Goal: Task Accomplishment & Management: Use online tool/utility

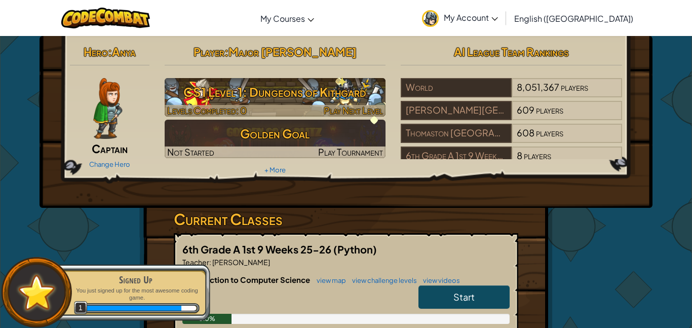
click at [335, 78] on img at bounding box center [275, 97] width 221 height 39
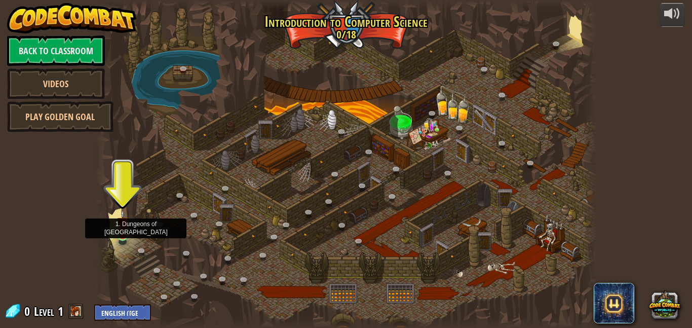
click at [120, 231] on img at bounding box center [123, 222] width 12 height 27
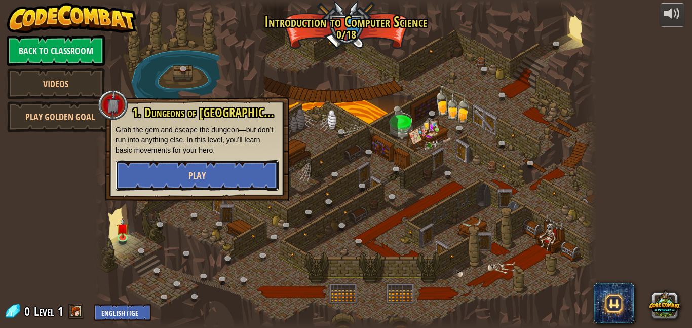
click at [221, 171] on button "Play" at bounding box center [197, 175] width 163 height 30
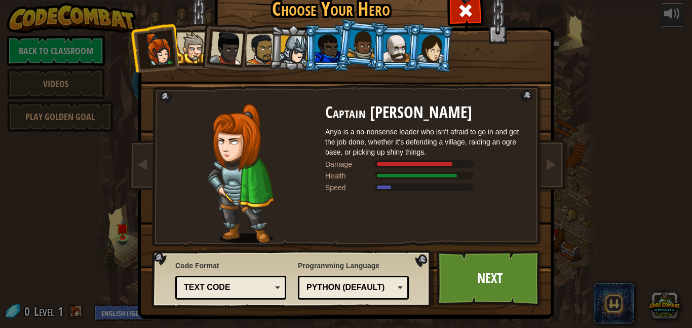
click at [217, 54] on div at bounding box center [226, 47] width 33 height 33
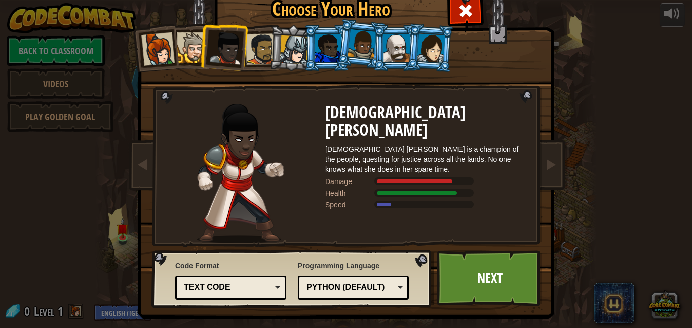
click at [264, 45] on div at bounding box center [261, 48] width 31 height 31
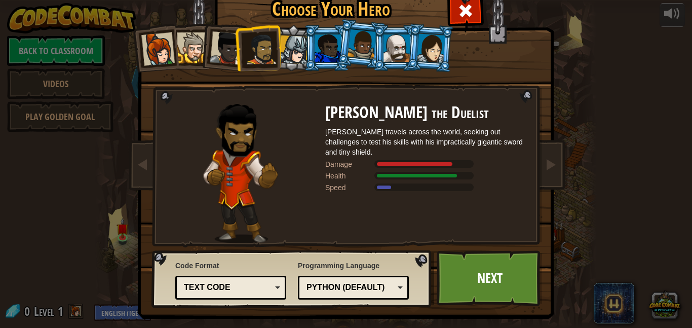
click at [331, 49] on div at bounding box center [328, 47] width 26 height 27
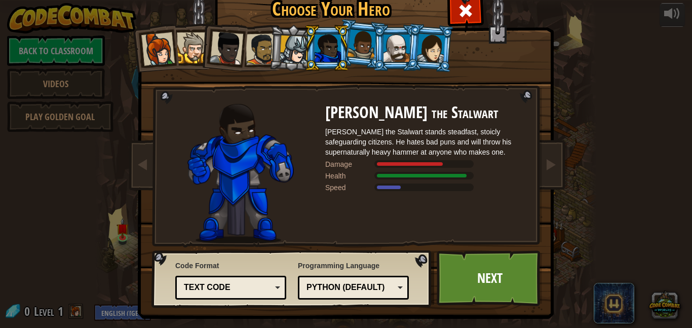
click at [351, 53] on div at bounding box center [362, 44] width 29 height 30
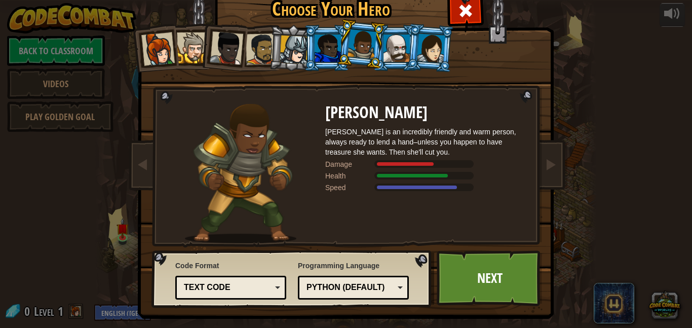
click at [390, 51] on div at bounding box center [397, 47] width 26 height 27
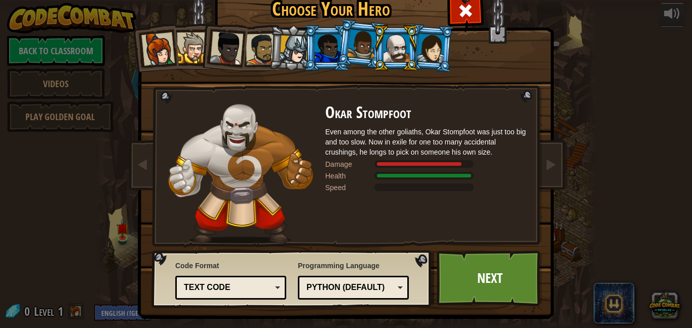
click at [429, 58] on div at bounding box center [431, 47] width 28 height 29
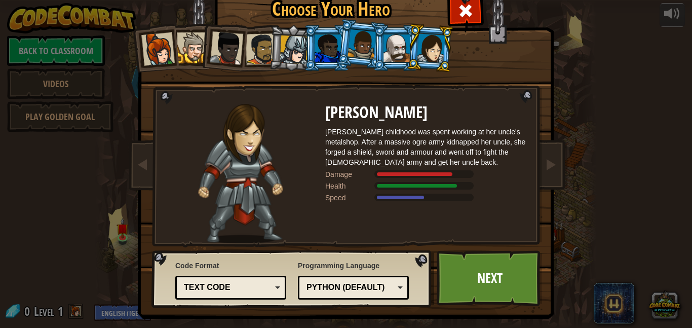
click at [404, 55] on div at bounding box center [397, 47] width 26 height 27
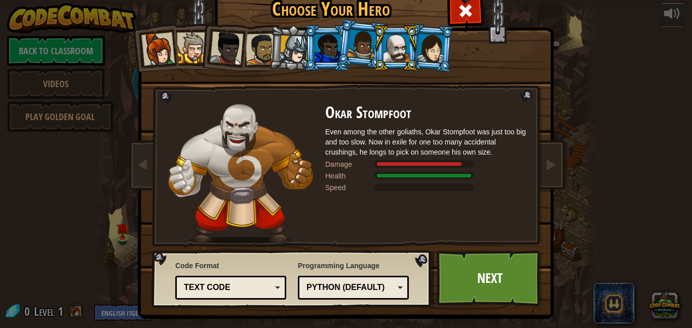
click at [364, 50] on div at bounding box center [362, 44] width 29 height 30
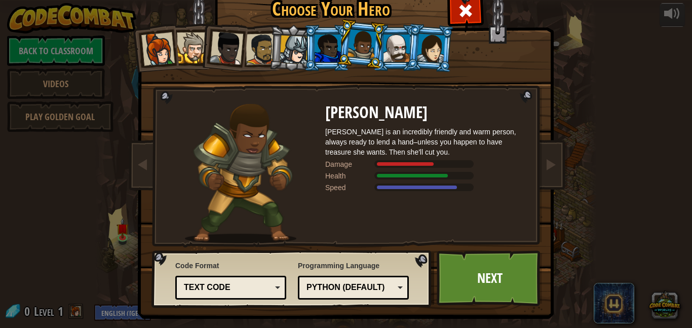
click at [333, 44] on div at bounding box center [328, 47] width 26 height 27
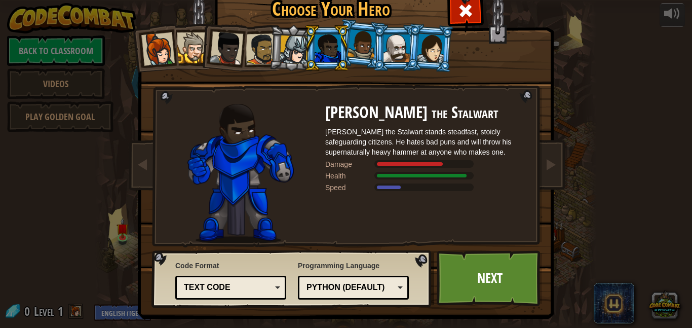
click at [280, 50] on li at bounding box center [293, 48] width 48 height 49
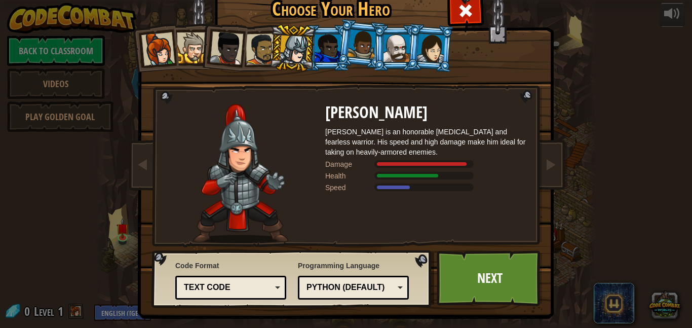
click at [253, 51] on div at bounding box center [261, 48] width 31 height 31
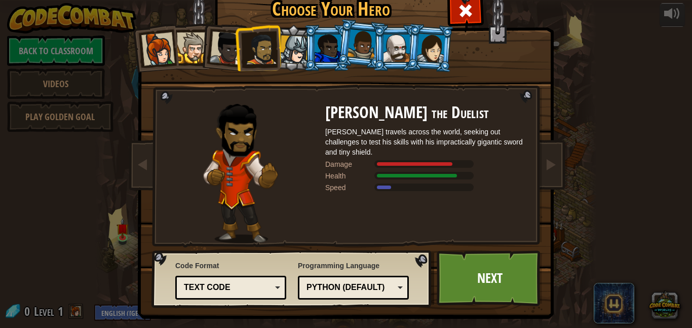
click at [231, 54] on div at bounding box center [226, 47] width 33 height 33
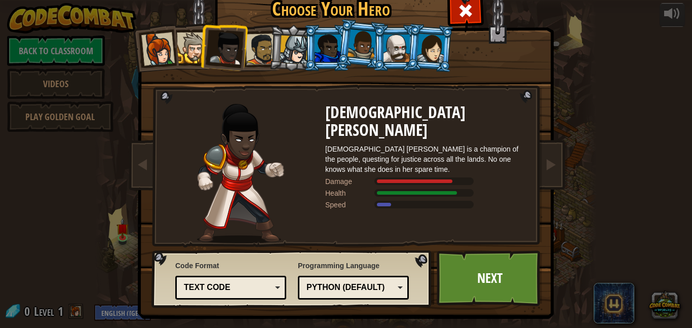
click at [186, 54] on div at bounding box center [192, 47] width 31 height 31
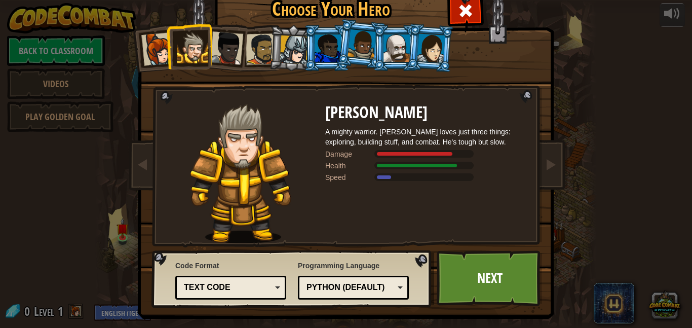
click at [160, 55] on div at bounding box center [157, 48] width 33 height 33
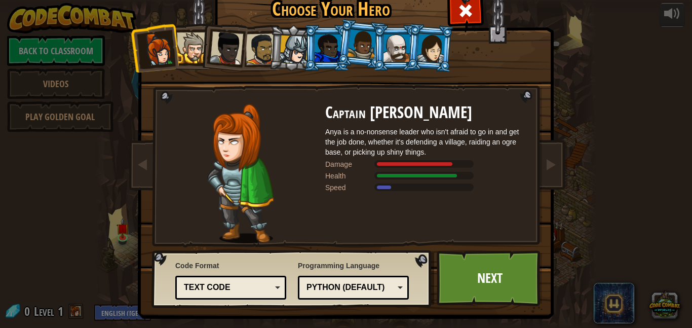
click at [255, 52] on div at bounding box center [261, 48] width 31 height 31
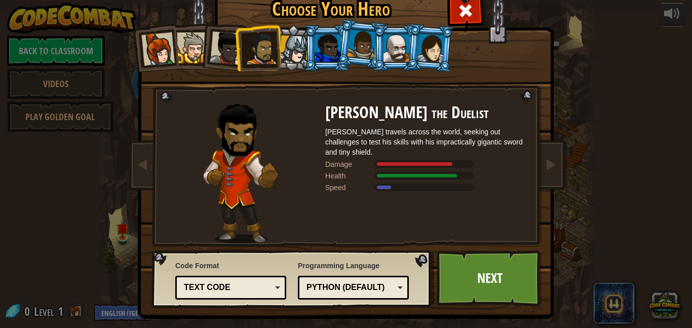
click at [294, 48] on div at bounding box center [294, 49] width 29 height 29
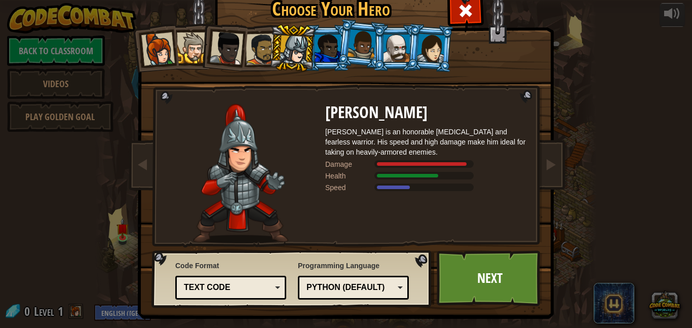
click at [408, 54] on li at bounding box center [430, 47] width 49 height 49
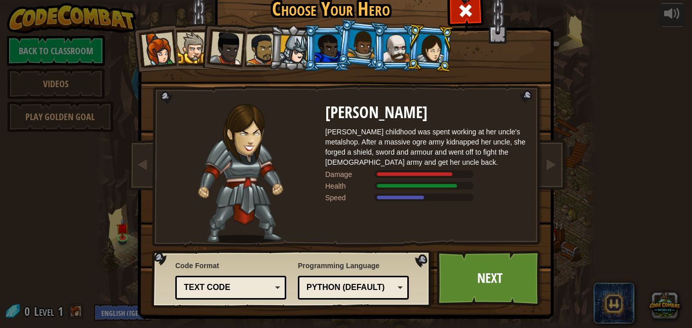
click at [397, 50] on div at bounding box center [397, 47] width 26 height 27
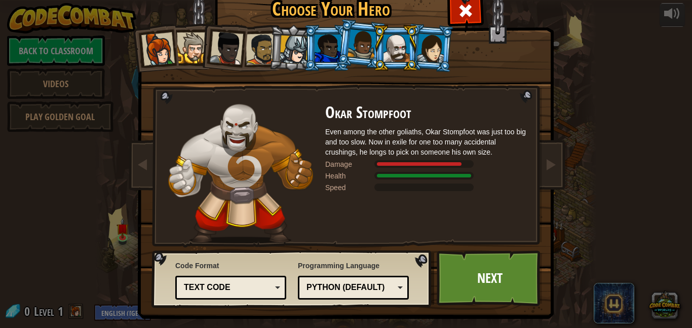
click at [366, 45] on div at bounding box center [362, 44] width 29 height 30
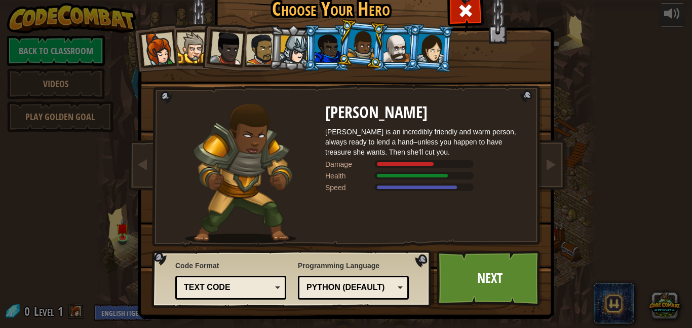
click at [340, 44] on li at bounding box center [361, 44] width 50 height 51
click at [329, 46] on div at bounding box center [328, 47] width 26 height 27
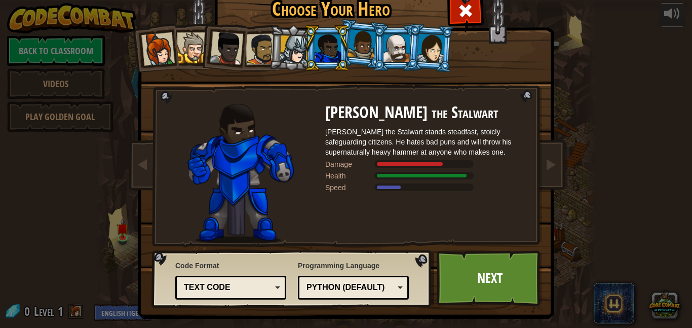
click at [357, 49] on div at bounding box center [362, 44] width 29 height 30
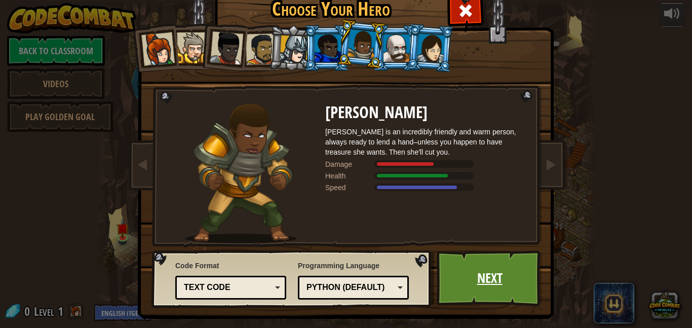
click at [439, 283] on link "Next" at bounding box center [490, 278] width 106 height 56
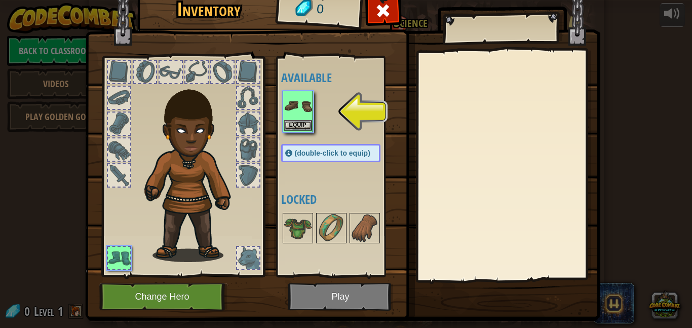
click at [302, 113] on img at bounding box center [298, 106] width 28 height 28
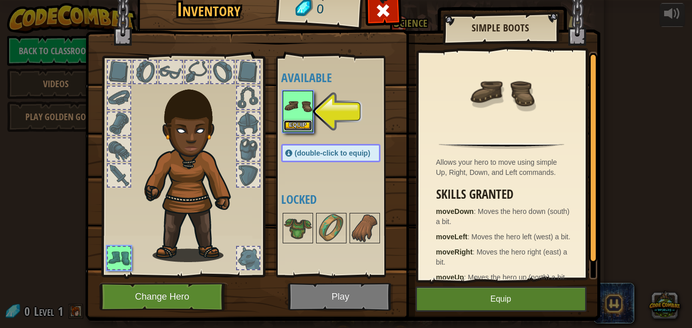
click at [301, 127] on button "Equip" at bounding box center [298, 125] width 28 height 11
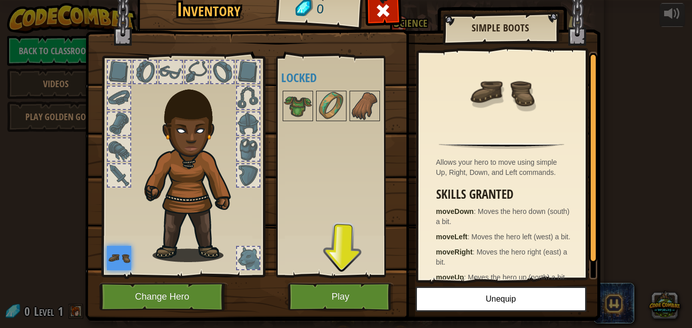
click at [139, 69] on div at bounding box center [145, 72] width 22 height 22
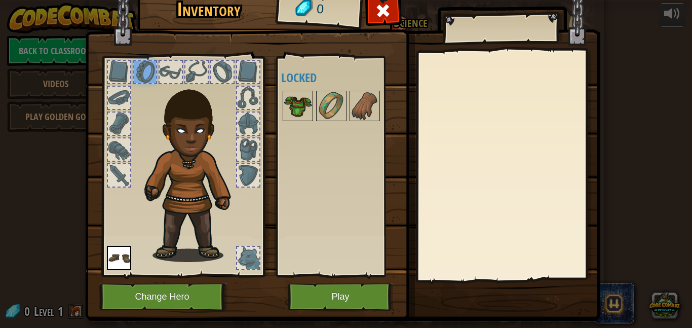
click at [300, 106] on img at bounding box center [298, 106] width 28 height 28
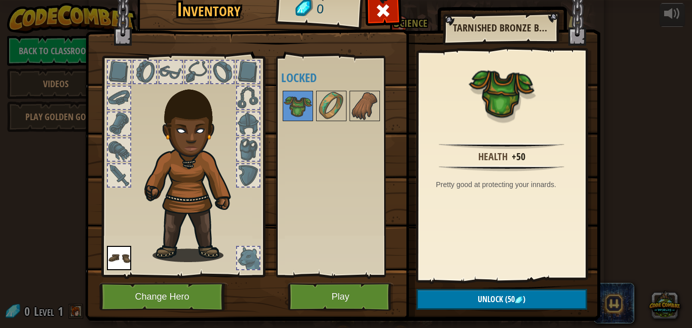
click at [196, 71] on div at bounding box center [196, 72] width 22 height 22
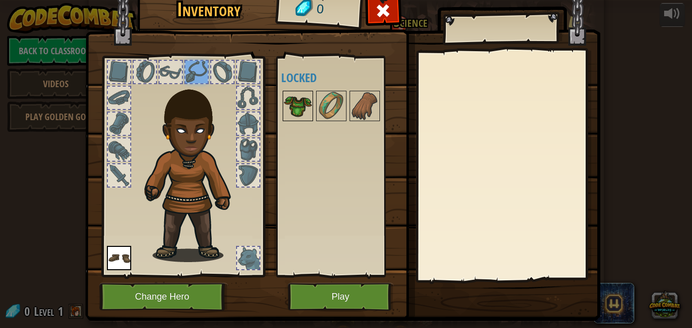
click at [309, 103] on img at bounding box center [298, 106] width 28 height 28
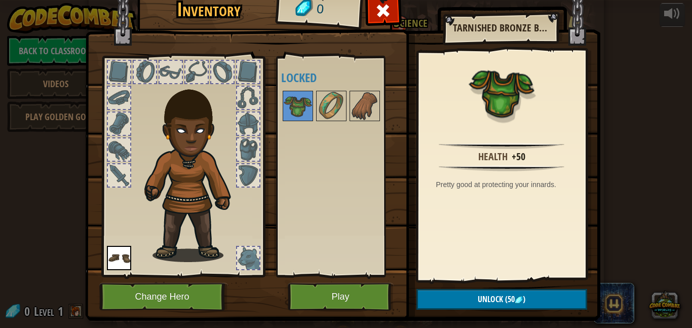
click at [251, 122] on div at bounding box center [248, 123] width 22 height 22
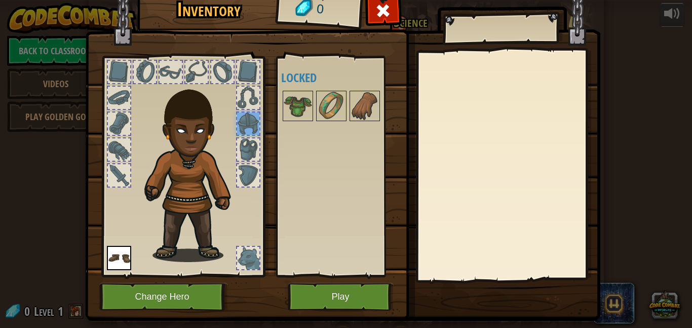
click at [348, 112] on div at bounding box center [341, 105] width 120 height 33
click at [342, 112] on img at bounding box center [331, 106] width 28 height 28
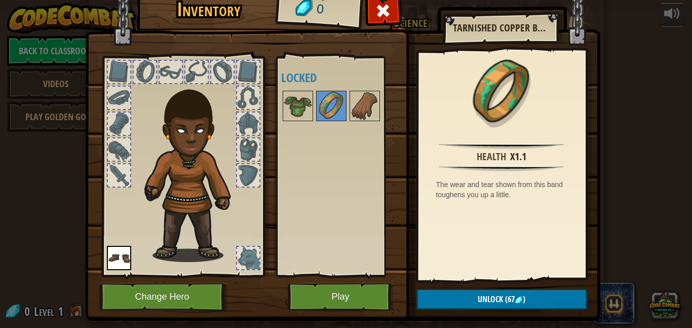
click at [251, 180] on div at bounding box center [248, 175] width 22 height 22
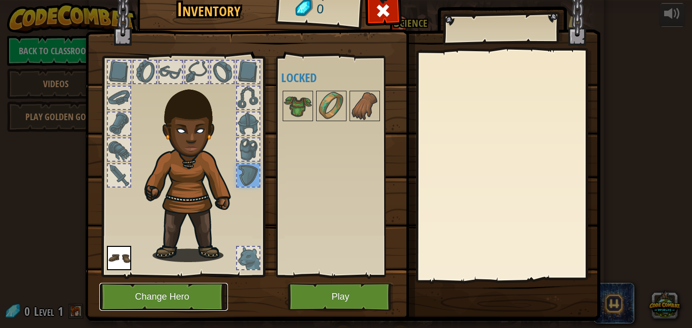
click at [186, 294] on button "Change Hero" at bounding box center [163, 297] width 129 height 28
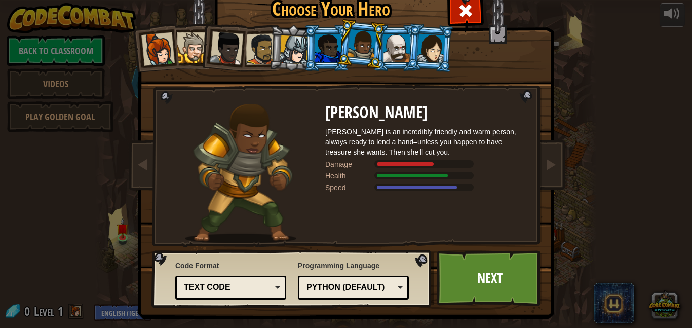
click at [263, 33] on li at bounding box center [258, 47] width 47 height 47
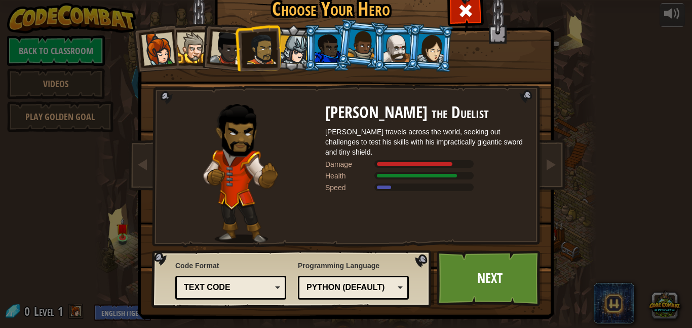
click at [332, 45] on div at bounding box center [328, 47] width 26 height 27
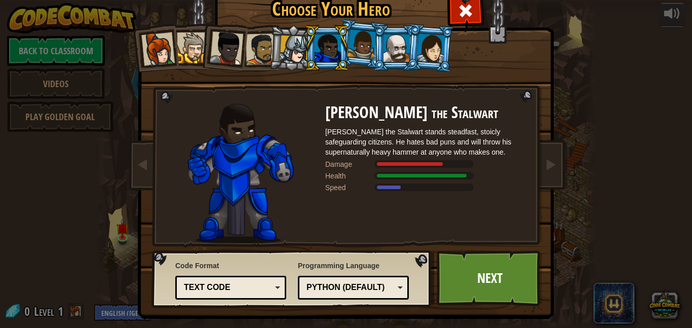
click at [161, 49] on div at bounding box center [157, 48] width 33 height 33
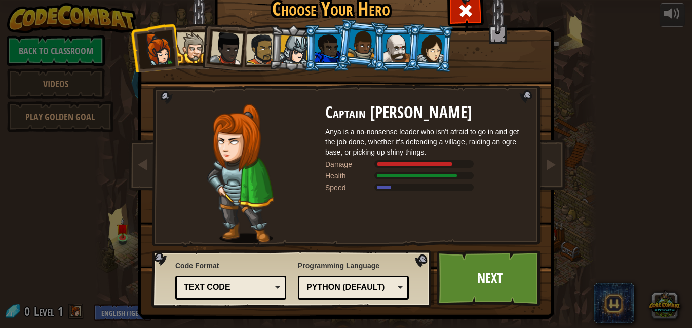
click at [255, 50] on div at bounding box center [261, 48] width 31 height 31
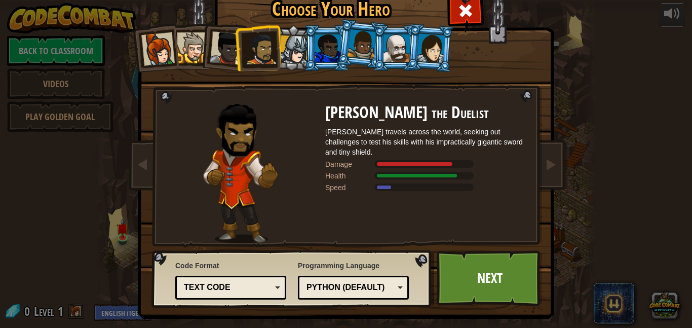
click at [297, 55] on div at bounding box center [294, 49] width 29 height 29
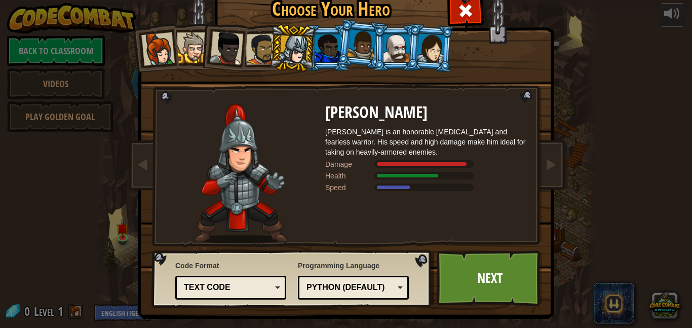
click at [329, 53] on div at bounding box center [328, 47] width 26 height 27
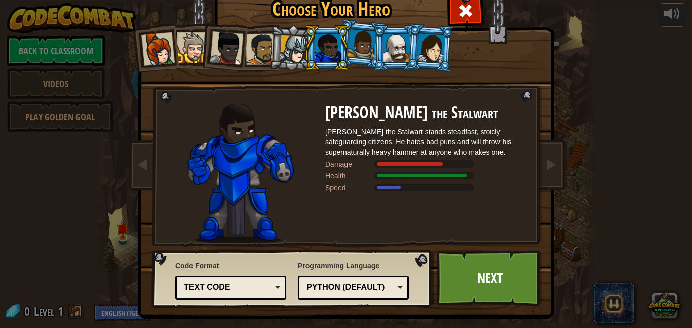
click at [299, 54] on div at bounding box center [294, 49] width 29 height 29
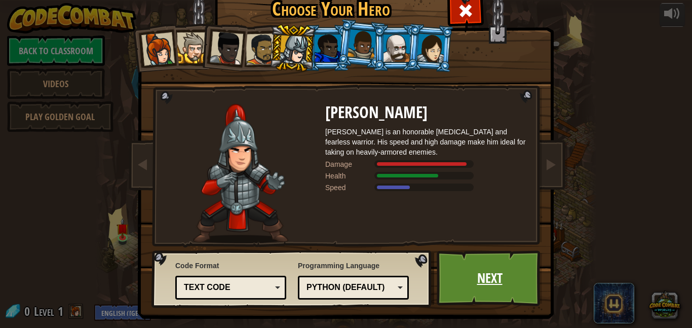
click at [481, 274] on link "Next" at bounding box center [490, 278] width 106 height 56
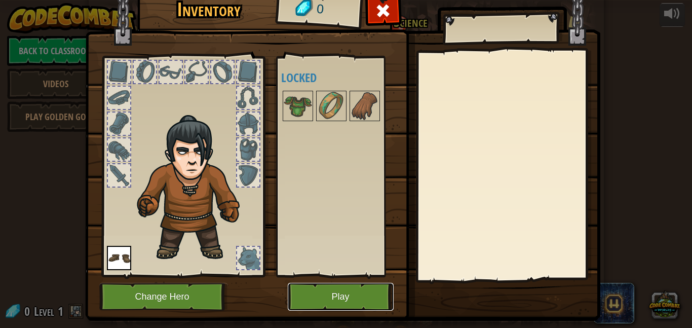
click at [360, 298] on button "Play" at bounding box center [341, 297] width 106 height 28
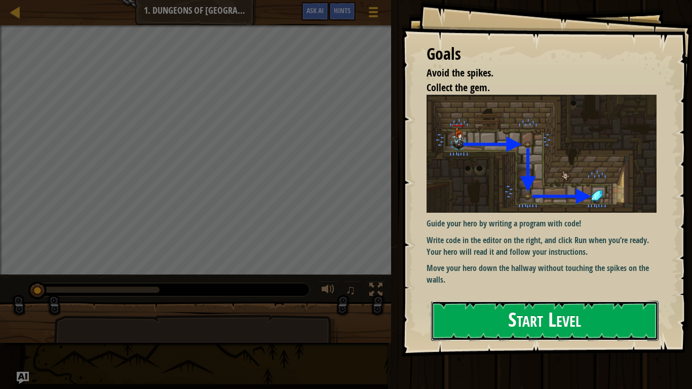
click at [592, 315] on button "Start Level" at bounding box center [544, 321] width 227 height 40
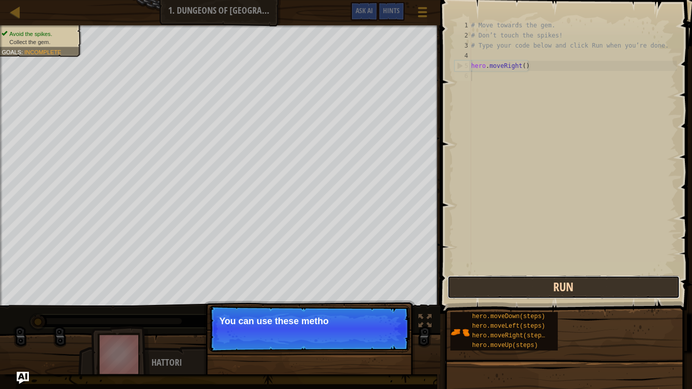
click at [593, 288] on button "Run" at bounding box center [563, 287] width 233 height 23
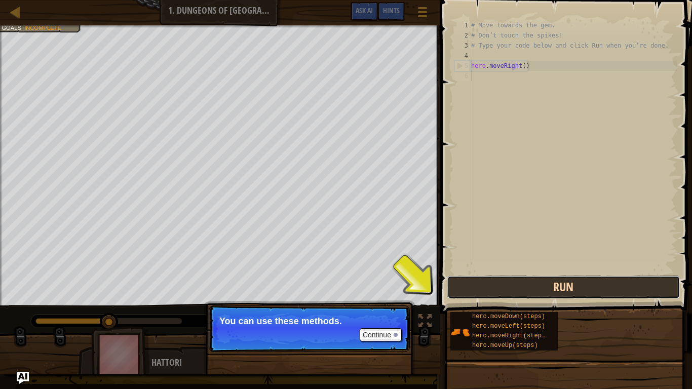
click at [592, 287] on button "Run" at bounding box center [563, 287] width 233 height 23
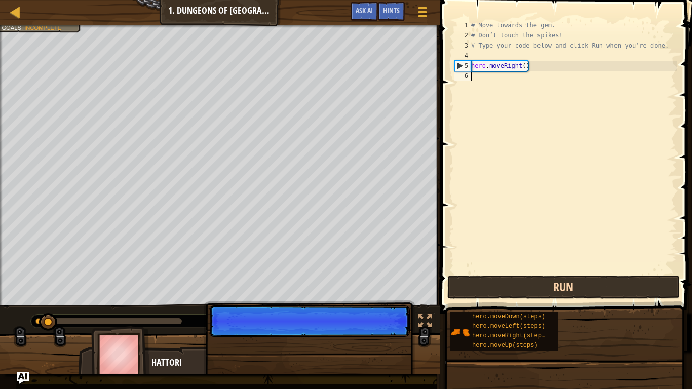
scroll to position [5, 0]
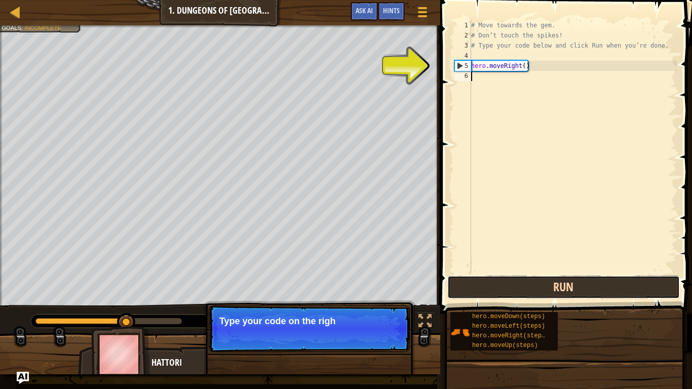
click at [592, 287] on button "Run" at bounding box center [563, 287] width 233 height 23
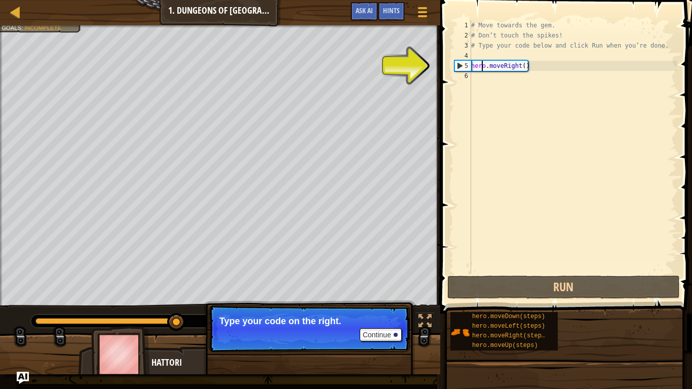
click at [482, 66] on div "# Move towards the gem. # Don’t touch the spikes! # Type your code below and cl…" at bounding box center [573, 157] width 208 height 274
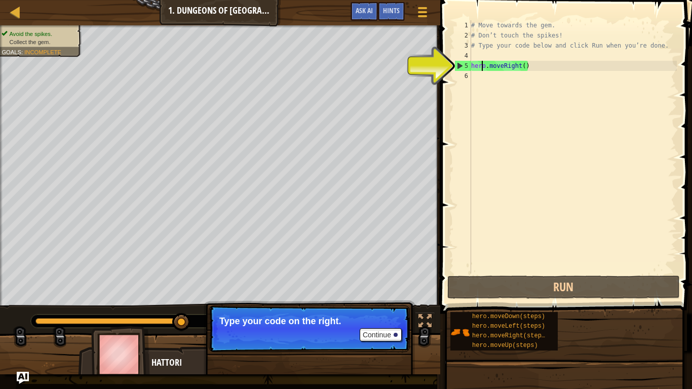
click at [473, 64] on div "# Move towards the gem. # Don’t touch the spikes! # Type your code below and cl…" at bounding box center [573, 157] width 208 height 274
click at [462, 65] on div "5" at bounding box center [463, 66] width 16 height 10
click at [457, 65] on div "5" at bounding box center [463, 66] width 16 height 10
click at [461, 65] on div "5" at bounding box center [463, 66] width 16 height 10
click at [458, 65] on div "5" at bounding box center [463, 66] width 16 height 10
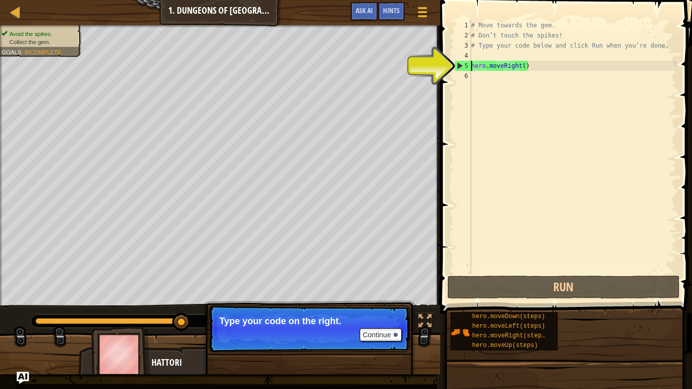
type textarea "hero.moveRight()"
click at [531, 67] on div "# Move towards the gem. # Don’t touch the spikes! # Type your code below and cl…" at bounding box center [573, 157] width 208 height 274
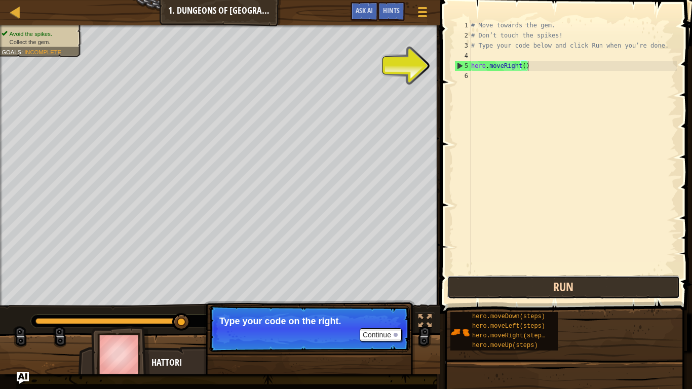
click at [585, 276] on button "Run" at bounding box center [563, 287] width 233 height 23
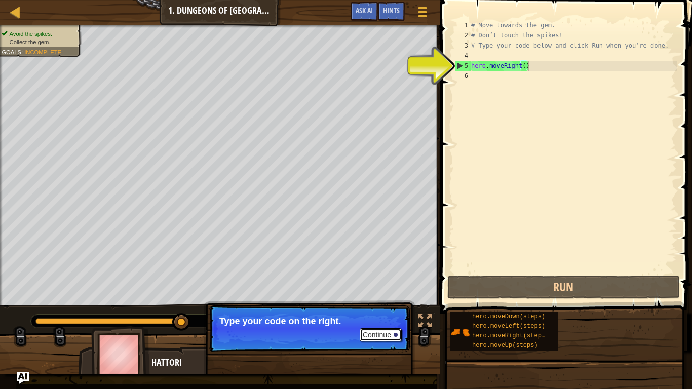
click at [383, 327] on button "Continue" at bounding box center [381, 334] width 42 height 13
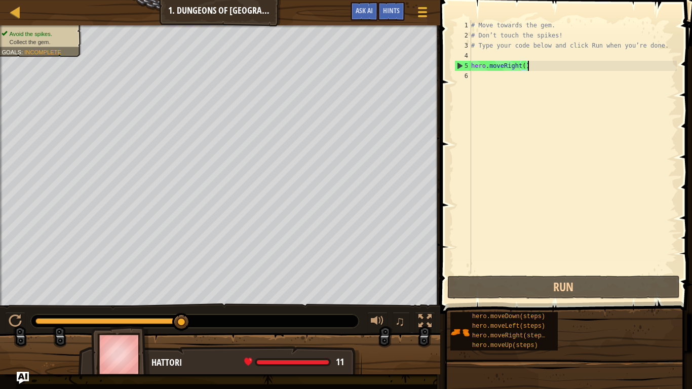
click at [490, 69] on div "# Move towards the gem. # Don’t touch the spikes! # Type your code below and cl…" at bounding box center [573, 157] width 208 height 274
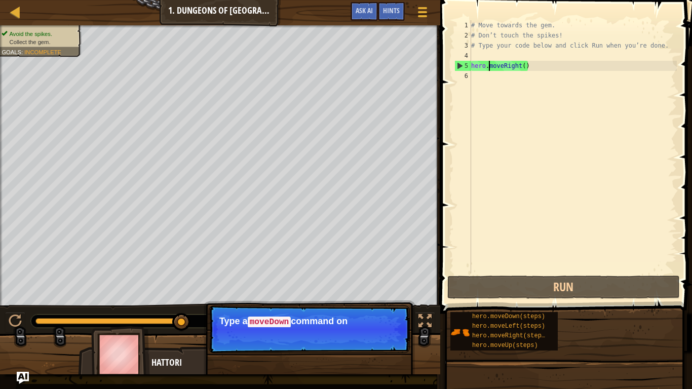
scroll to position [5, 3]
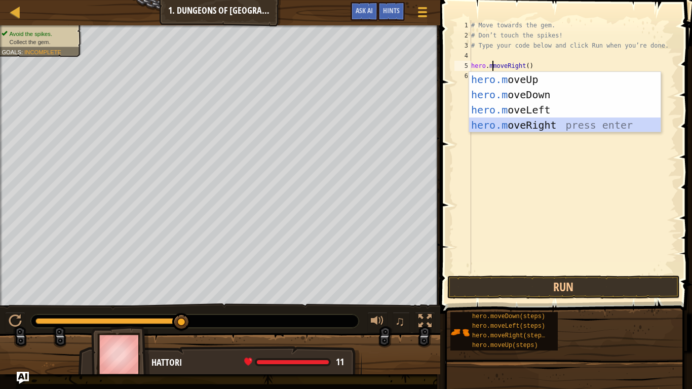
click at [583, 128] on div "hero.m oveUp press enter hero.m oveDown press enter hero.m oveLeft press enter …" at bounding box center [564, 117] width 191 height 91
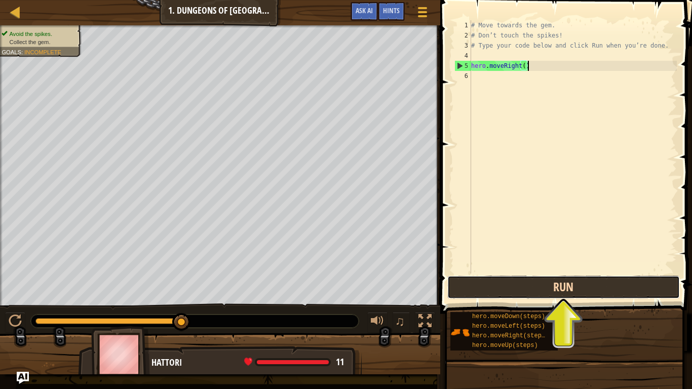
click at [600, 281] on button "Run" at bounding box center [563, 287] width 233 height 23
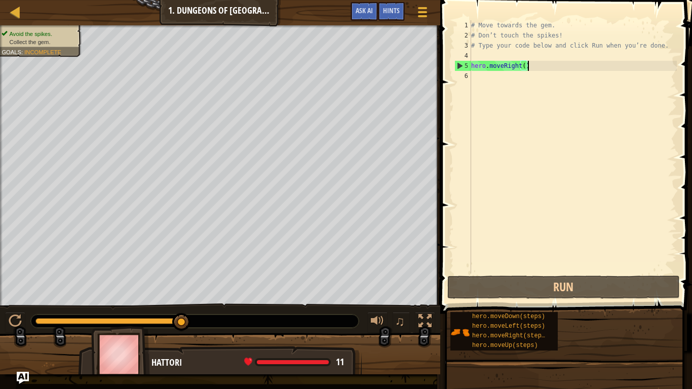
click at [496, 68] on div "# Move towards the gem. # Don’t touch the spikes! # Type your code below and cl…" at bounding box center [573, 157] width 208 height 274
click at [472, 66] on div "# Move towards the gem. # Don’t touch the spikes! # Type your code below and cl…" at bounding box center [573, 157] width 208 height 274
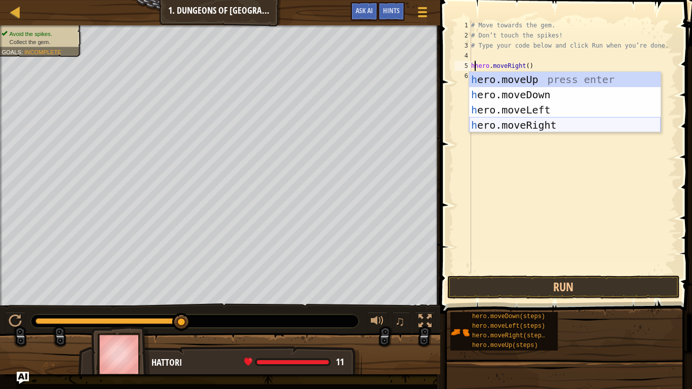
click at [532, 128] on div "h ero.moveUp press enter h ero.moveDown press enter h ero.moveLeft press enter …" at bounding box center [564, 117] width 191 height 91
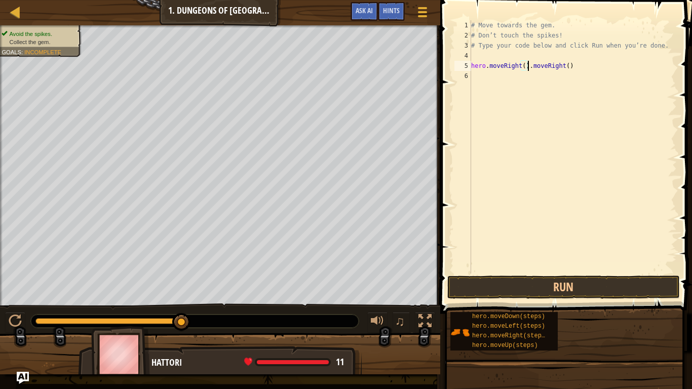
click at [575, 69] on div "# Move towards the gem. # Don’t touch the spikes! # Type your code below and cl…" at bounding box center [573, 157] width 208 height 274
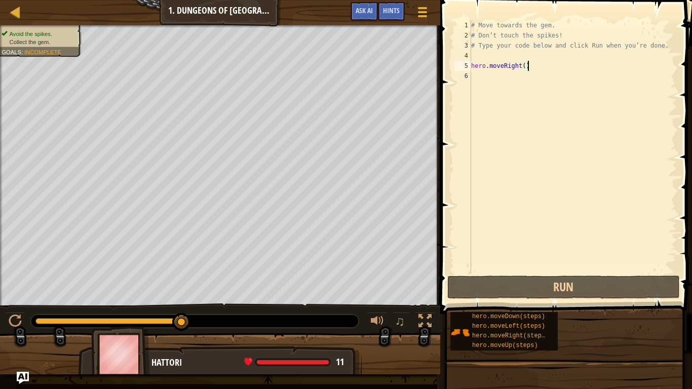
click at [470, 66] on div "5" at bounding box center [462, 66] width 17 height 10
click at [473, 66] on div "# Move towards the gem. # Don’t touch the spikes! # Type your code below and cl…" at bounding box center [573, 157] width 208 height 274
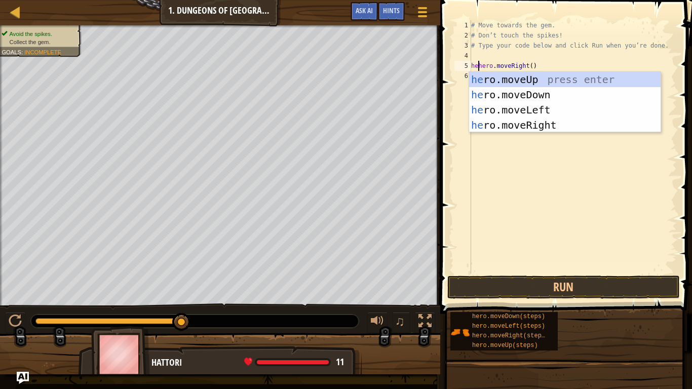
scroll to position [5, 2]
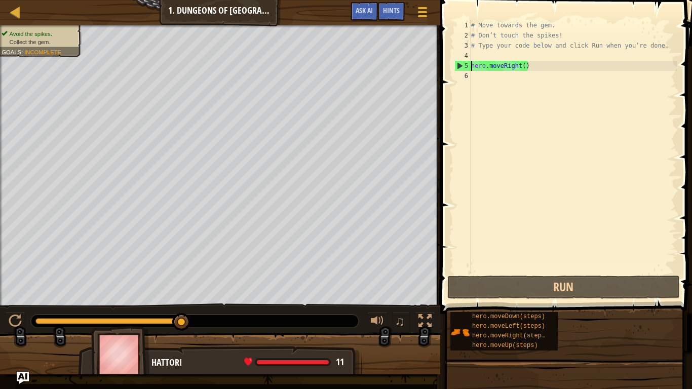
click at [550, 66] on div "# Move towards the gem. # Don’t touch the spikes! # Type your code below and cl…" at bounding box center [573, 157] width 208 height 274
click at [460, 67] on div "5" at bounding box center [463, 66] width 16 height 10
click at [459, 66] on div "5" at bounding box center [463, 66] width 16 height 10
click at [455, 63] on div "5" at bounding box center [463, 66] width 16 height 10
type textarea "hero.moveRight()"
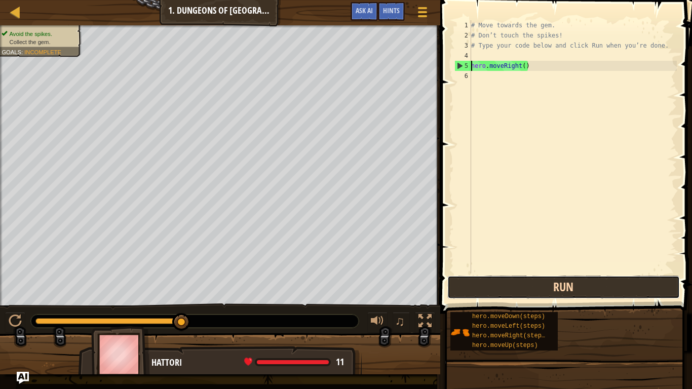
click at [594, 289] on button "Run" at bounding box center [563, 287] width 233 height 23
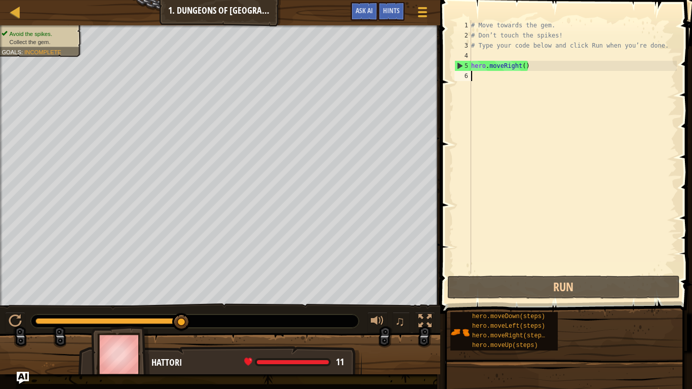
scroll to position [5, 0]
click at [521, 67] on div "# Move towards the gem. # Don’t touch the spikes! # Type your code below and cl…" at bounding box center [573, 157] width 208 height 274
type textarea "hero.moveRight()"
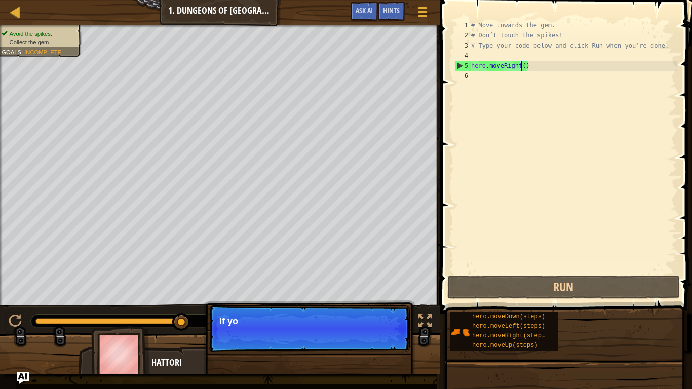
click at [475, 66] on div "# Move towards the gem. # Don’t touch the spikes! # Type your code below and cl…" at bounding box center [573, 157] width 208 height 274
click at [477, 73] on div "# Move towards the gem. # Don’t touch the spikes! # Type your code below and cl…" at bounding box center [573, 157] width 208 height 274
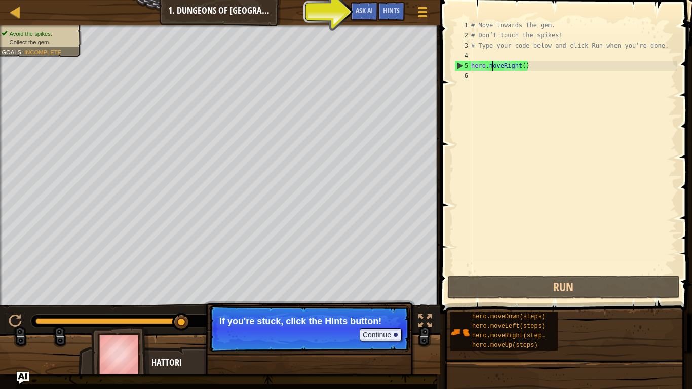
click at [492, 68] on div "# Move towards the gem. # Don’t touch the spikes! # Type your code below and cl…" at bounding box center [573, 157] width 208 height 274
click at [490, 69] on div "# Move towards the gem. # Don’t touch the spikes! # Type your code below and cl…" at bounding box center [573, 157] width 208 height 274
type textarea "heromoveRight()"
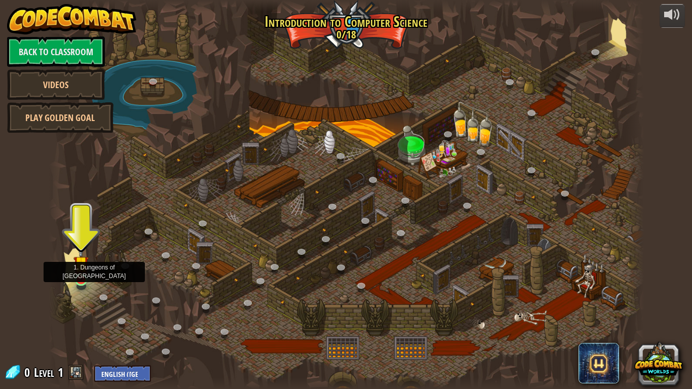
click at [82, 271] on img at bounding box center [80, 263] width 15 height 34
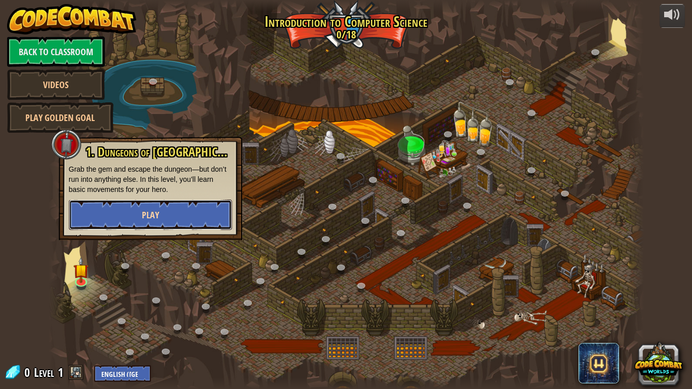
click at [194, 218] on button "Play" at bounding box center [150, 215] width 163 height 30
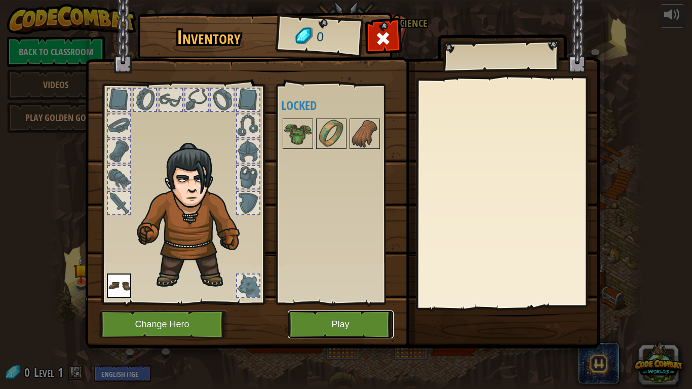
click at [353, 327] on button "Play" at bounding box center [341, 325] width 106 height 28
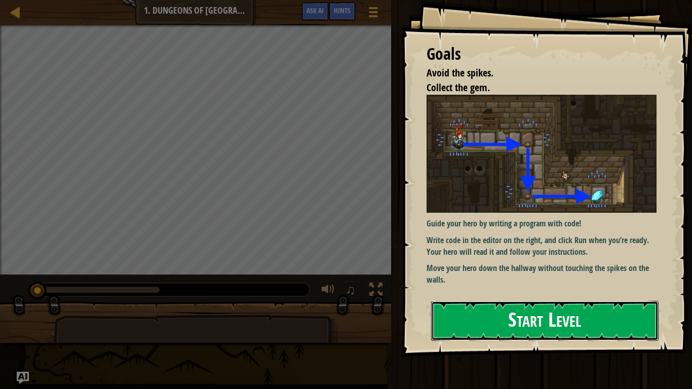
click at [534, 313] on button "Start Level" at bounding box center [544, 321] width 227 height 40
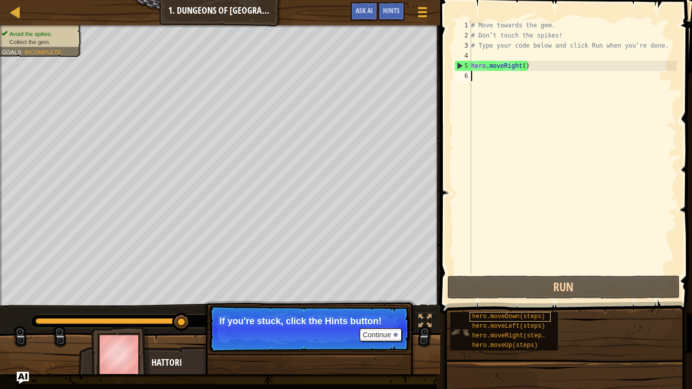
type textarea "m"
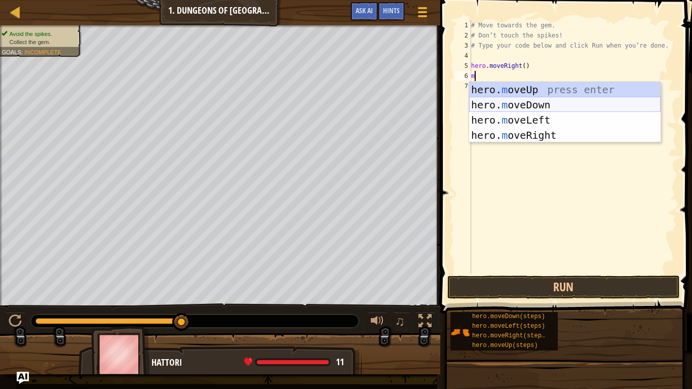
click at [532, 104] on div "hero. m oveUp press enter hero. m oveDown press enter hero. m oveLeft press ent…" at bounding box center [564, 127] width 191 height 91
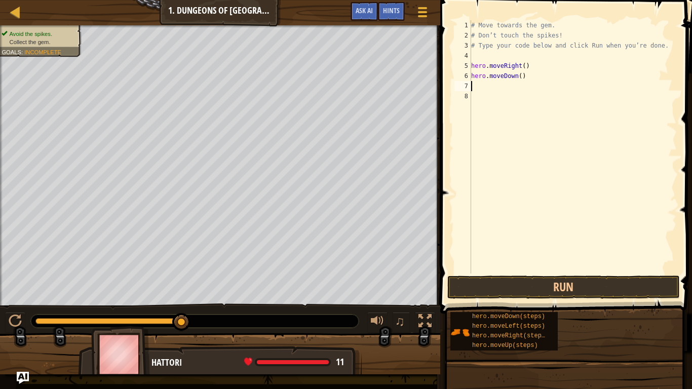
type textarea "m"
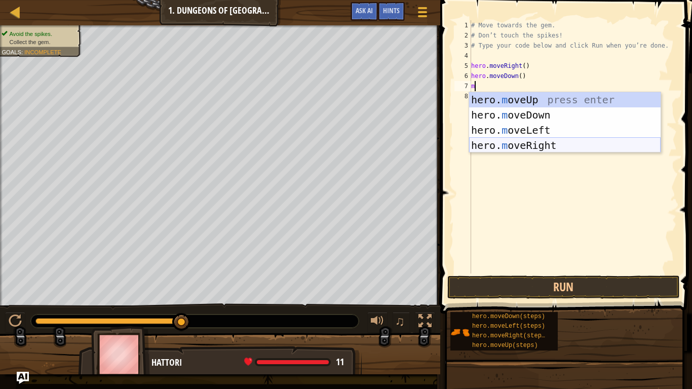
click at [597, 146] on div "hero. m oveUp press enter hero. m oveDown press enter hero. m oveLeft press ent…" at bounding box center [564, 137] width 191 height 91
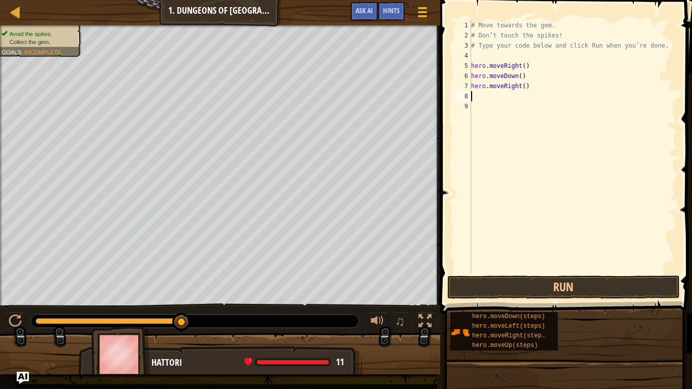
type textarea "m"
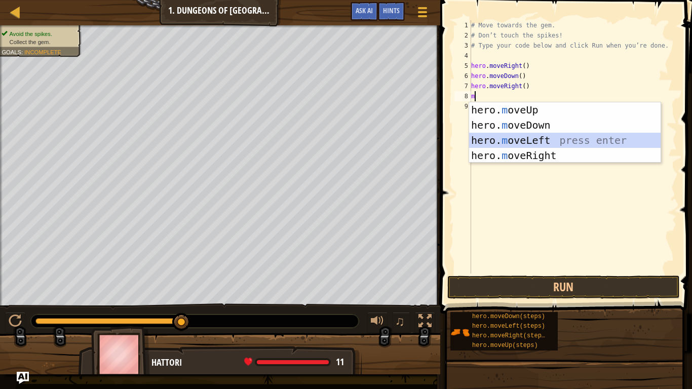
click at [603, 142] on div "hero. m oveUp press enter hero. m oveDown press enter hero. m oveLeft press ent…" at bounding box center [564, 147] width 191 height 91
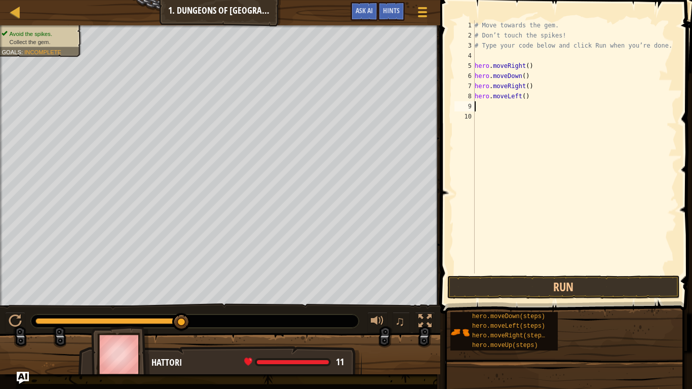
type textarea "m"
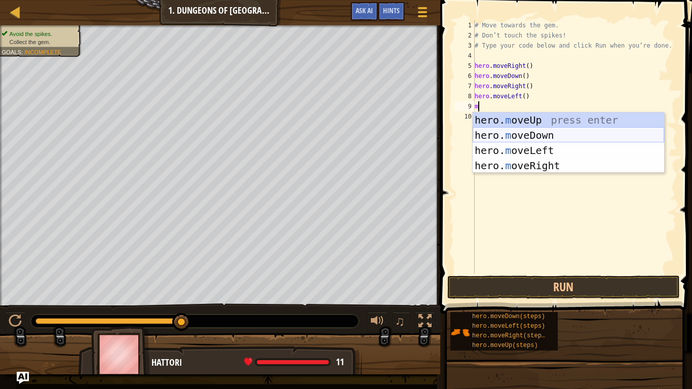
click at [580, 132] on div "hero. m oveUp press enter hero. m oveDown press enter hero. m oveLeft press ent…" at bounding box center [568, 157] width 191 height 91
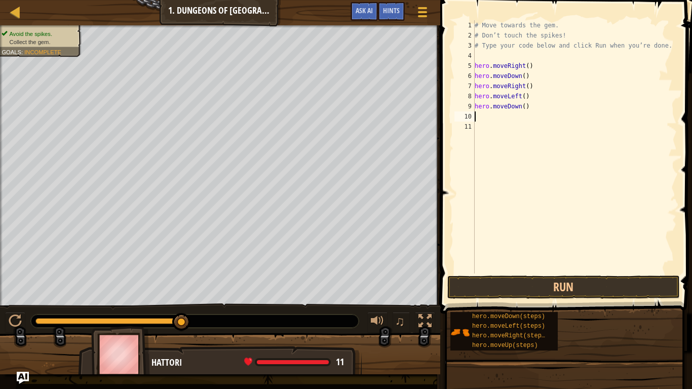
click at [485, 93] on div "# Move towards the gem. # Don’t touch the spikes! # Type your code below and cl…" at bounding box center [575, 157] width 204 height 274
type textarea "hero.moveLeft()"
click at [622, 285] on button "Run" at bounding box center [563, 287] width 233 height 23
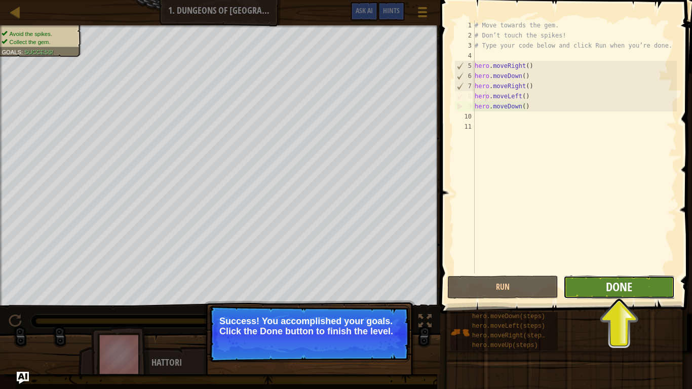
click at [617, 287] on span "Done" at bounding box center [619, 287] width 26 height 16
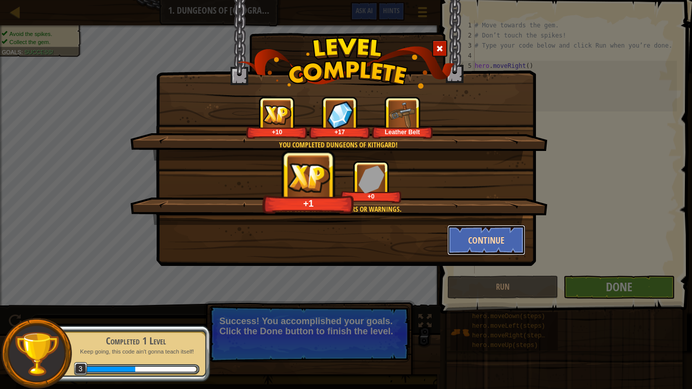
click at [503, 239] on button "Continue" at bounding box center [486, 240] width 79 height 30
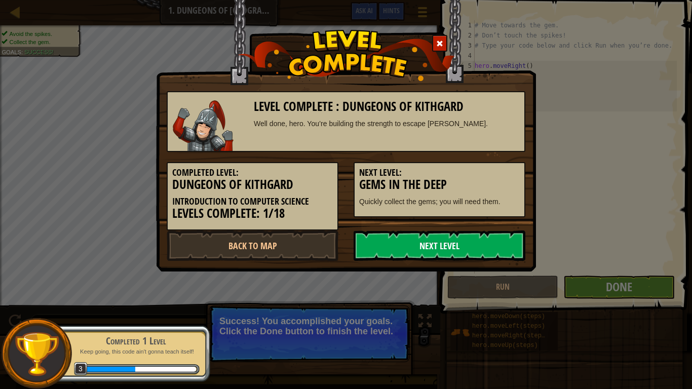
click at [478, 249] on link "Next Level" at bounding box center [440, 246] width 172 height 30
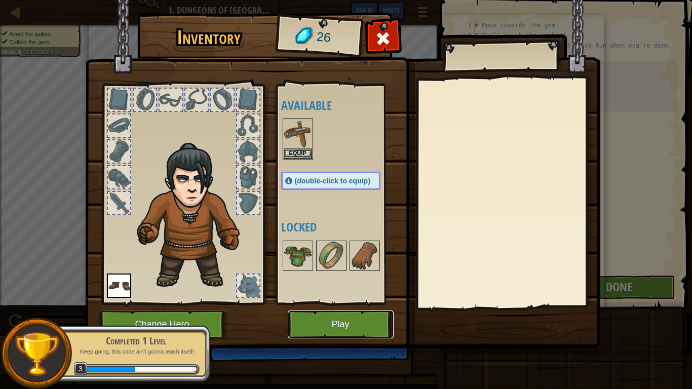
click at [317, 322] on button "Play" at bounding box center [341, 325] width 106 height 28
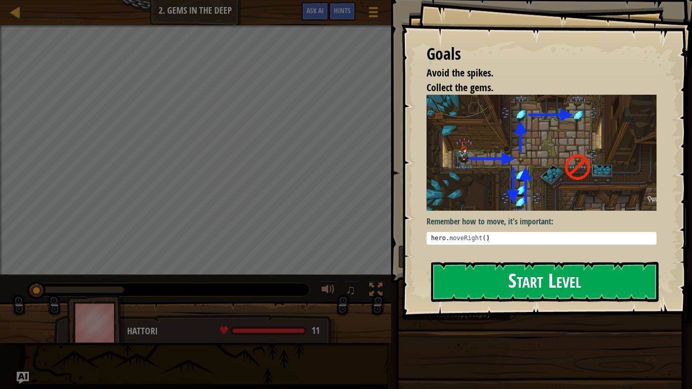
click at [562, 271] on button "Start Level" at bounding box center [544, 282] width 227 height 40
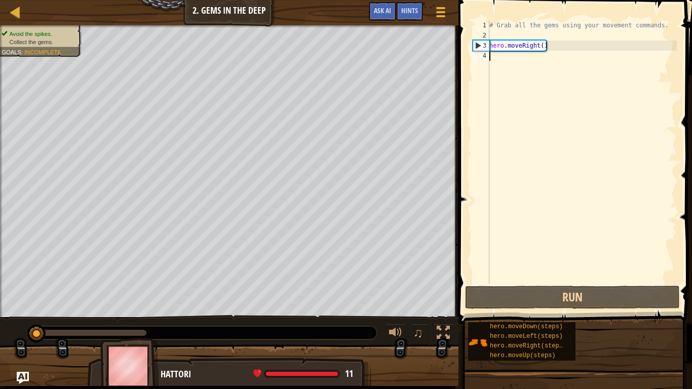
type textarea "m"
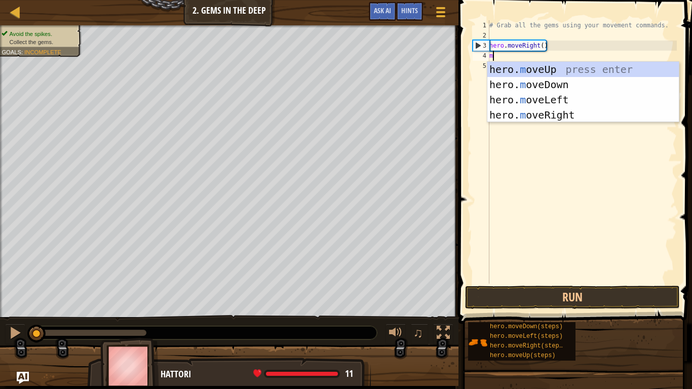
scroll to position [5, 0]
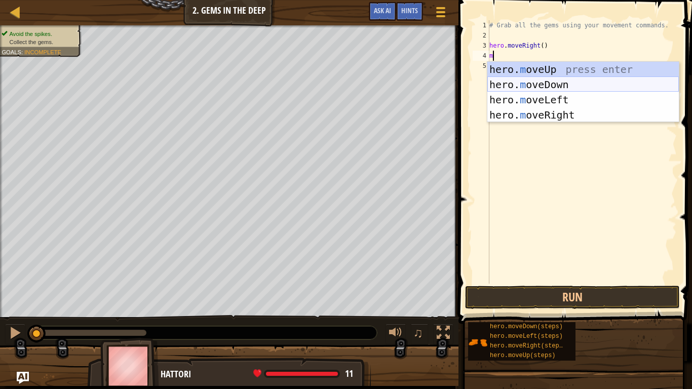
click at [569, 82] on div "hero. m oveUp press enter hero. m oveDown press enter hero. m oveLeft press ent…" at bounding box center [582, 107] width 191 height 91
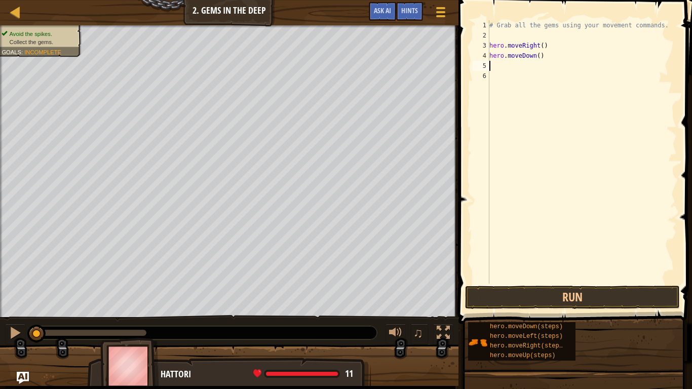
type textarea "m"
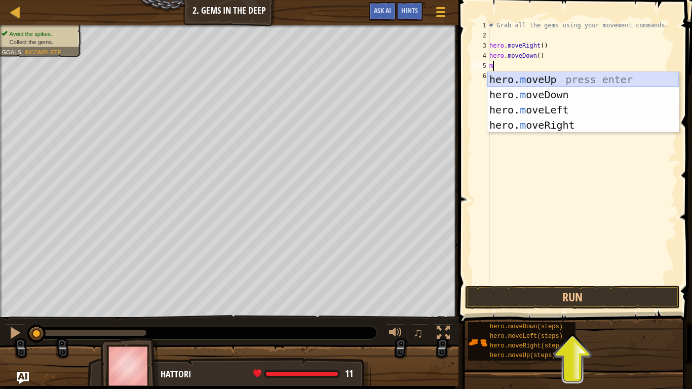
click at [553, 86] on div "hero. m oveUp press enter hero. m oveDown press enter hero. m oveLeft press ent…" at bounding box center [582, 117] width 191 height 91
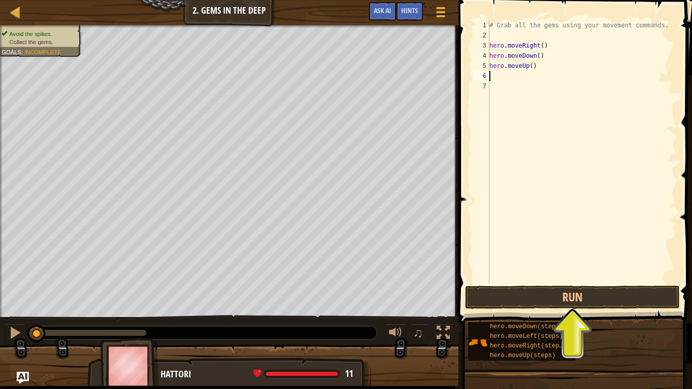
type textarea "r"
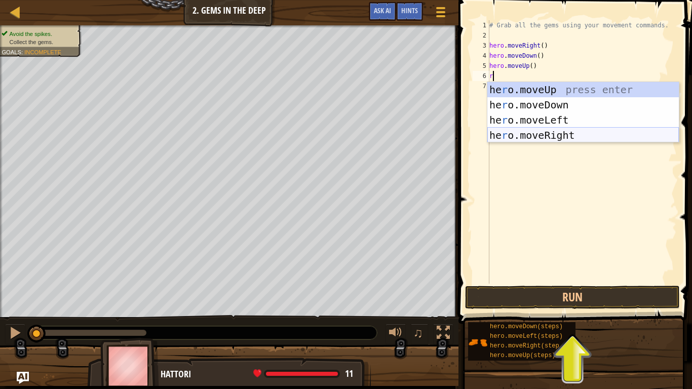
click at [575, 134] on div "he r o.moveUp press enter he r o.moveDown press enter he r o.moveLeft press ent…" at bounding box center [582, 127] width 191 height 91
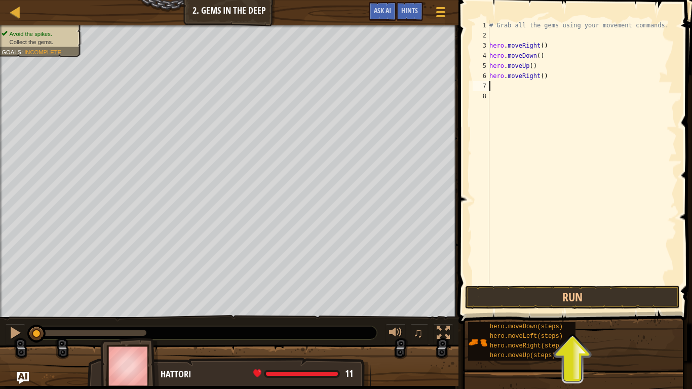
type textarea "d"
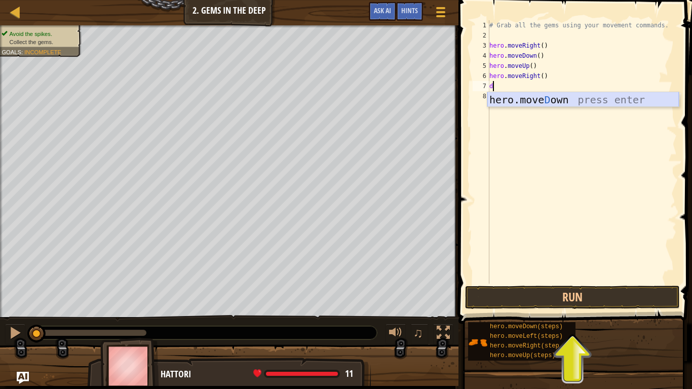
click at [541, 95] on div "hero.[PERSON_NAME] own press enter" at bounding box center [582, 115] width 191 height 46
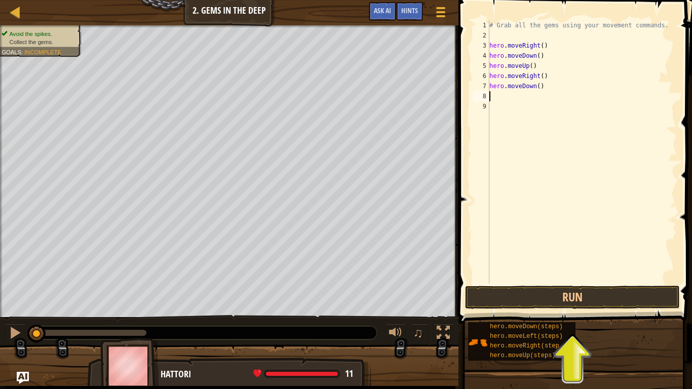
type textarea "l"
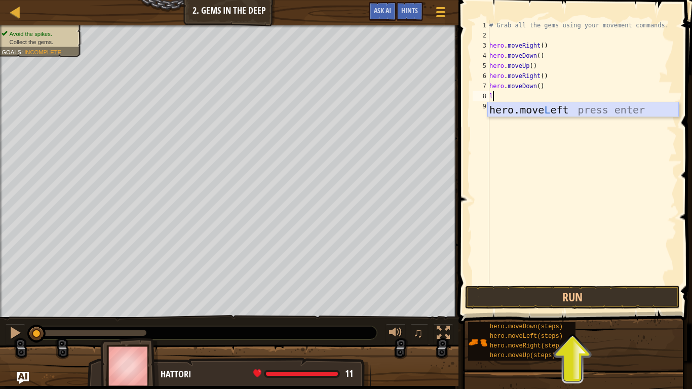
click at [570, 115] on div "hero.move L eft press enter" at bounding box center [582, 125] width 191 height 46
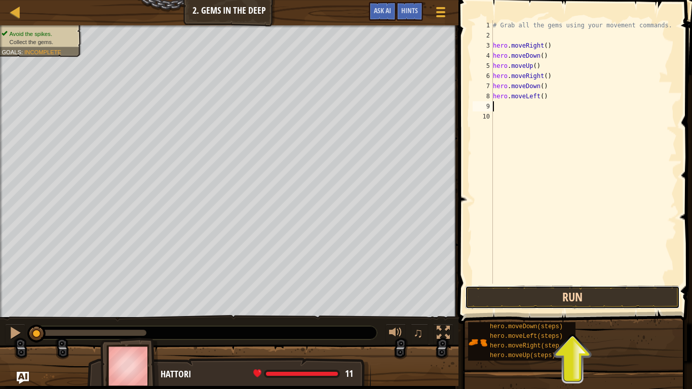
click at [636, 297] on button "Run" at bounding box center [572, 297] width 215 height 23
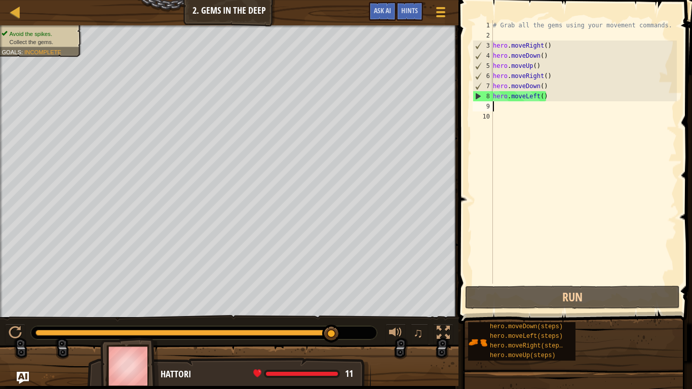
type textarea "u"
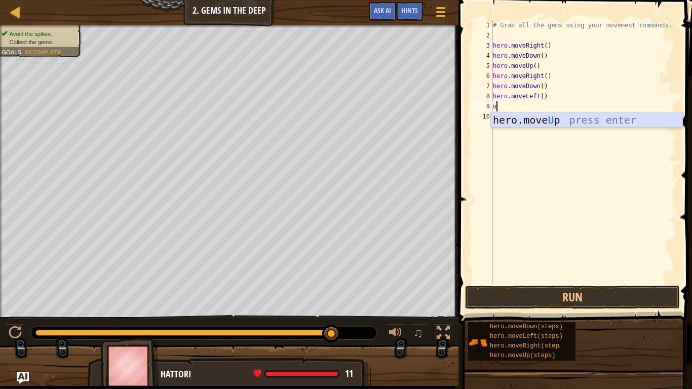
click at [550, 121] on div "hero.move U p press enter" at bounding box center [586, 135] width 191 height 46
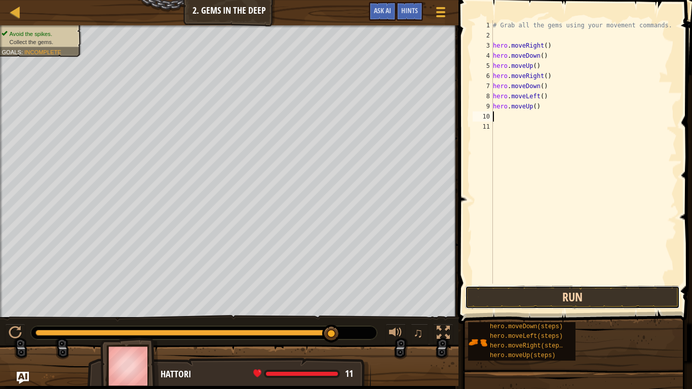
click at [604, 290] on button "Run" at bounding box center [572, 297] width 215 height 23
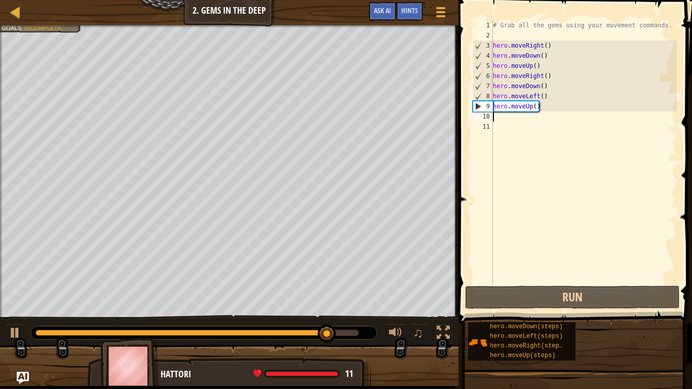
type textarea "r"
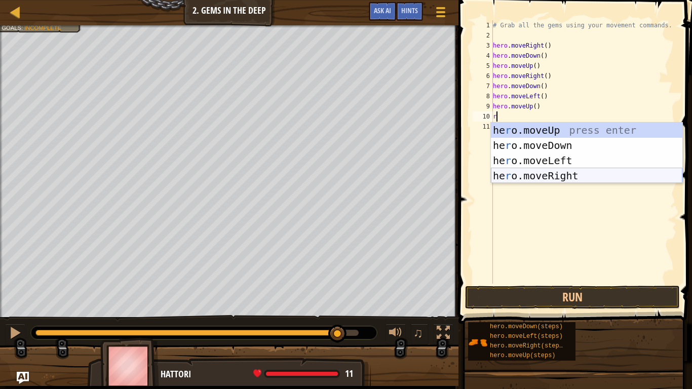
click at [575, 176] on div "he r o.moveUp press enter he r o.moveDown press enter he r o.moveLeft press ent…" at bounding box center [586, 168] width 191 height 91
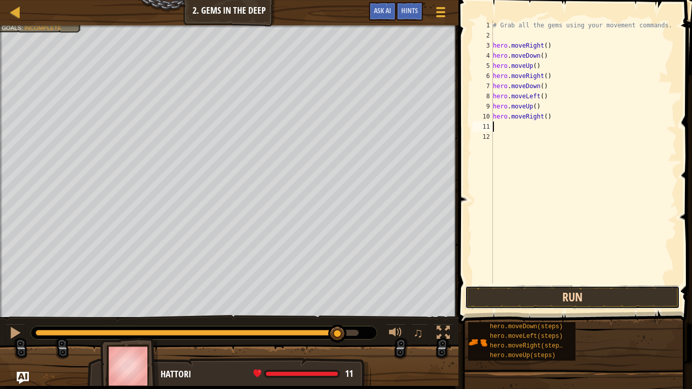
click at [605, 298] on button "Run" at bounding box center [572, 297] width 215 height 23
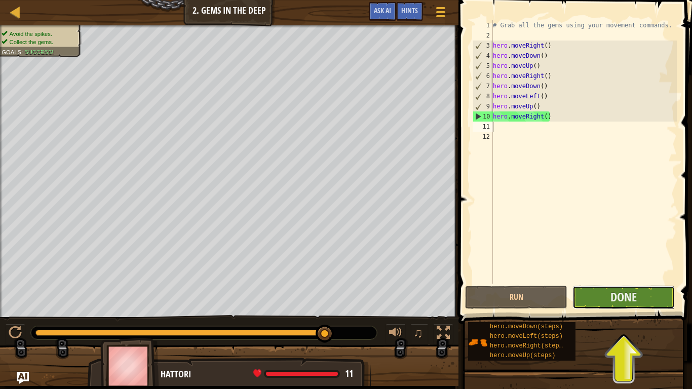
click at [605, 299] on button "Done" at bounding box center [623, 297] width 102 height 23
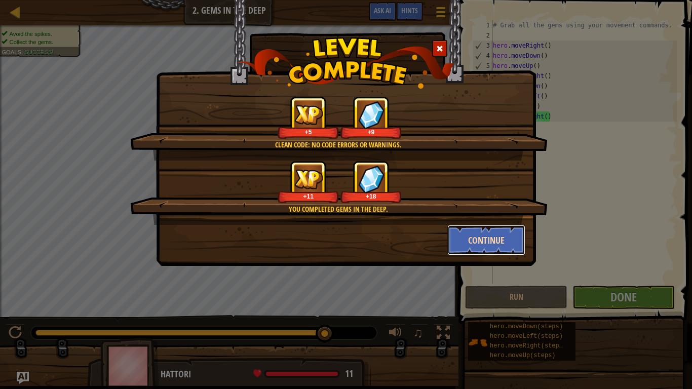
click at [493, 242] on button "Continue" at bounding box center [486, 240] width 79 height 30
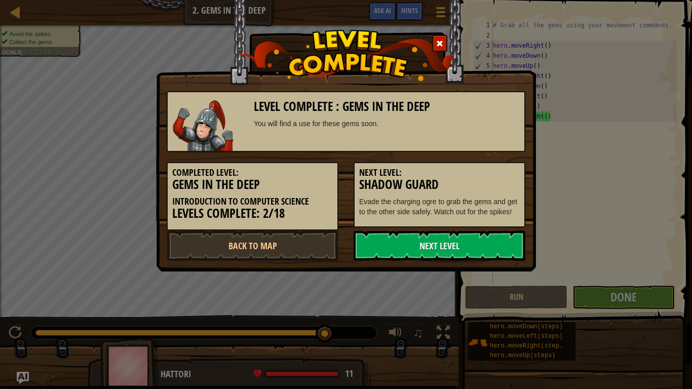
click at [493, 242] on link "Next Level" at bounding box center [440, 246] width 172 height 30
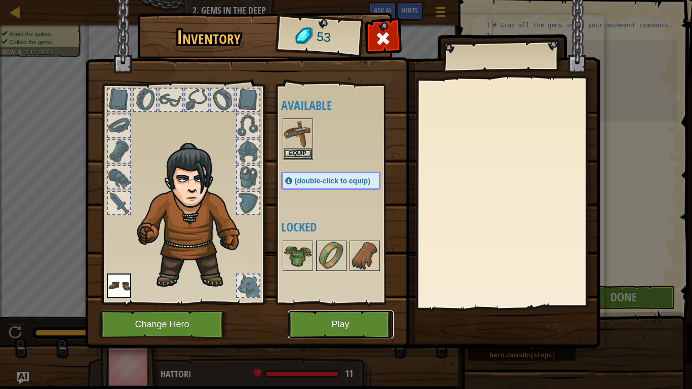
click at [325, 320] on button "Play" at bounding box center [341, 325] width 106 height 28
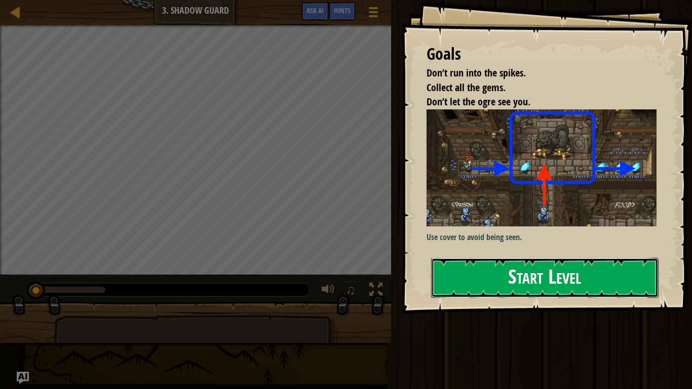
click at [517, 282] on button "Start Level" at bounding box center [544, 278] width 227 height 40
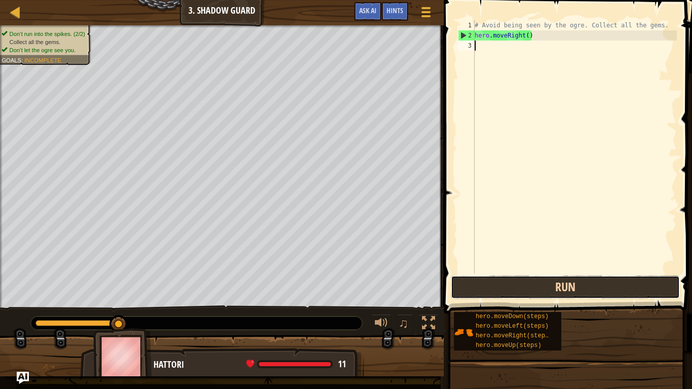
click at [609, 278] on button "Run" at bounding box center [565, 287] width 229 height 23
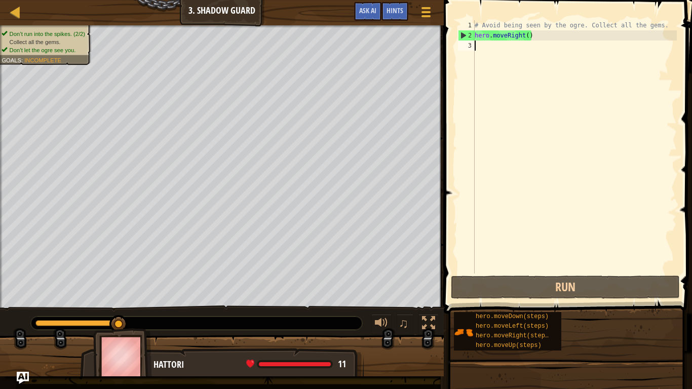
type textarea "u"
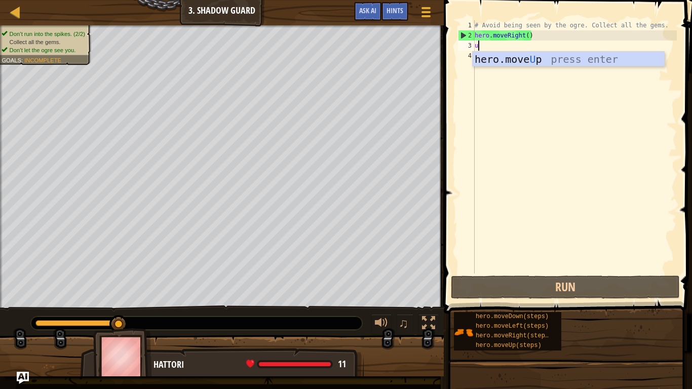
scroll to position [5, 0]
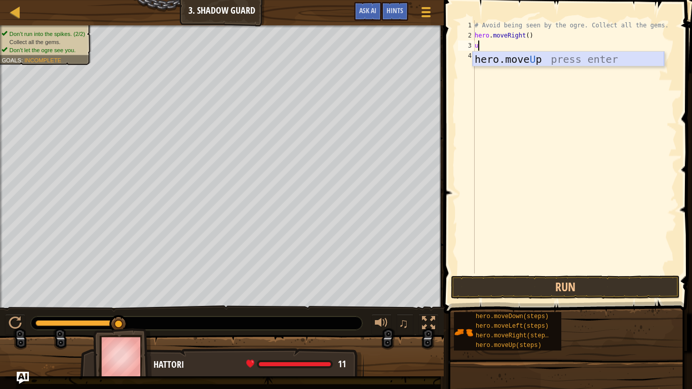
click at [565, 59] on div "hero.move U p press enter" at bounding box center [568, 75] width 191 height 46
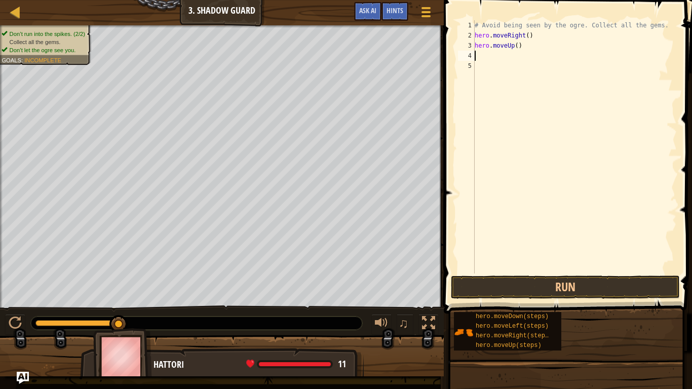
type textarea "r"
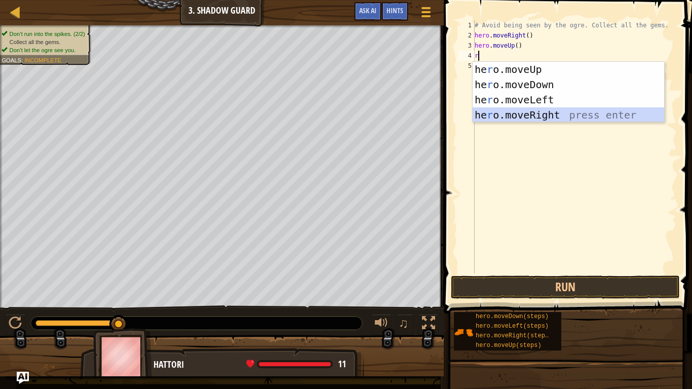
click at [541, 116] on div "he r o.moveUp press enter he r o.moveDown press enter he r o.moveLeft press ent…" at bounding box center [568, 107] width 191 height 91
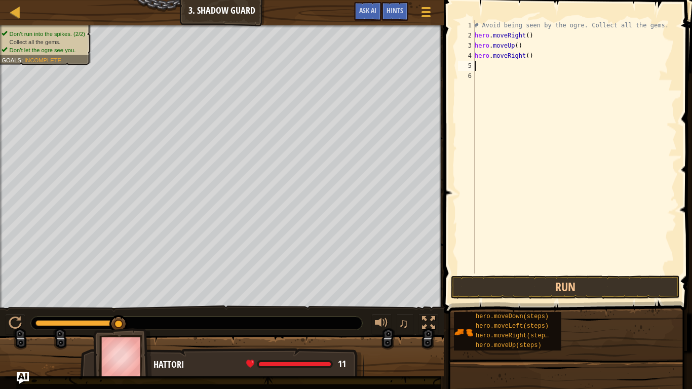
type textarea "d"
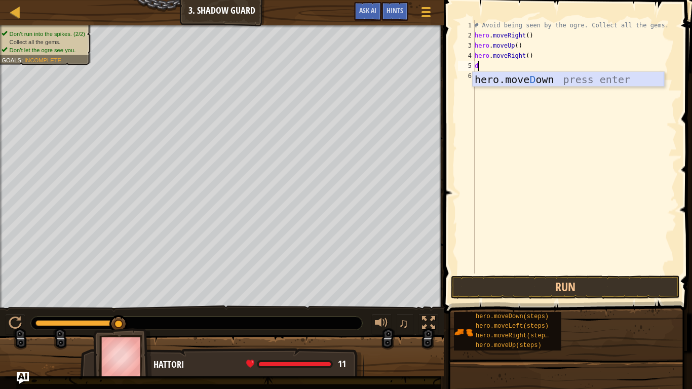
click at [552, 76] on div "hero.[PERSON_NAME] own press enter" at bounding box center [568, 95] width 191 height 46
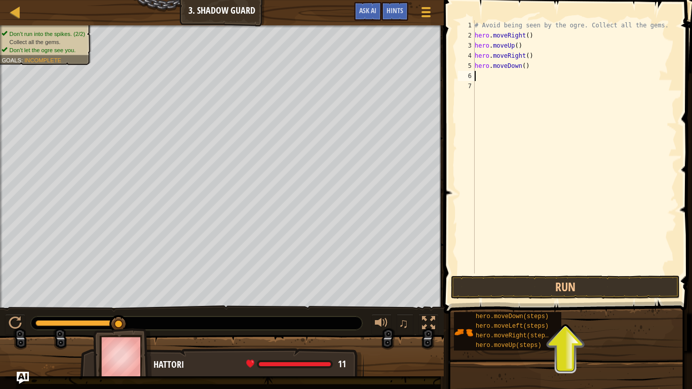
type textarea "r"
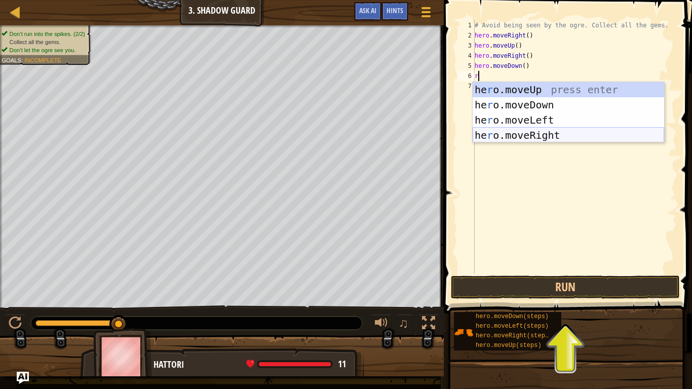
click at [569, 136] on div "he r o.moveUp press enter he r o.moveDown press enter he r o.moveLeft press ent…" at bounding box center [568, 127] width 191 height 91
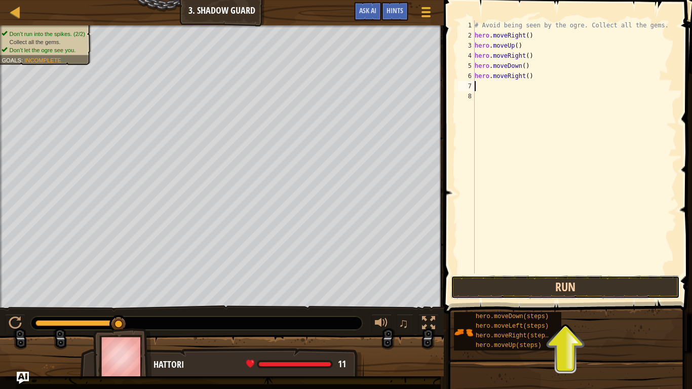
click at [576, 285] on button "Run" at bounding box center [565, 287] width 229 height 23
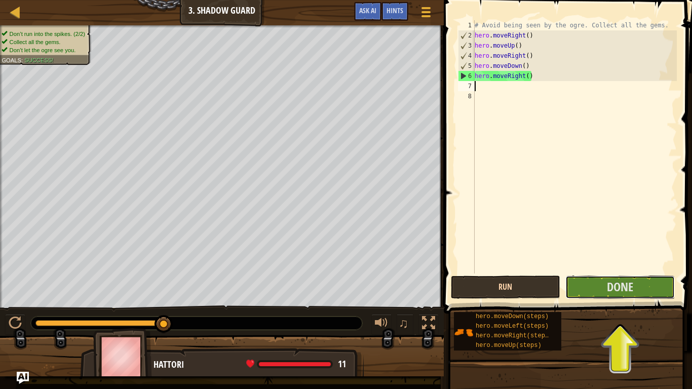
click at [576, 285] on button "Done" at bounding box center [619, 287] width 109 height 23
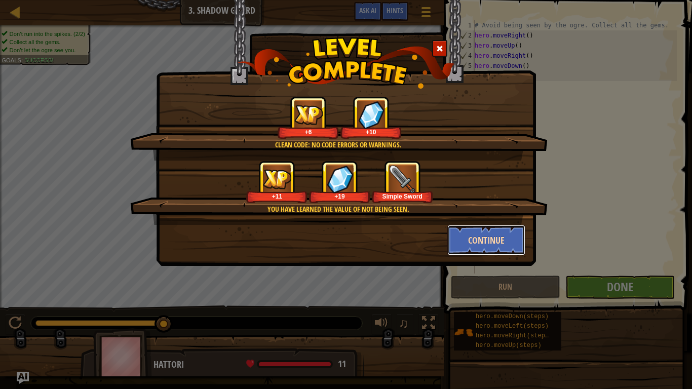
click at [478, 233] on button "Continue" at bounding box center [486, 240] width 79 height 30
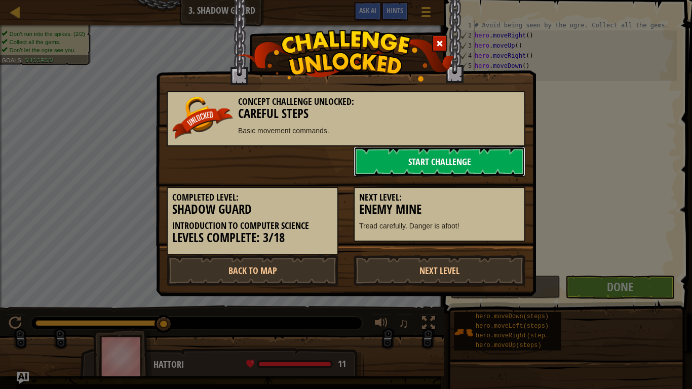
click at [446, 158] on link "Start Challenge" at bounding box center [440, 161] width 172 height 30
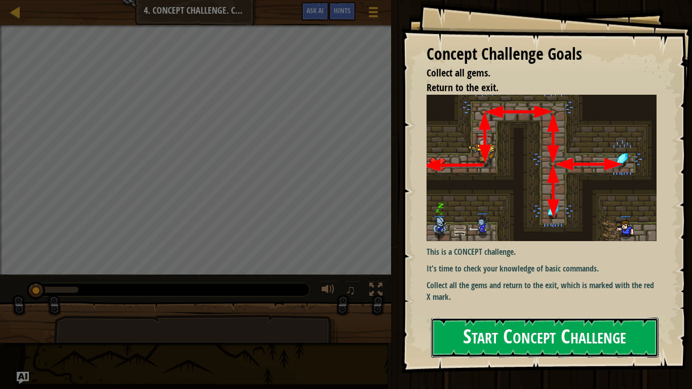
click at [600, 327] on button "Start Concept Challenge" at bounding box center [544, 338] width 227 height 40
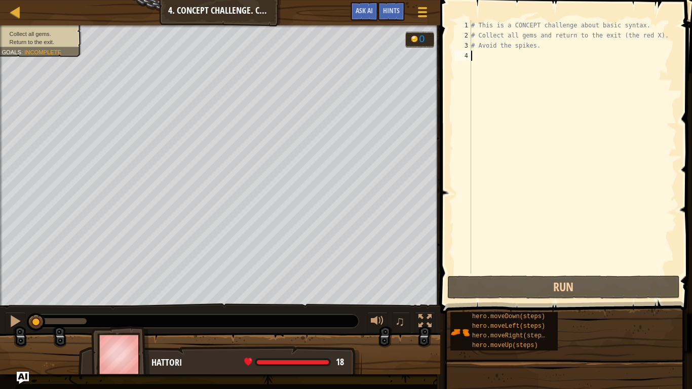
type textarea "u"
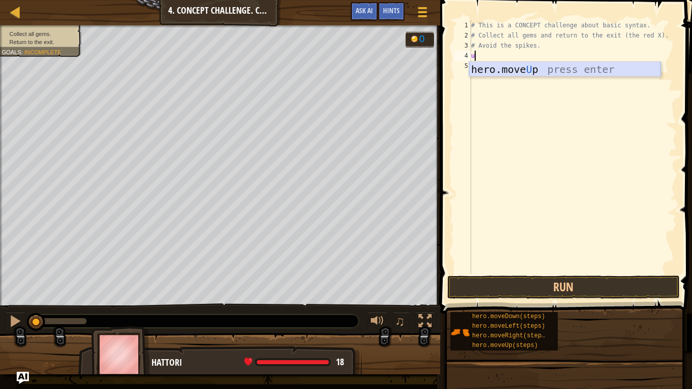
click at [624, 68] on div "hero.move U p press enter" at bounding box center [564, 85] width 191 height 46
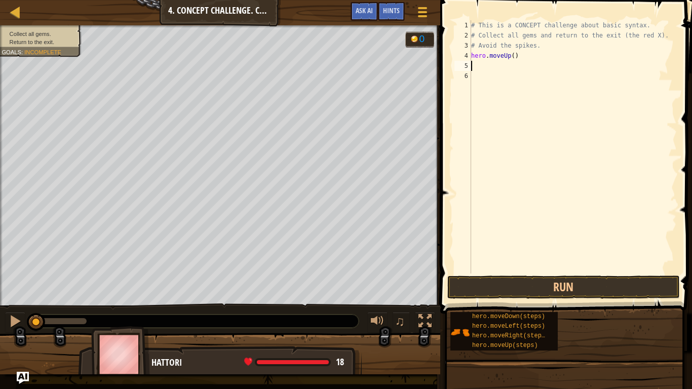
type textarea "r"
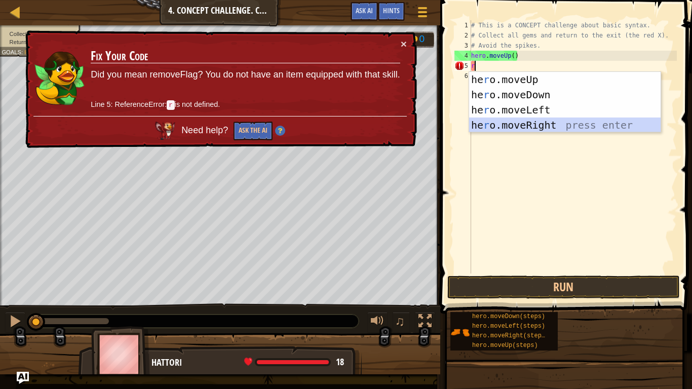
click at [557, 127] on div "he r o.moveUp press enter he r o.moveDown press enter he r o.moveLeft press ent…" at bounding box center [564, 117] width 191 height 91
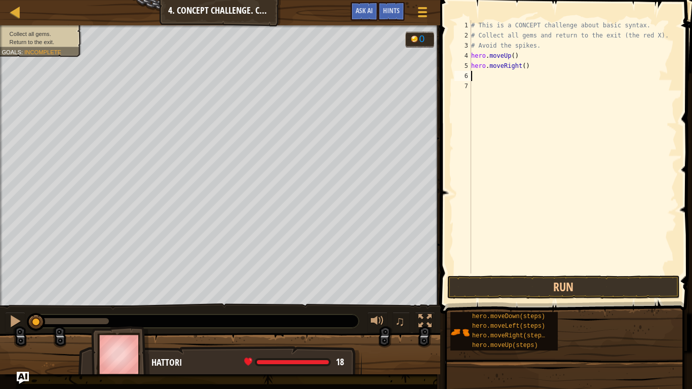
type textarea "d"
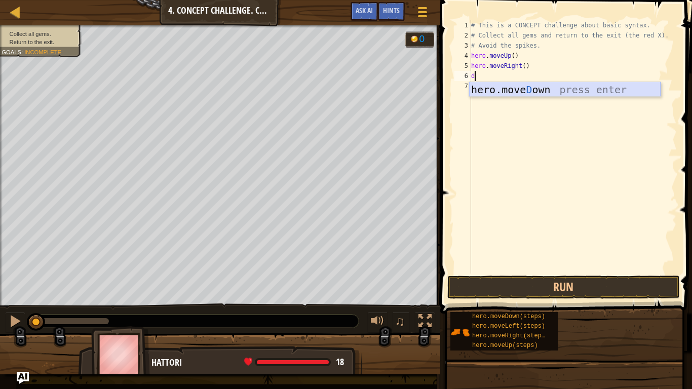
click at [513, 85] on div "hero.[PERSON_NAME] own press enter" at bounding box center [564, 105] width 191 height 46
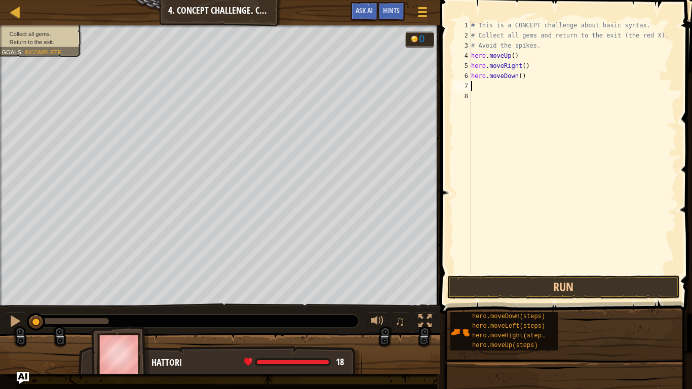
type textarea "r"
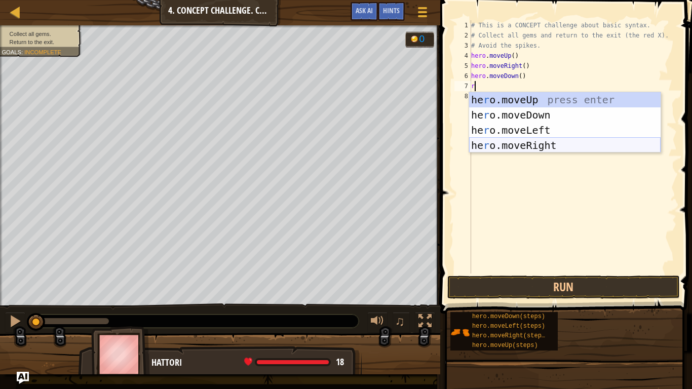
click at [558, 148] on div "he r o.moveUp press enter he r o.moveDown press enter he r o.moveLeft press ent…" at bounding box center [564, 137] width 191 height 91
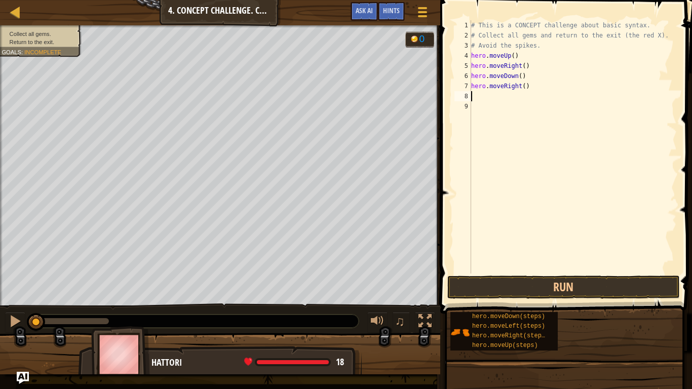
type textarea "l"
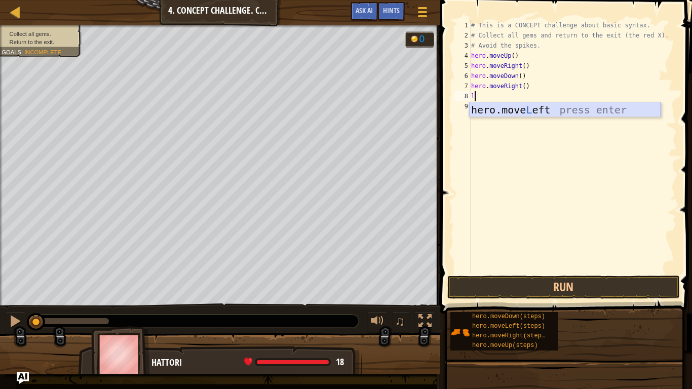
click at [549, 113] on div "hero.move L eft press enter" at bounding box center [564, 125] width 191 height 46
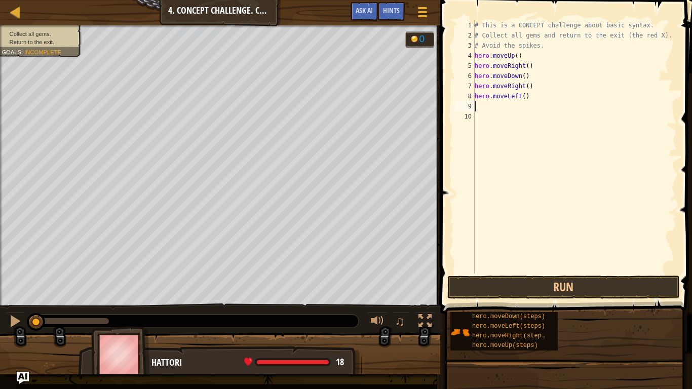
type textarea "d"
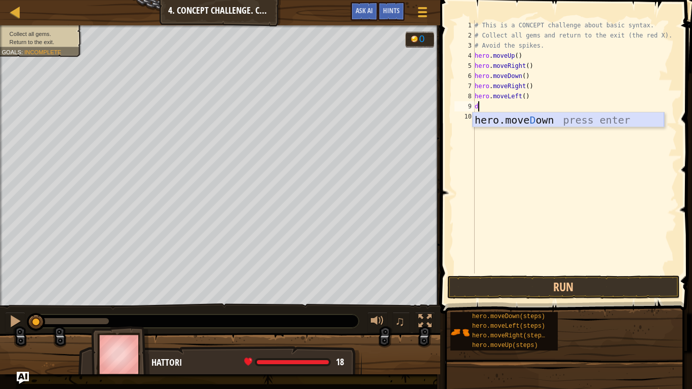
click at [537, 117] on div "hero.[PERSON_NAME] own press enter" at bounding box center [568, 135] width 191 height 46
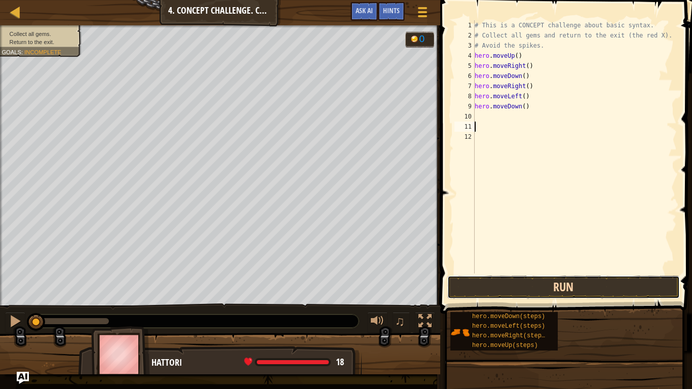
click at [622, 283] on button "Run" at bounding box center [563, 287] width 233 height 23
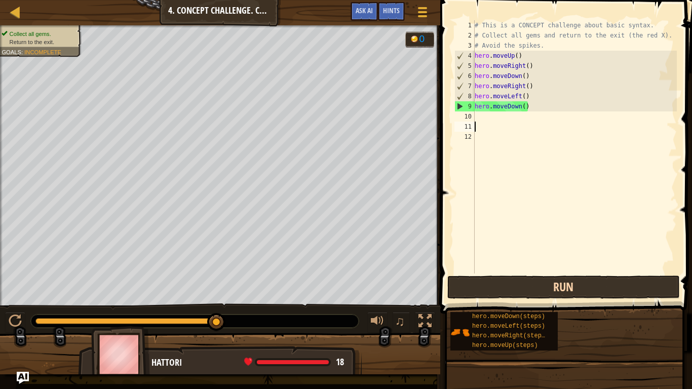
type textarea "u"
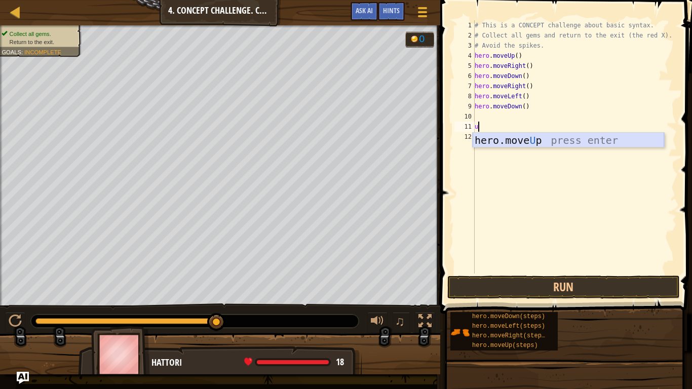
click at [557, 145] on div "hero.move U p press enter" at bounding box center [568, 156] width 191 height 46
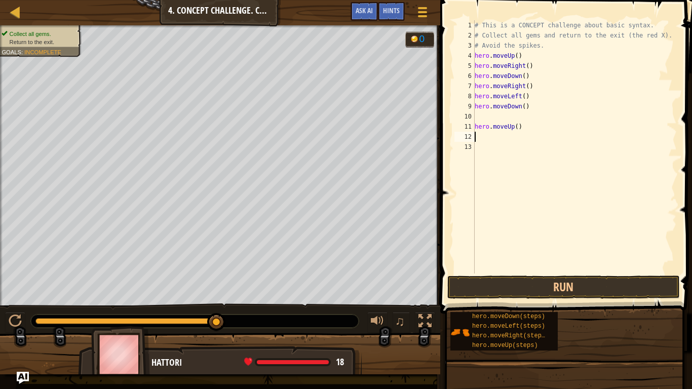
type textarea "l"
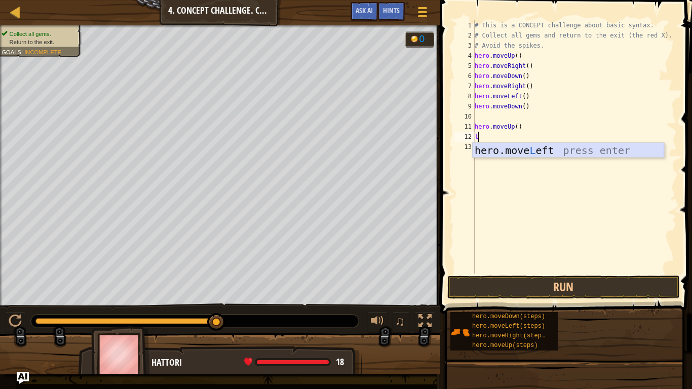
click at [536, 150] on div "hero.move L eft press enter" at bounding box center [568, 166] width 191 height 46
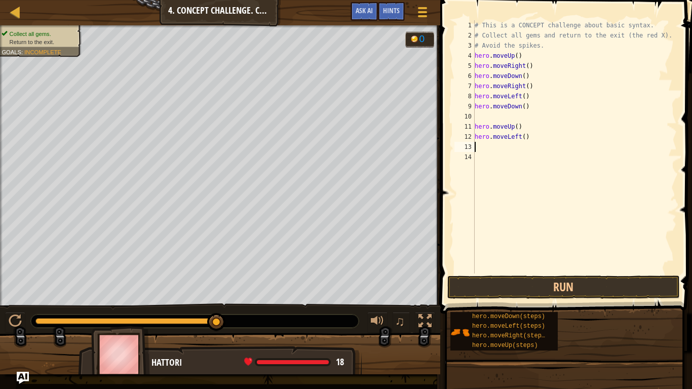
type textarea "d"
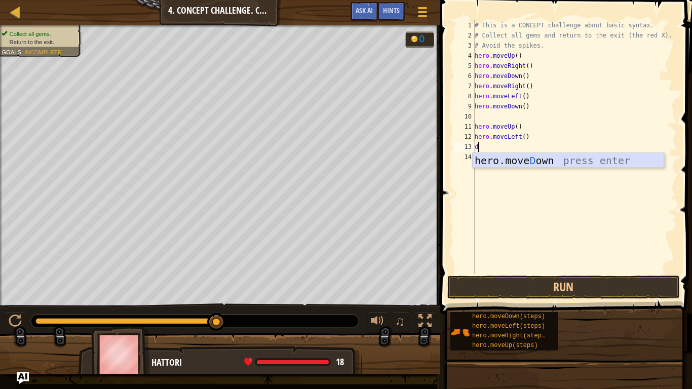
click at [530, 160] on div "hero.[PERSON_NAME] own press enter" at bounding box center [568, 176] width 191 height 46
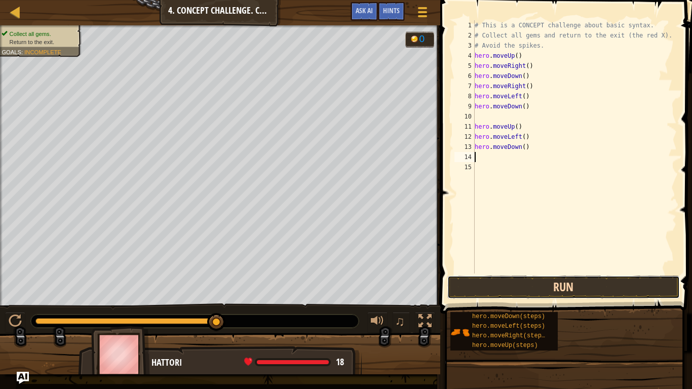
click at [580, 284] on button "Run" at bounding box center [563, 287] width 233 height 23
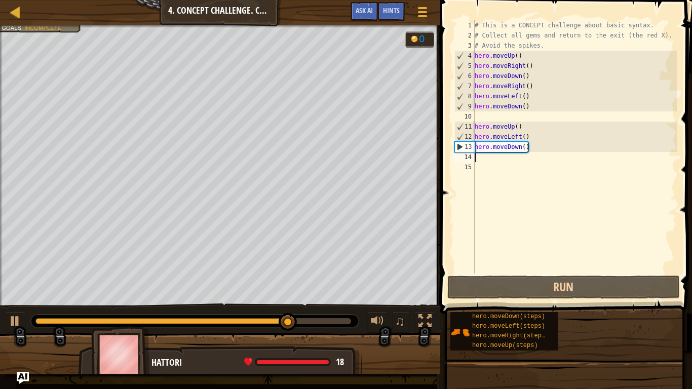
type textarea "d"
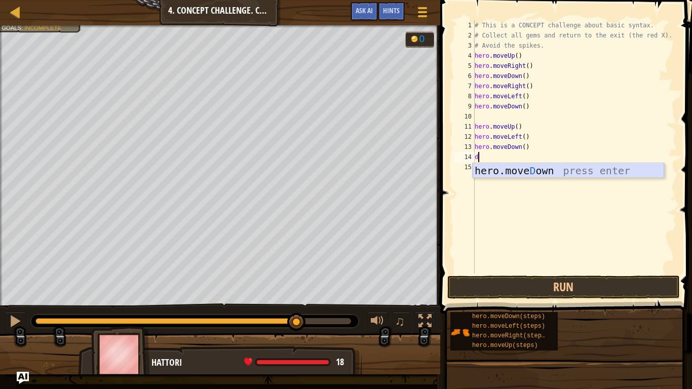
click at [515, 175] on div "hero.[PERSON_NAME] own press enter" at bounding box center [568, 186] width 191 height 46
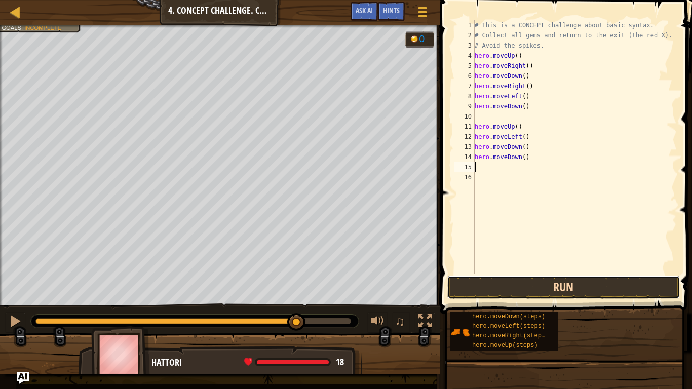
click at [527, 279] on button "Run" at bounding box center [563, 287] width 233 height 23
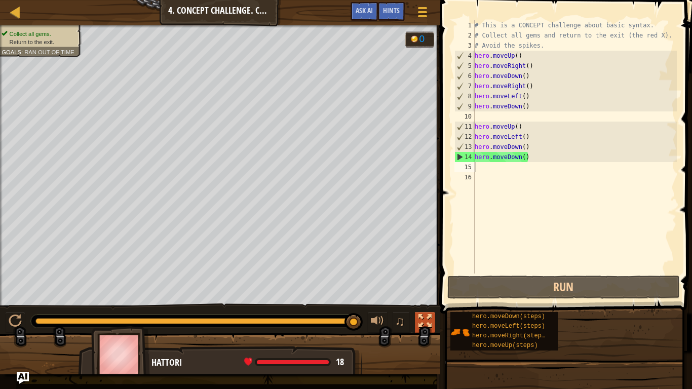
click at [427, 319] on div at bounding box center [424, 321] width 13 height 13
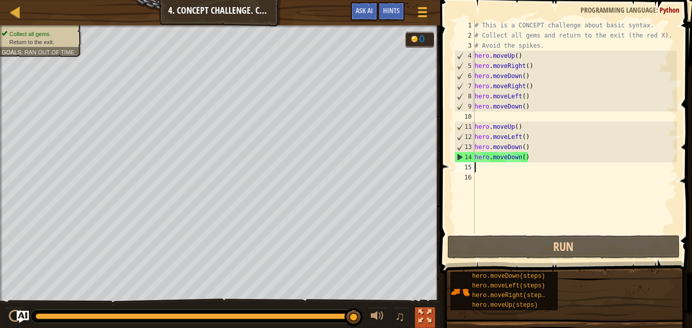
click at [423, 317] on div at bounding box center [424, 316] width 13 height 13
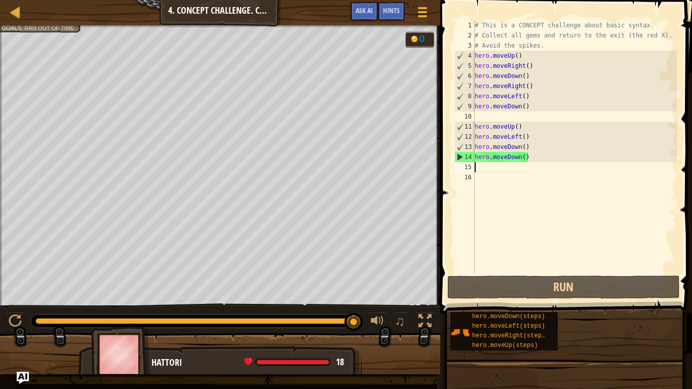
type textarea "l"
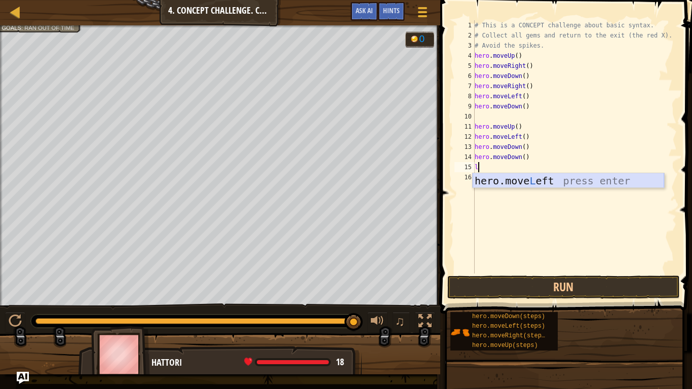
click at [530, 185] on div "hero.move L eft press enter" at bounding box center [568, 196] width 191 height 46
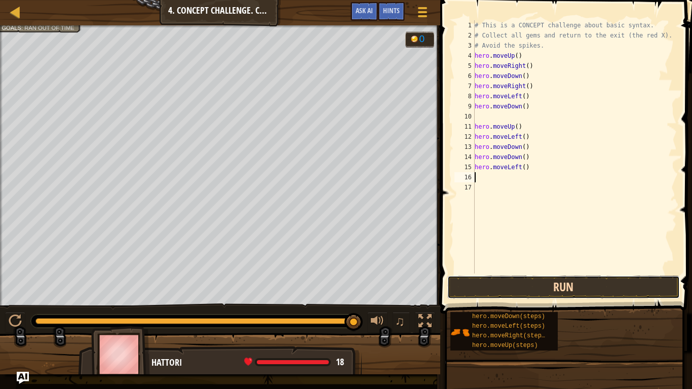
click at [546, 289] on button "Run" at bounding box center [563, 287] width 233 height 23
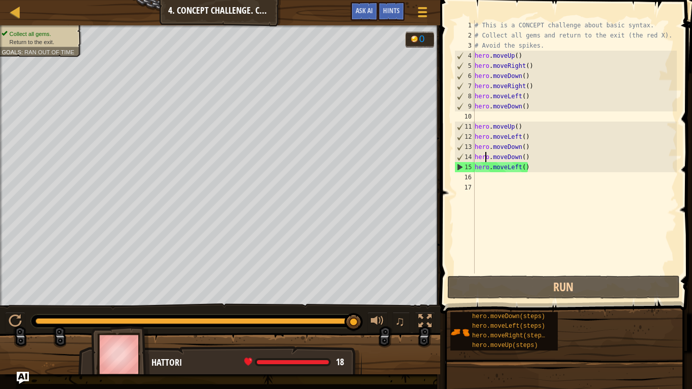
click at [484, 155] on div "# This is a CONCEPT challenge about basic syntax. # Collect all gems and return…" at bounding box center [575, 157] width 204 height 274
click at [526, 158] on div "# This is a CONCEPT challenge about basic syntax. # Collect all gems and return…" at bounding box center [575, 157] width 204 height 274
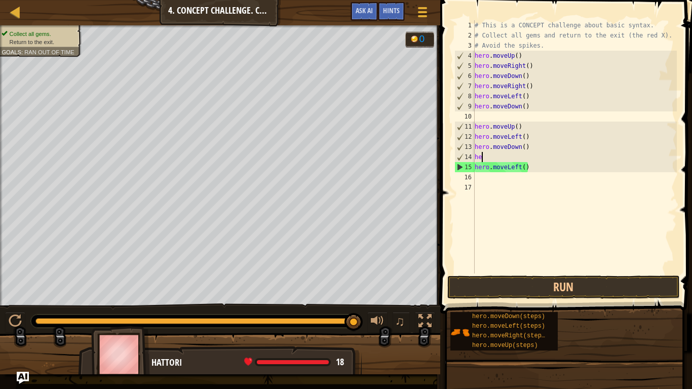
type textarea "h"
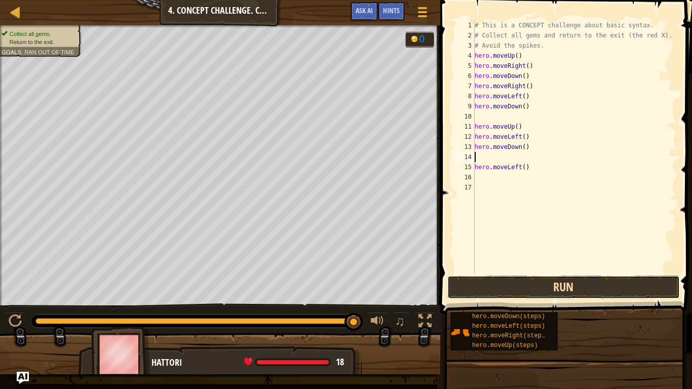
click at [550, 280] on button "Run" at bounding box center [563, 287] width 233 height 23
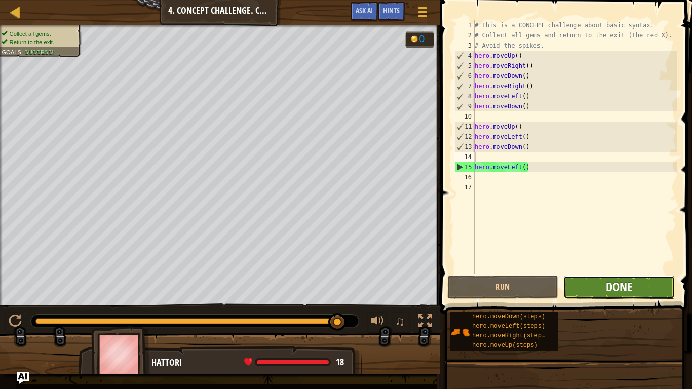
click at [606, 286] on span "Done" at bounding box center [619, 287] width 26 height 16
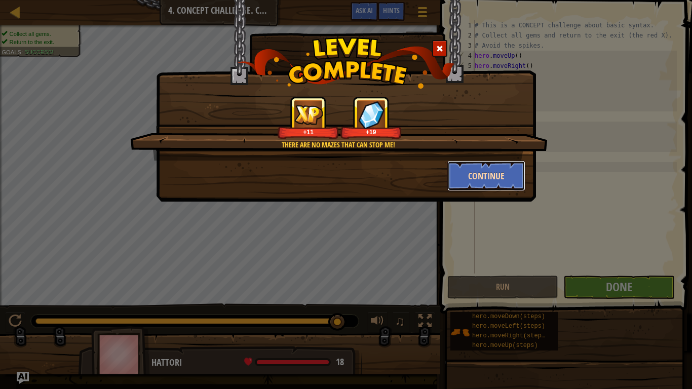
click at [477, 177] on button "Continue" at bounding box center [486, 176] width 79 height 30
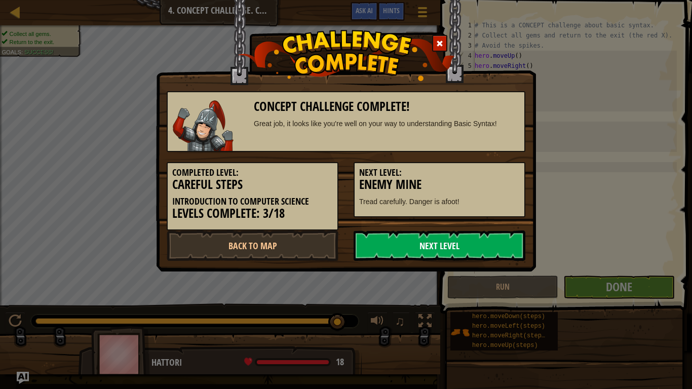
click at [443, 244] on link "Next Level" at bounding box center [440, 246] width 172 height 30
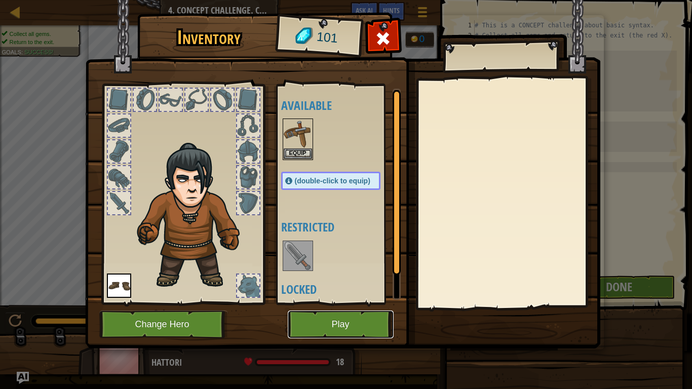
click at [310, 327] on button "Play" at bounding box center [341, 325] width 106 height 28
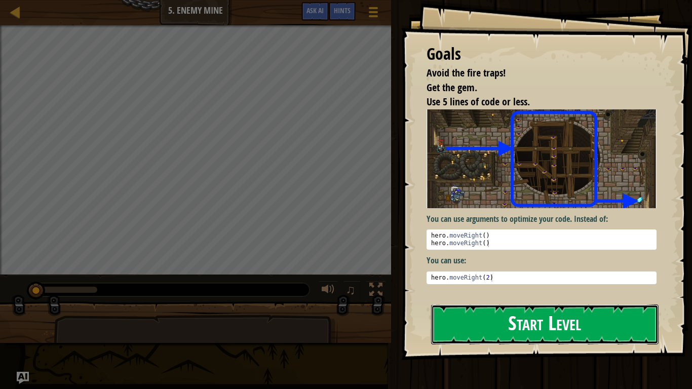
click at [463, 327] on button "Start Level" at bounding box center [544, 324] width 227 height 40
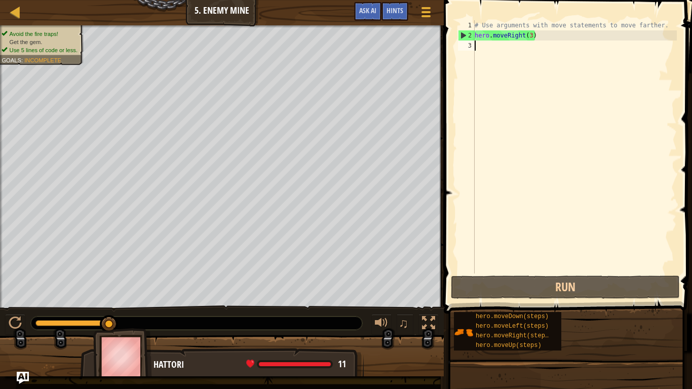
type textarea "u"
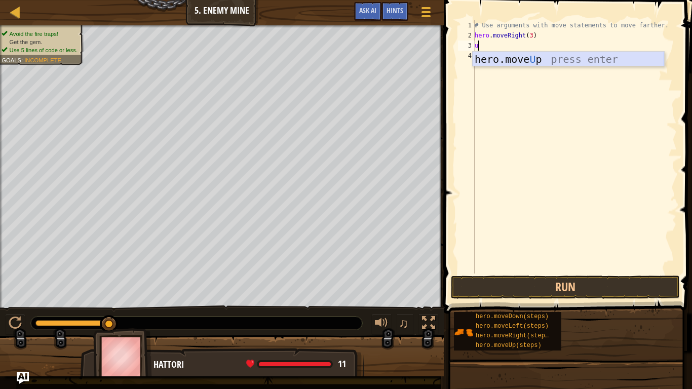
click at [536, 60] on div "hero.move U p press enter" at bounding box center [568, 75] width 191 height 46
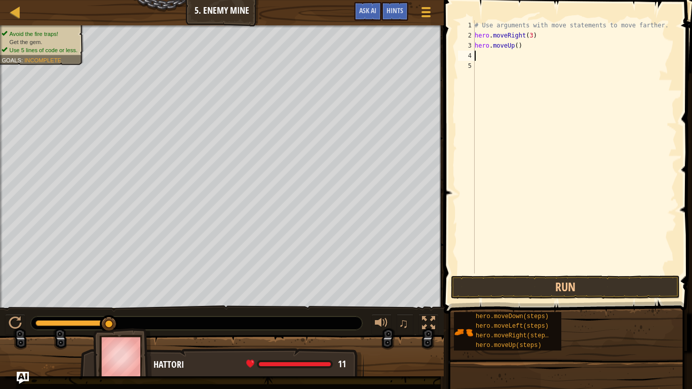
type textarea "r"
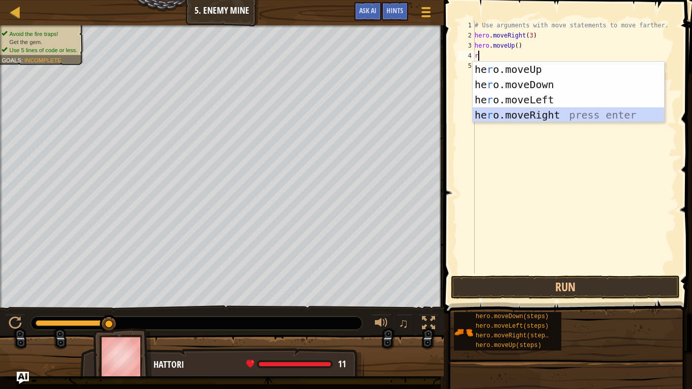
click at [596, 113] on div "he r o.moveUp press enter he r o.moveDown press enter he r o.moveLeft press ent…" at bounding box center [568, 107] width 191 height 91
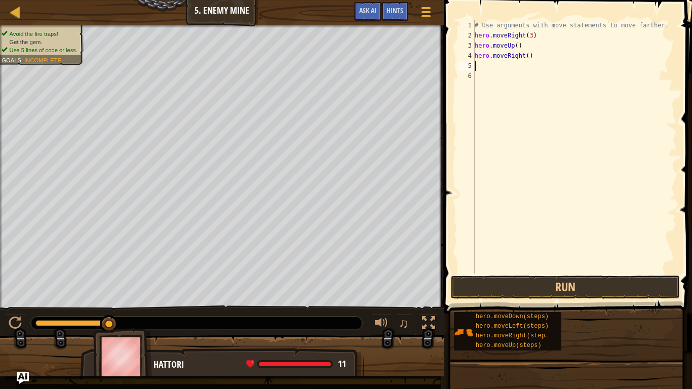
type textarea "d"
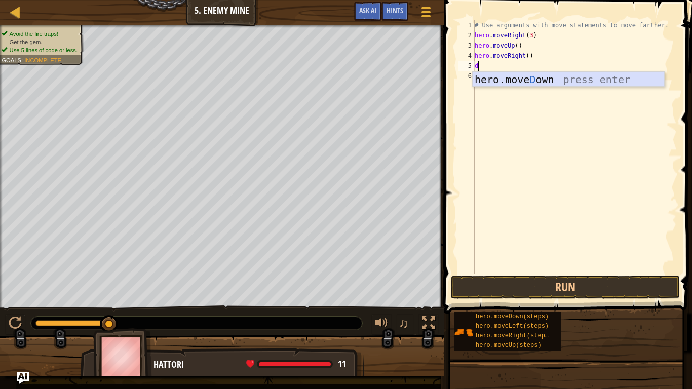
click at [558, 84] on div "hero.[PERSON_NAME] own press enter" at bounding box center [568, 95] width 191 height 46
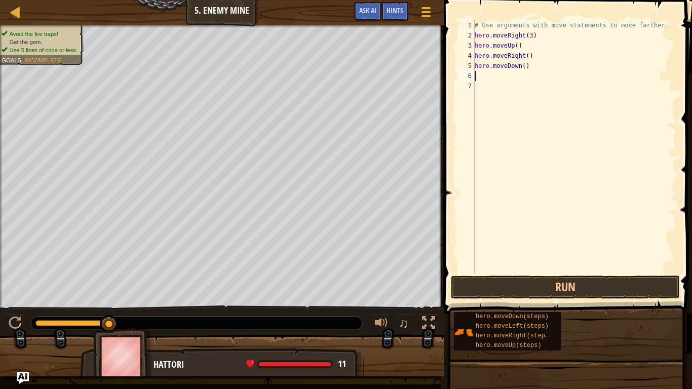
click at [525, 66] on div "# Use arguments with move statements to move farther. hero . moveRight ( 3 ) he…" at bounding box center [575, 157] width 204 height 274
type textarea "hero.moveDown(3)"
click at [465, 284] on button "Run" at bounding box center [565, 287] width 229 height 23
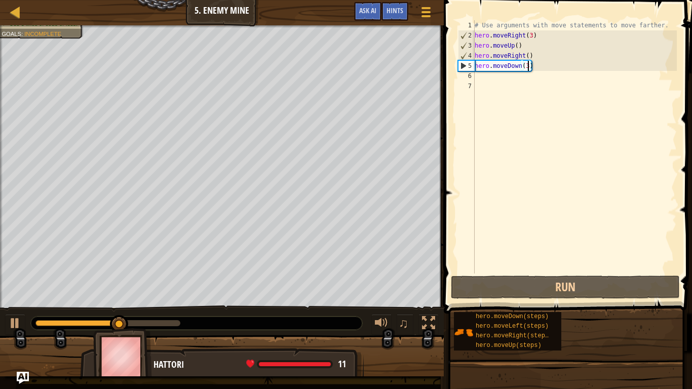
click at [484, 78] on div "# Use arguments with move statements to move farther. hero . moveRight ( 3 ) he…" at bounding box center [575, 157] width 204 height 274
type textarea "r"
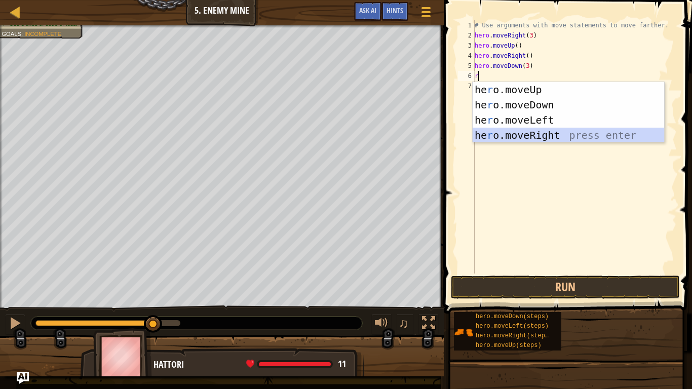
click at [548, 136] on div "he r o.moveUp press enter he r o.moveDown press enter he r o.moveLeft press ent…" at bounding box center [568, 127] width 191 height 91
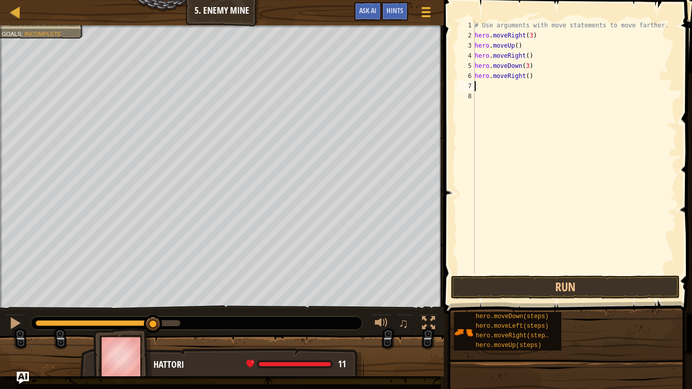
click at [527, 76] on div "# Use arguments with move statements to move farther. hero . moveRight ( 3 ) he…" at bounding box center [575, 157] width 204 height 274
type textarea "hero.moveRight(3)"
click at [598, 289] on button "Run" at bounding box center [565, 287] width 229 height 23
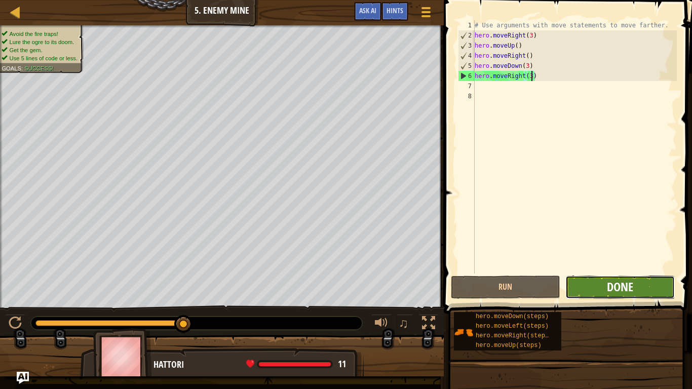
click at [612, 281] on span "Done" at bounding box center [620, 287] width 26 height 16
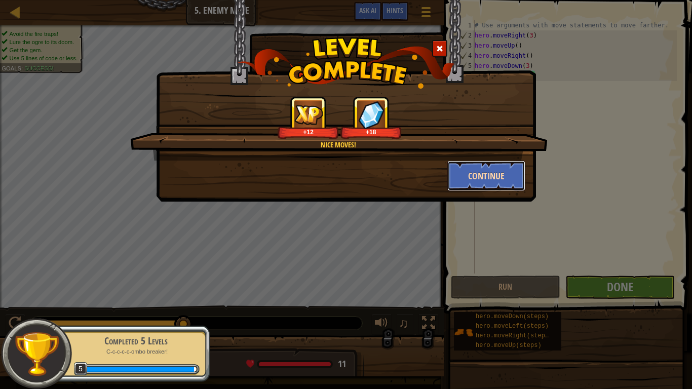
click at [497, 179] on button "Continue" at bounding box center [486, 176] width 79 height 30
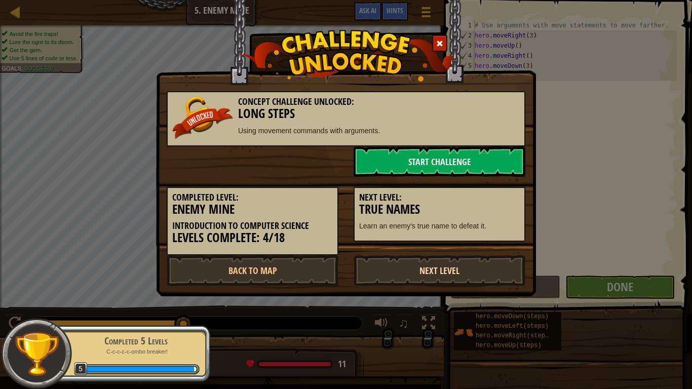
click at [430, 263] on link "Next Level" at bounding box center [440, 270] width 172 height 30
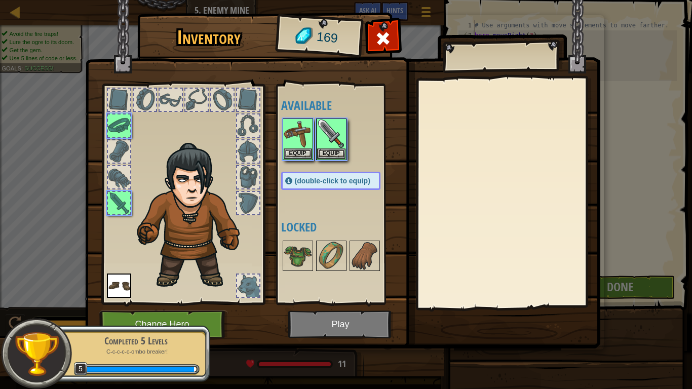
click at [430, 263] on div at bounding box center [507, 193] width 179 height 227
click at [325, 319] on img at bounding box center [342, 165] width 515 height 368
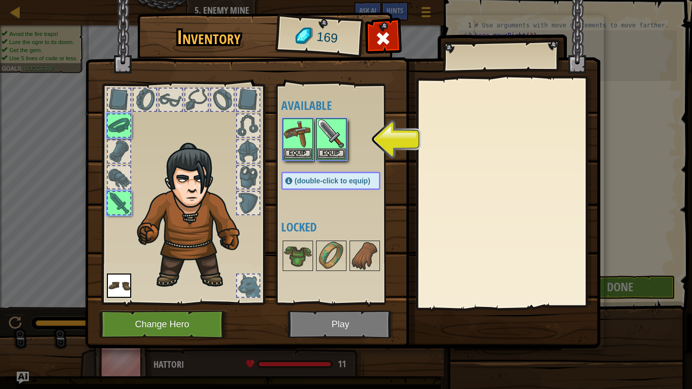
click at [363, 327] on img at bounding box center [342, 165] width 515 height 368
click at [334, 327] on img at bounding box center [342, 165] width 515 height 368
click at [303, 152] on button "Equip" at bounding box center [298, 153] width 28 height 11
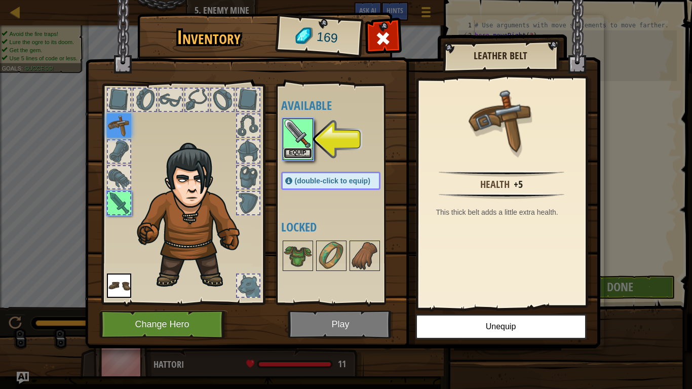
click at [294, 151] on button "Equip" at bounding box center [298, 153] width 28 height 11
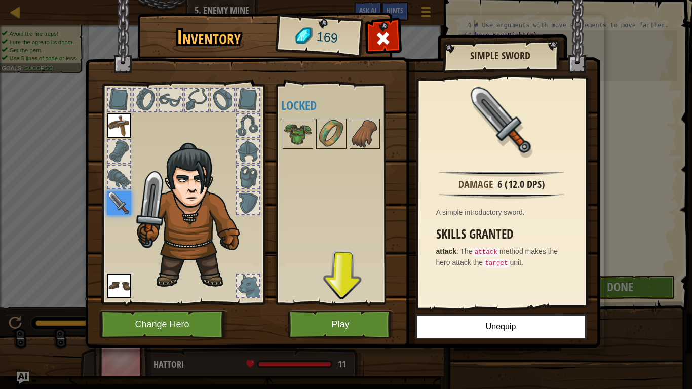
click at [116, 122] on img at bounding box center [119, 125] width 24 height 24
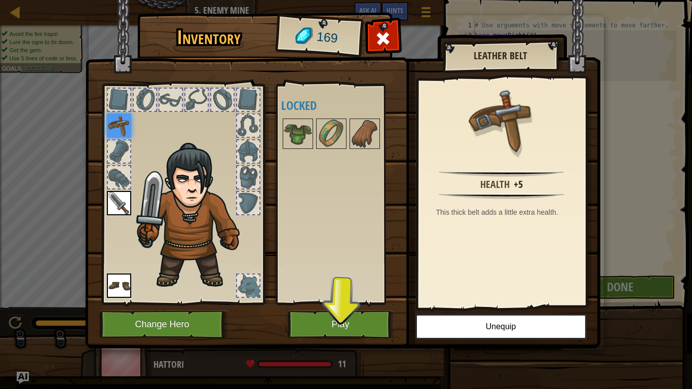
click at [113, 121] on img at bounding box center [119, 125] width 24 height 24
click at [499, 327] on button "Unequip" at bounding box center [500, 326] width 171 height 25
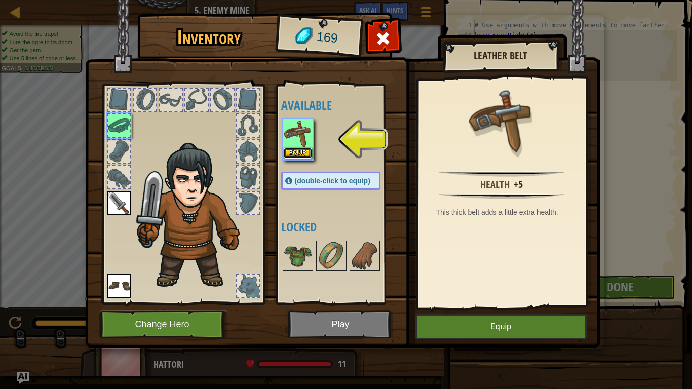
click at [289, 150] on button "Equip" at bounding box center [298, 153] width 28 height 11
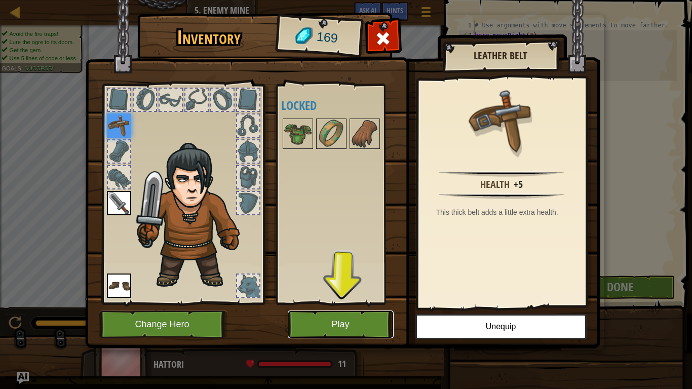
click at [364, 312] on button "Play" at bounding box center [341, 325] width 106 height 28
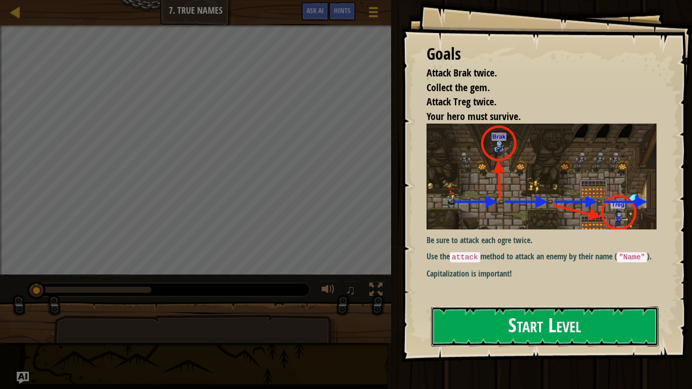
click at [554, 327] on button "Start Level" at bounding box center [544, 326] width 227 height 40
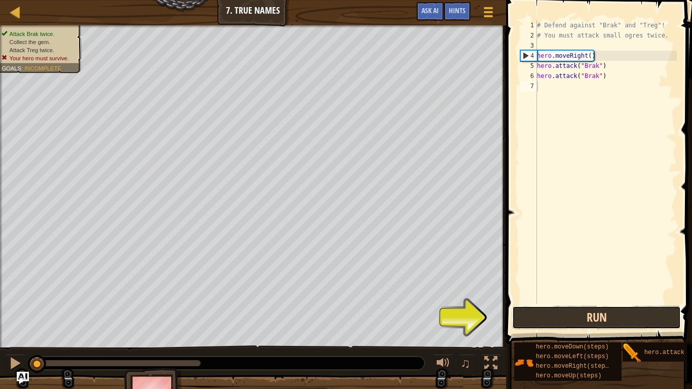
click at [633, 324] on button "Run" at bounding box center [596, 317] width 169 height 23
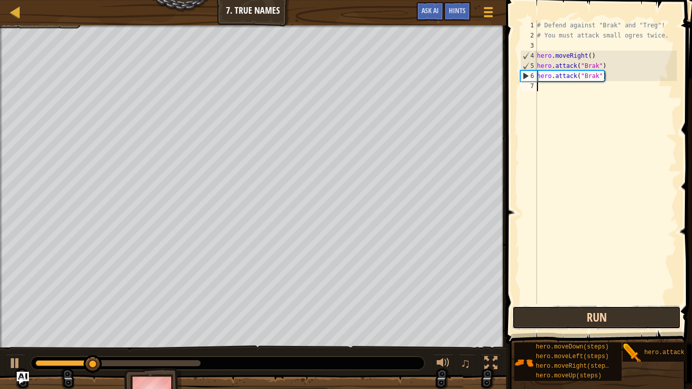
click at [633, 324] on button "Run" at bounding box center [596, 317] width 169 height 23
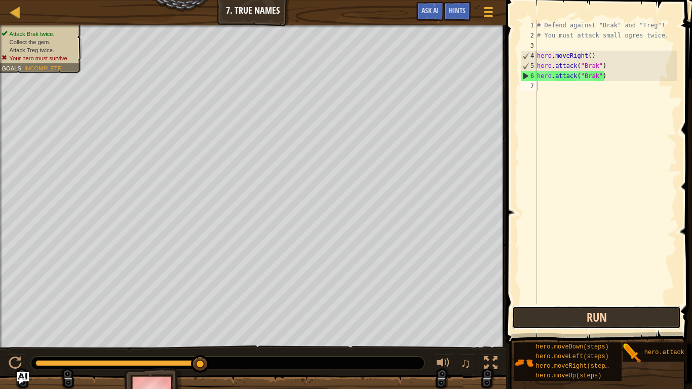
click at [577, 322] on button "Run" at bounding box center [596, 317] width 169 height 23
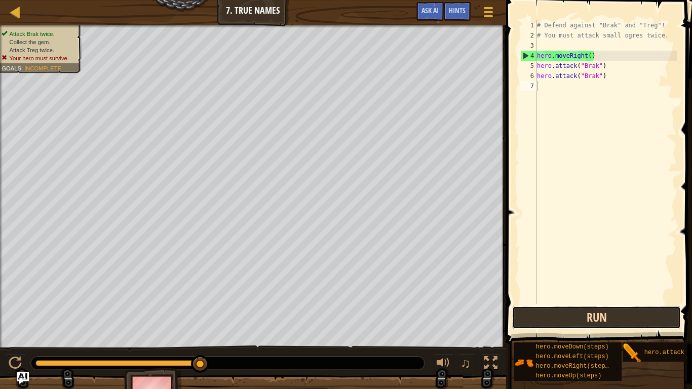
click at [637, 323] on button "Run" at bounding box center [596, 317] width 169 height 23
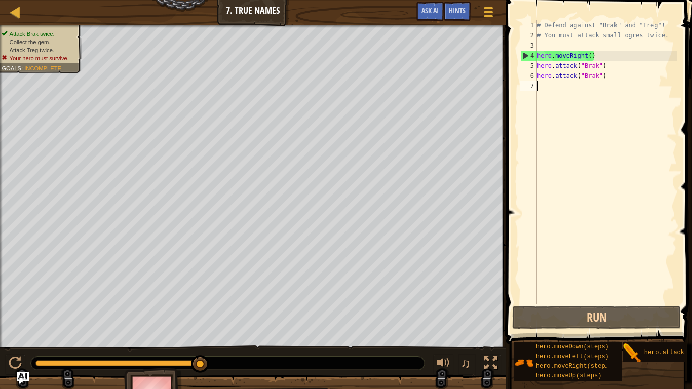
type textarea "f"
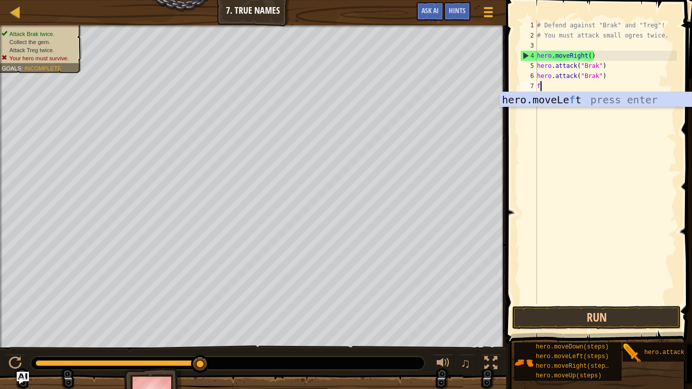
scroll to position [5, 0]
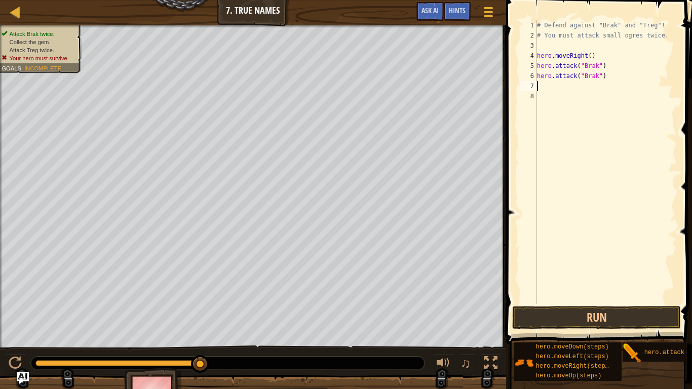
type textarea "b"
click at [629, 317] on button "Run" at bounding box center [596, 317] width 169 height 23
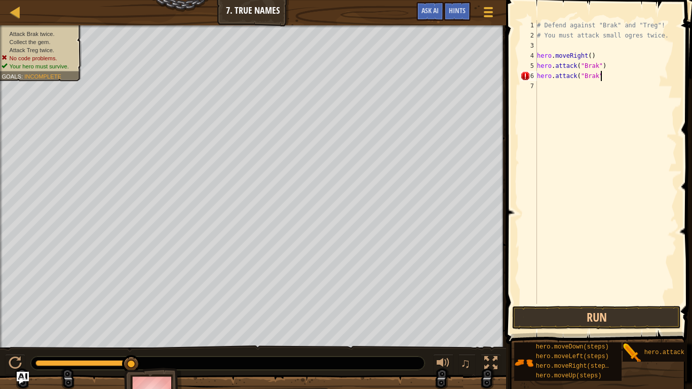
scroll to position [5, 9]
type textarea "hero.attack("Brak")"
click at [555, 86] on div "# Defend against "Brak" and "Treg"! # You must attack small ogres twice. hero .…" at bounding box center [606, 172] width 142 height 304
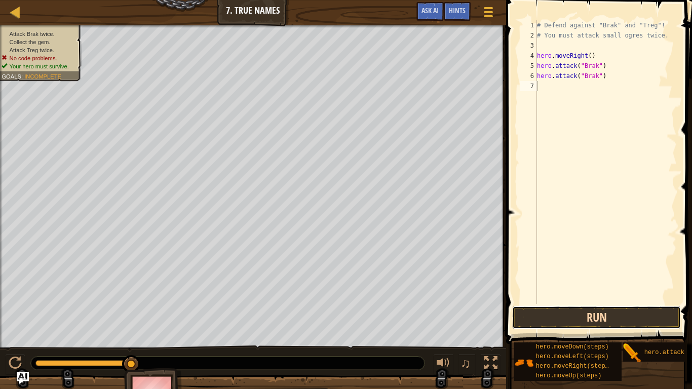
click at [616, 319] on button "Run" at bounding box center [596, 317] width 169 height 23
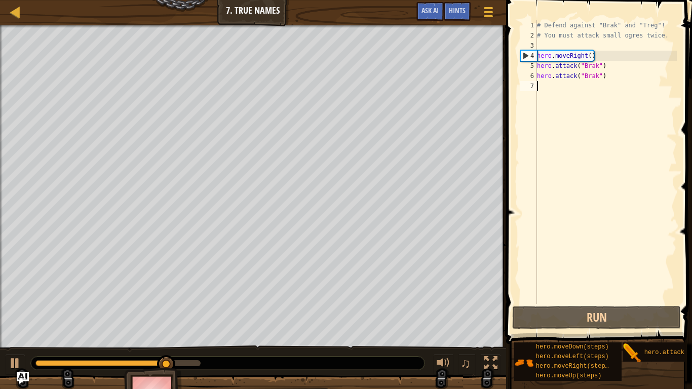
click at [555, 73] on div "# Defend against "Brak" and "Treg"! # You must attack small ogres twice. hero .…" at bounding box center [606, 172] width 142 height 304
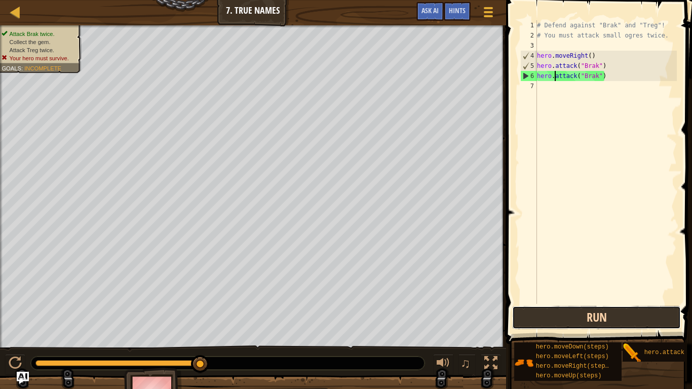
click at [594, 326] on button "Run" at bounding box center [596, 317] width 169 height 23
click at [577, 313] on button "Run" at bounding box center [596, 317] width 169 height 23
click at [629, 312] on button "Run" at bounding box center [596, 317] width 169 height 23
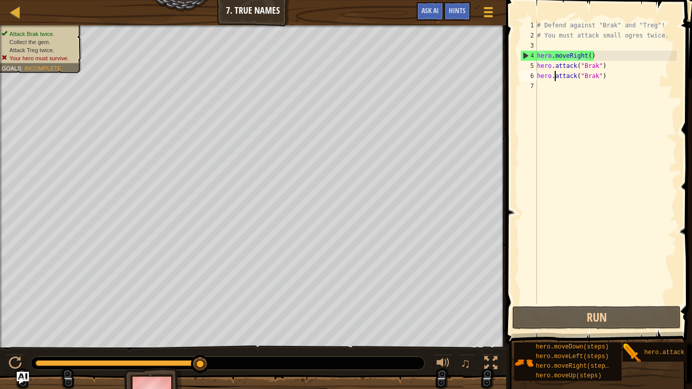
click at [606, 66] on div "# Defend against "Brak" and "Treg"! # You must attack small ogres twice. hero .…" at bounding box center [606, 172] width 142 height 304
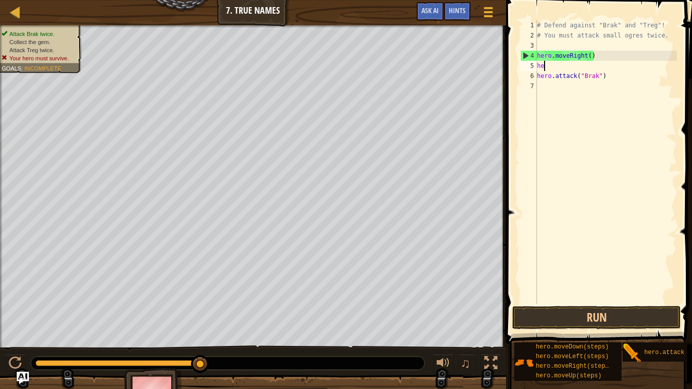
type textarea "h"
click at [546, 87] on div "# Defend against "Brak" and "Treg"! # You must attack small ogres twice. hero .…" at bounding box center [606, 172] width 142 height 304
type textarea "do"
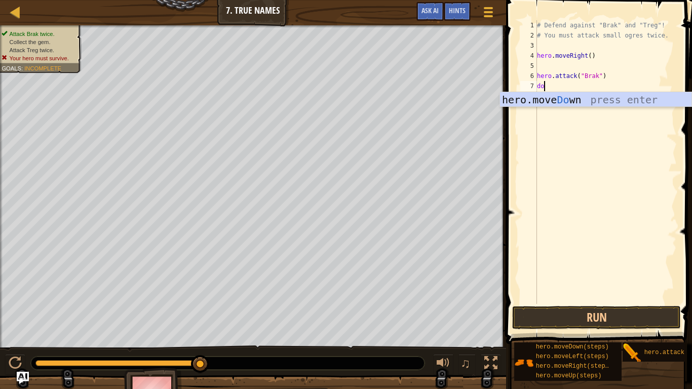
scroll to position [5, 1]
click at [564, 96] on div "hero.move Do wn press enter" at bounding box center [595, 115] width 191 height 46
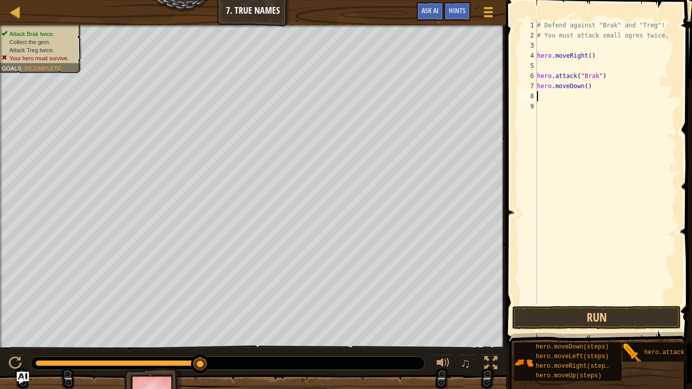
scroll to position [5, 0]
type textarea "u"
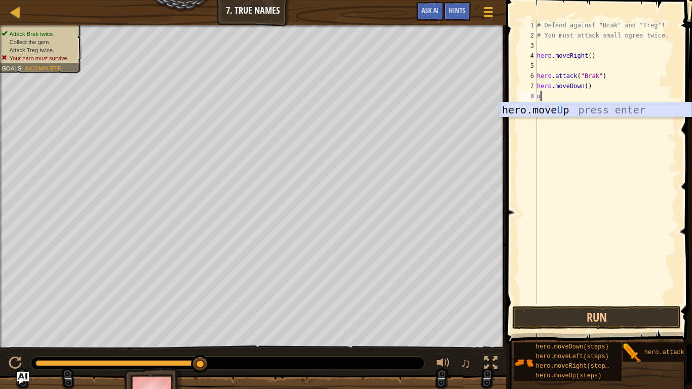
click at [578, 110] on div "hero.move U p press enter" at bounding box center [595, 125] width 191 height 46
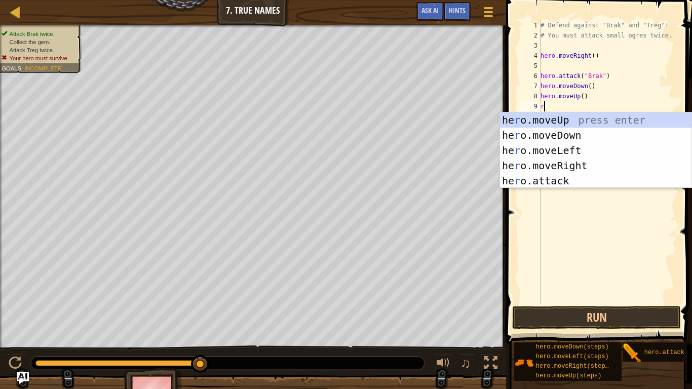
type textarea "ri"
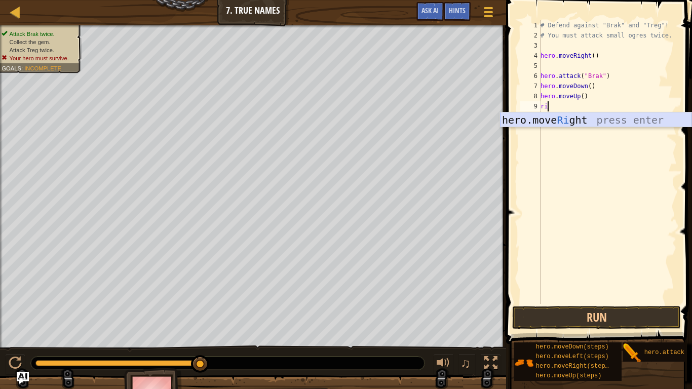
click at [603, 117] on div "hero.move Ri ght press enter" at bounding box center [595, 135] width 191 height 46
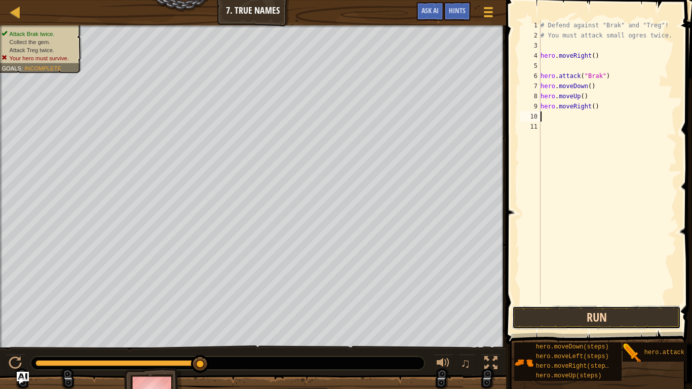
click at [630, 314] on button "Run" at bounding box center [596, 317] width 169 height 23
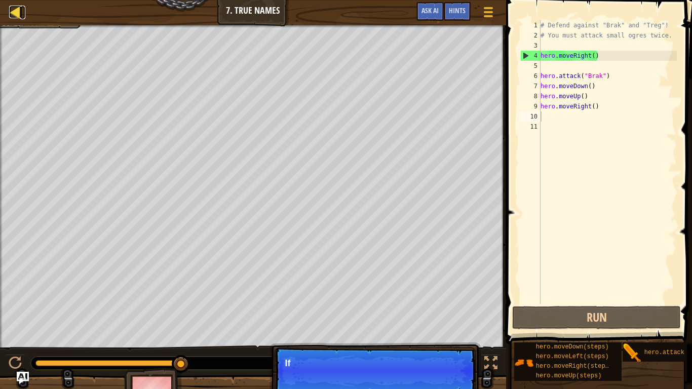
click at [15, 11] on div at bounding box center [15, 12] width 13 height 13
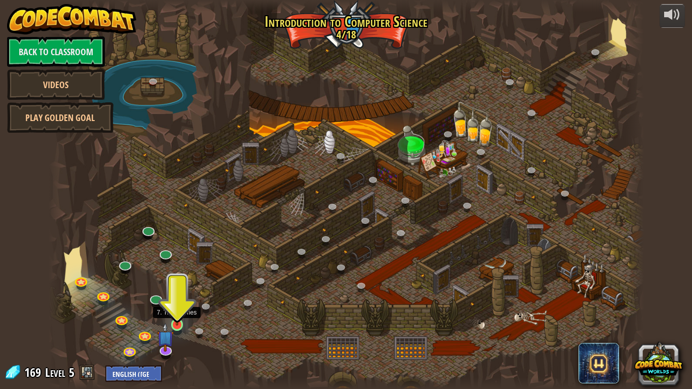
click at [178, 319] on img at bounding box center [177, 308] width 15 height 34
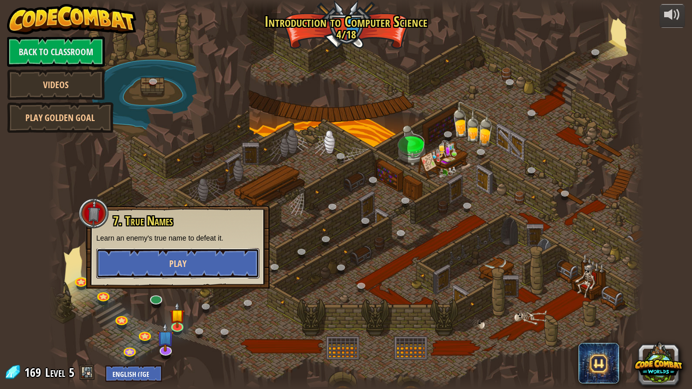
click at [178, 260] on span "Play" at bounding box center [177, 263] width 17 height 13
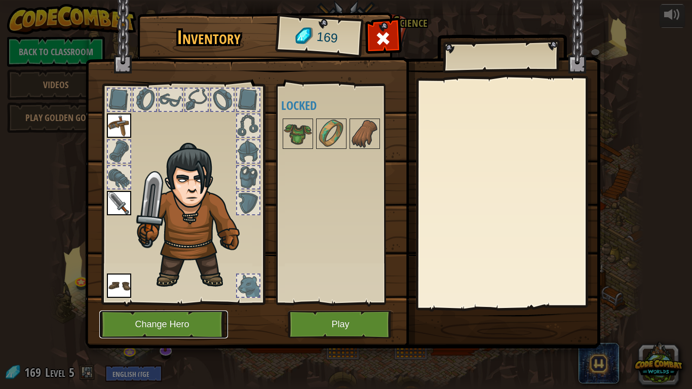
click at [201, 327] on button "Change Hero" at bounding box center [163, 325] width 129 height 28
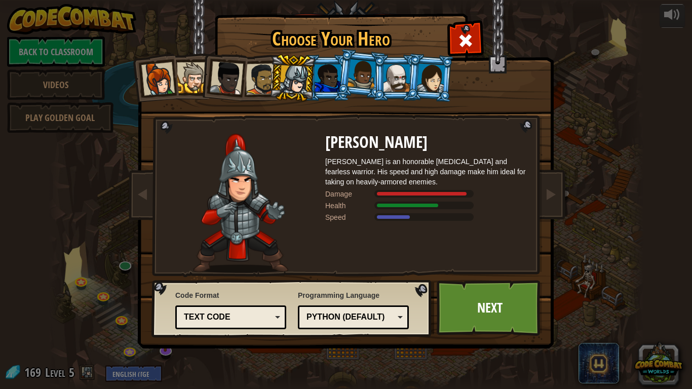
click at [346, 82] on li at bounding box center [361, 74] width 50 height 51
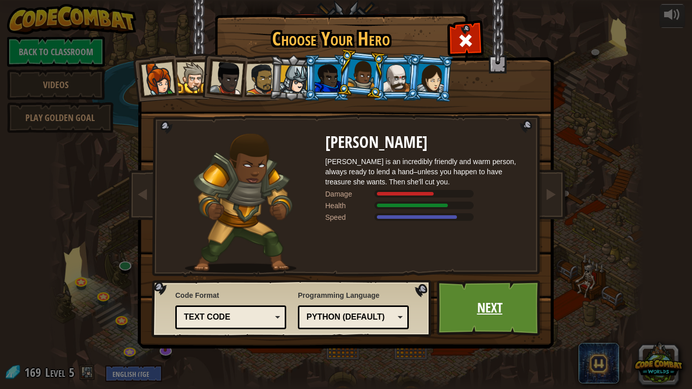
click at [478, 305] on link "Next" at bounding box center [490, 308] width 106 height 56
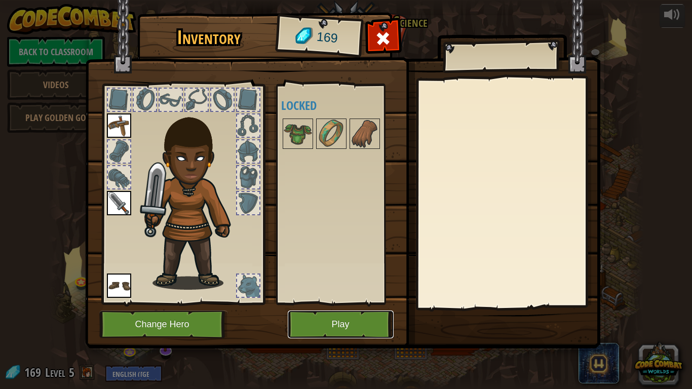
click at [366, 323] on button "Play" at bounding box center [341, 325] width 106 height 28
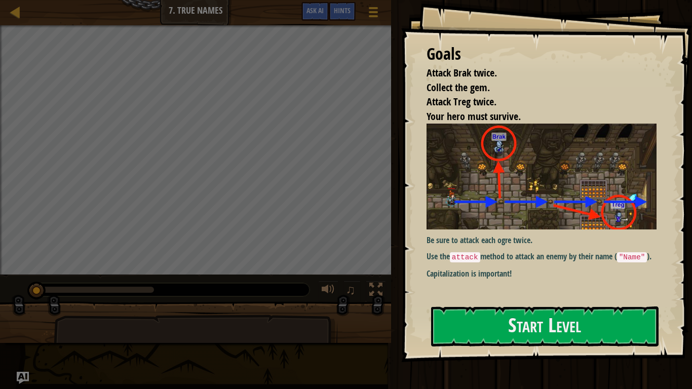
click at [557, 297] on div "Goals Attack Brak twice. Collect the gem. Attack Treg twice. Your hero must sur…" at bounding box center [546, 181] width 291 height 362
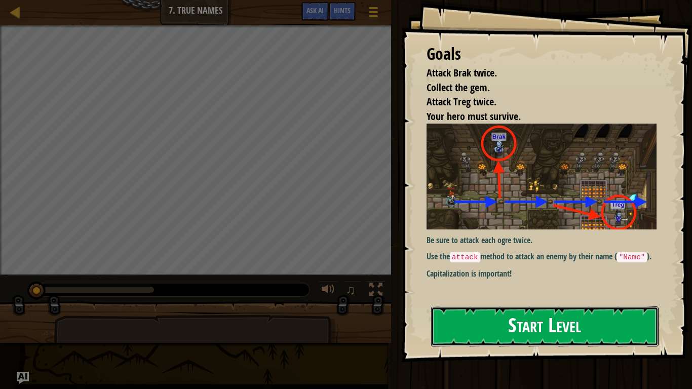
click at [531, 312] on button "Start Level" at bounding box center [544, 326] width 227 height 40
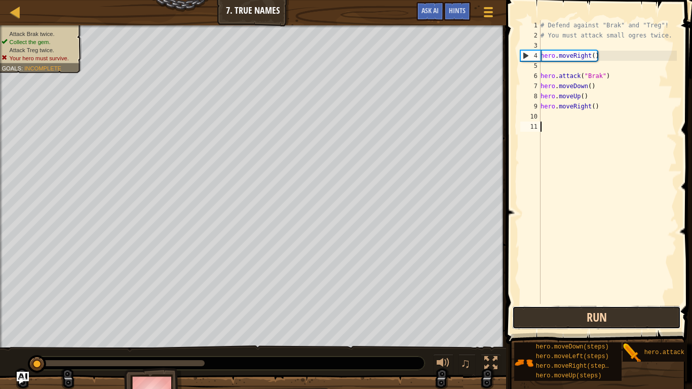
click at [590, 316] on button "Run" at bounding box center [596, 317] width 169 height 23
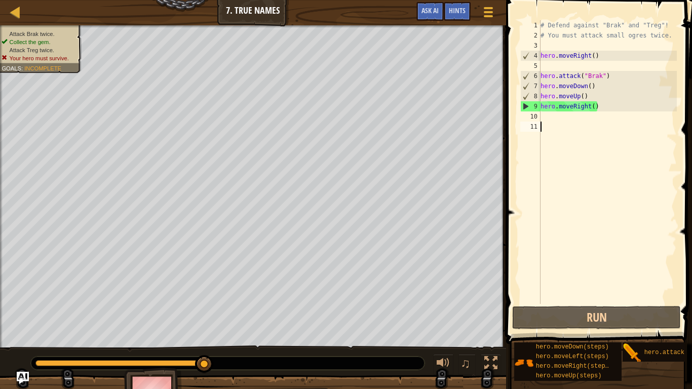
click at [547, 117] on div "# Defend against "Brak" and "Treg"! # You must attack small ogres twice. hero .…" at bounding box center [608, 172] width 138 height 304
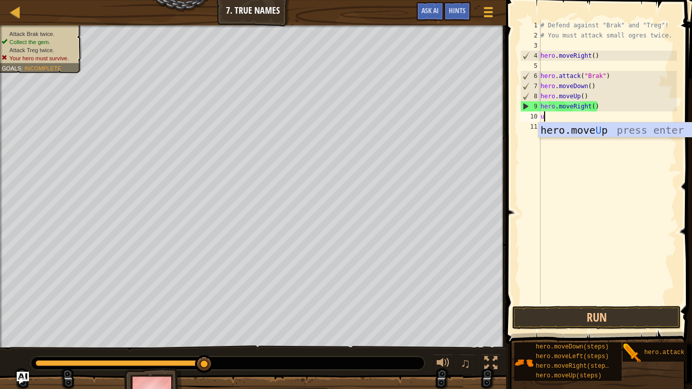
scroll to position [5, 0]
type textarea "up"
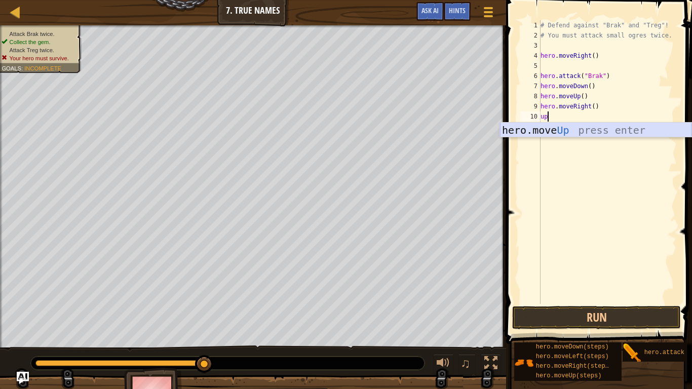
click at [637, 133] on div "hero.move Up press enter" at bounding box center [595, 146] width 191 height 46
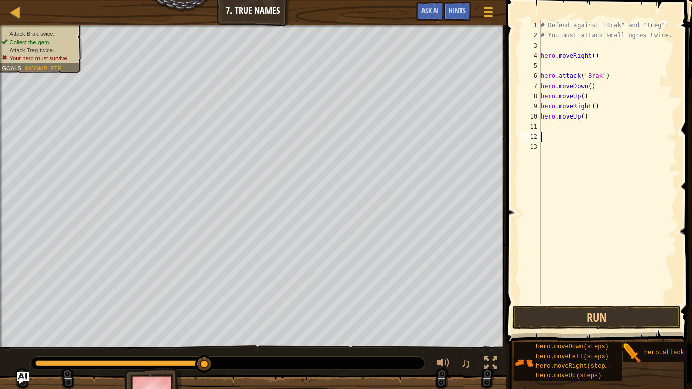
click at [627, 305] on span at bounding box center [600, 158] width 194 height 374
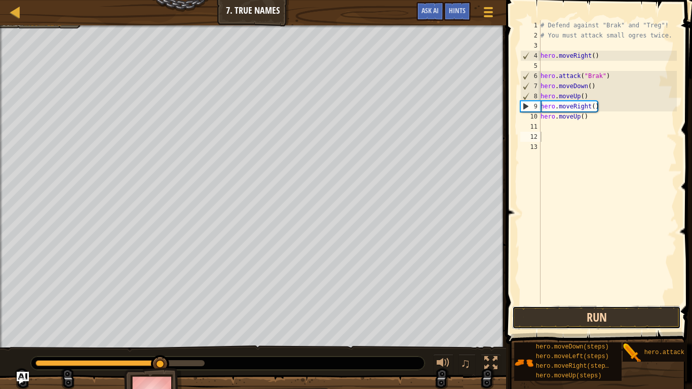
click at [630, 313] on button "Run" at bounding box center [596, 317] width 169 height 23
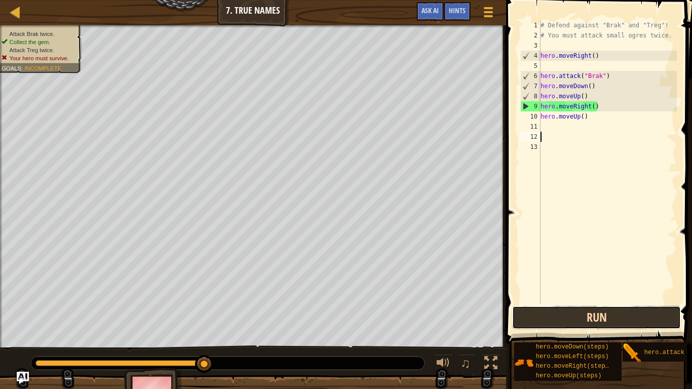
click at [552, 310] on button "Run" at bounding box center [596, 317] width 169 height 23
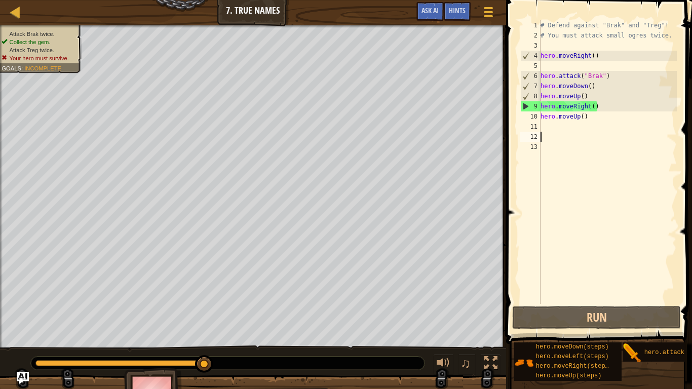
click at [594, 106] on div "# Defend against "Brak" and "Treg"! # You must attack small ogres twice. hero .…" at bounding box center [608, 172] width 138 height 304
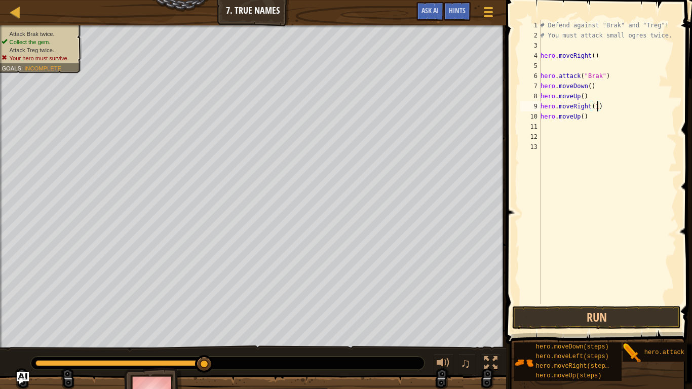
click at [581, 115] on div "# Defend against "Brak" and "Treg"! # You must attack small ogres twice. hero .…" at bounding box center [608, 172] width 138 height 304
click at [651, 320] on button "Run" at bounding box center [596, 317] width 169 height 23
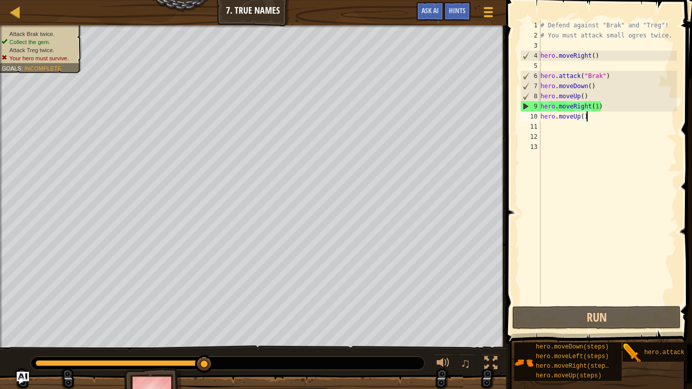
click at [591, 118] on div "# Defend against "Brak" and "Treg"! # You must attack small ogres twice. hero .…" at bounding box center [608, 172] width 138 height 304
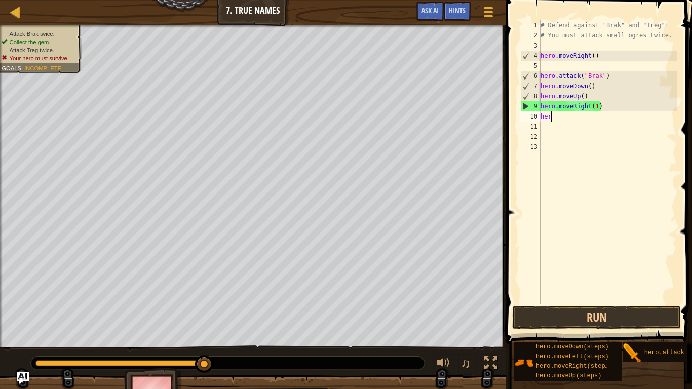
scroll to position [5, 1]
type textarea "h"
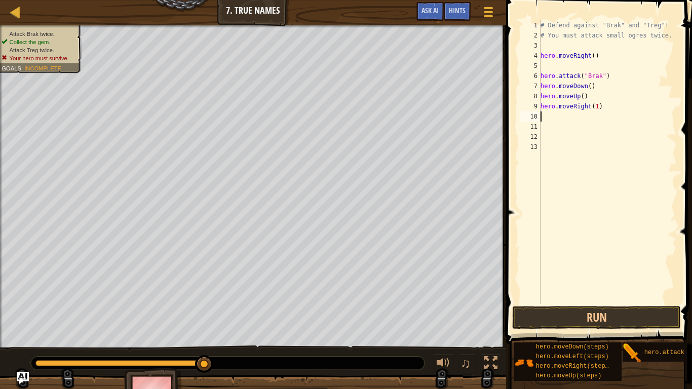
type textarea "r"
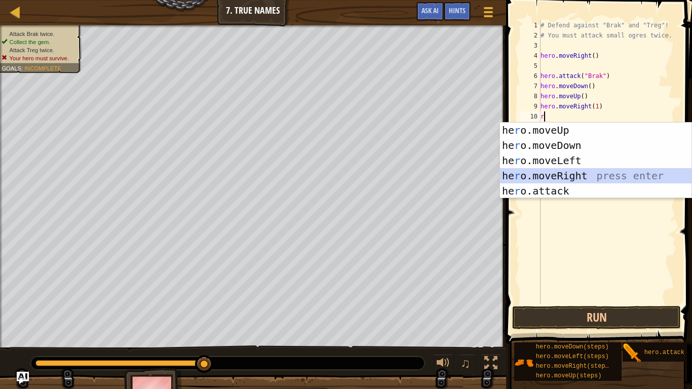
click at [580, 177] on div "he r o.moveUp press enter he r o.moveDown press enter he r o.moveLeft press ent…" at bounding box center [595, 176] width 191 height 106
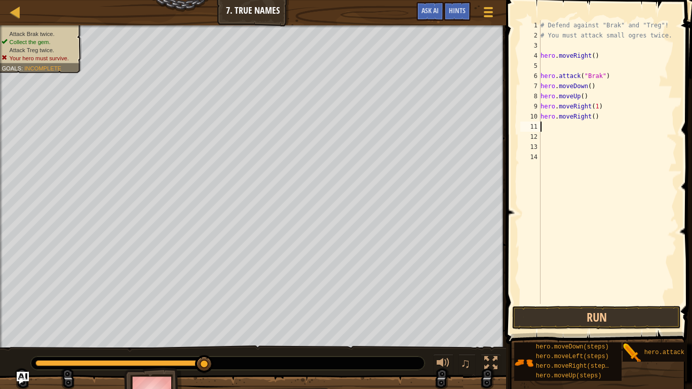
type textarea "d"
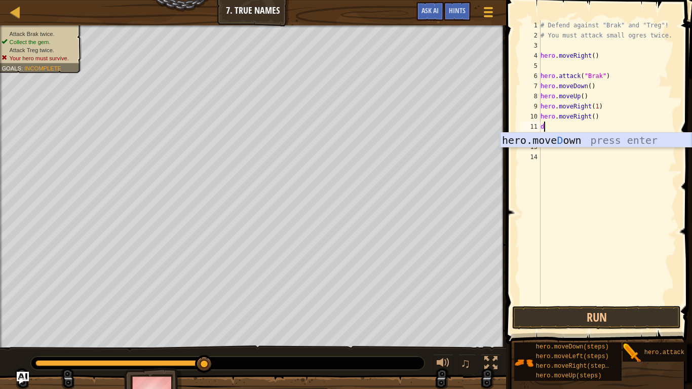
click at [557, 137] on div "hero.[PERSON_NAME] own press enter" at bounding box center [595, 156] width 191 height 46
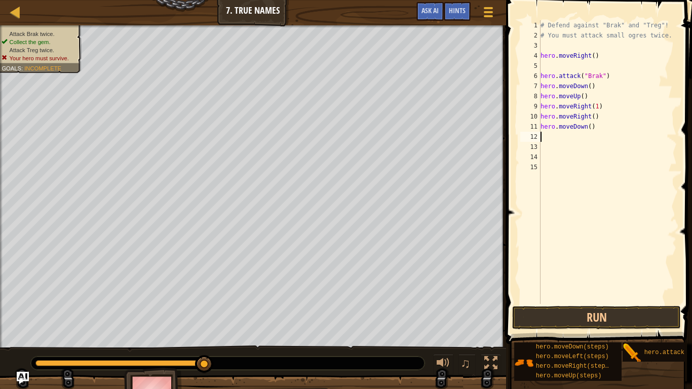
type textarea "l"
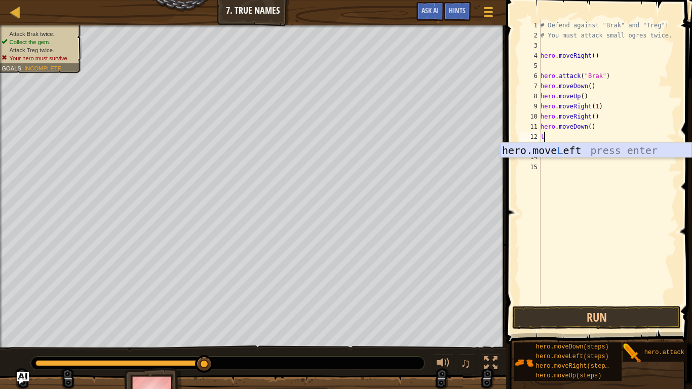
click at [574, 145] on div "hero.move L eft press enter" at bounding box center [595, 166] width 191 height 46
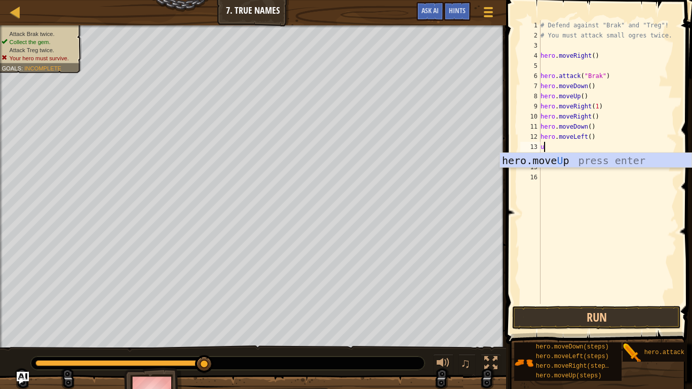
type textarea "u"
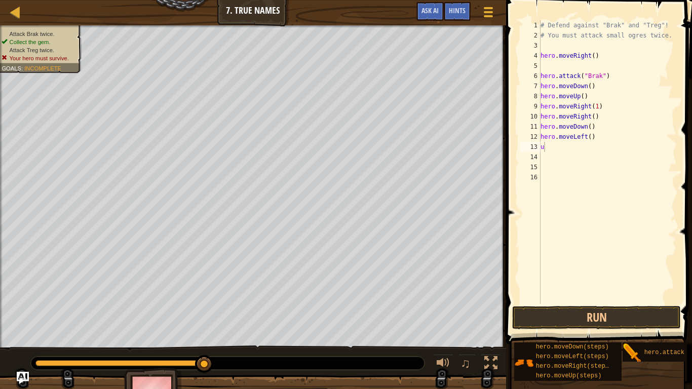
click at [600, 0] on body "Map Introduction to Computer Science 7. True Names Game Menu Done Hints Ask AI …" at bounding box center [346, 0] width 692 height 0
click at [568, 158] on div "# Defend against "Brak" and "Treg"! # You must attack small ogres twice. hero .…" at bounding box center [608, 172] width 138 height 304
click at [548, 146] on div "# Defend against "Brak" and "Treg"! # You must attack small ogres twice. hero .…" at bounding box center [608, 172] width 138 height 304
type textarea "up"
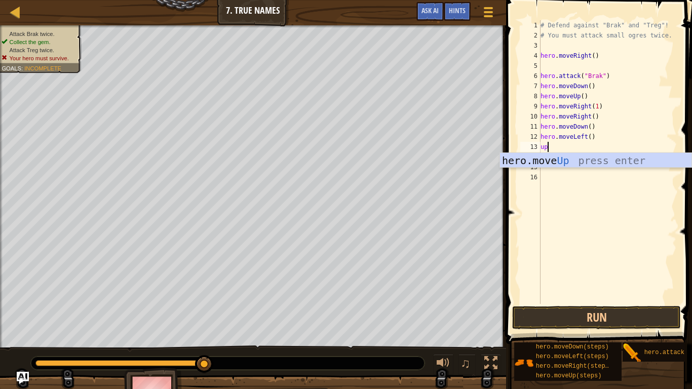
scroll to position [5, 1]
click at [574, 159] on div "hero.move Up press enter" at bounding box center [595, 176] width 191 height 46
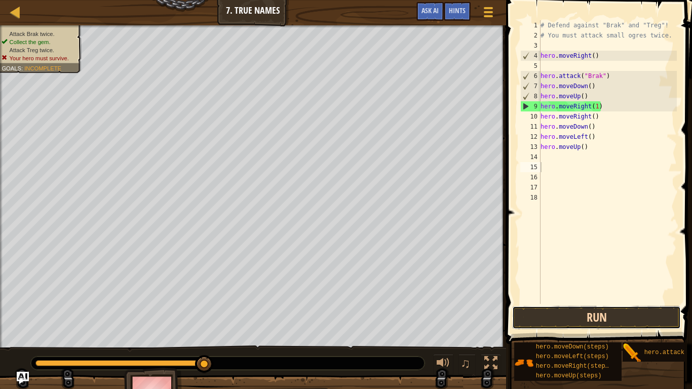
click at [618, 314] on button "Run" at bounding box center [596, 317] width 169 height 23
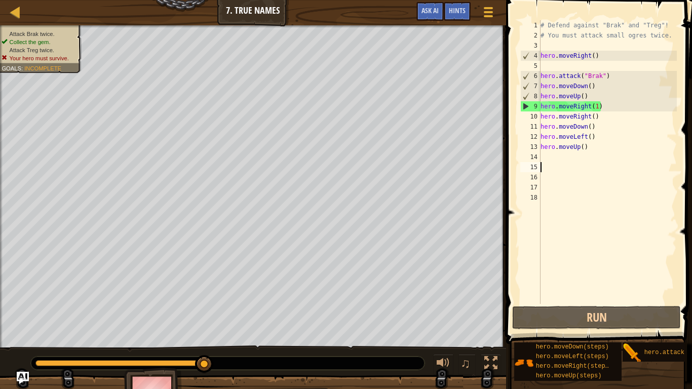
click at [596, 109] on div "# Defend against "Brak" and "Treg"! # You must attack small ogres twice. hero .…" at bounding box center [608, 172] width 138 height 304
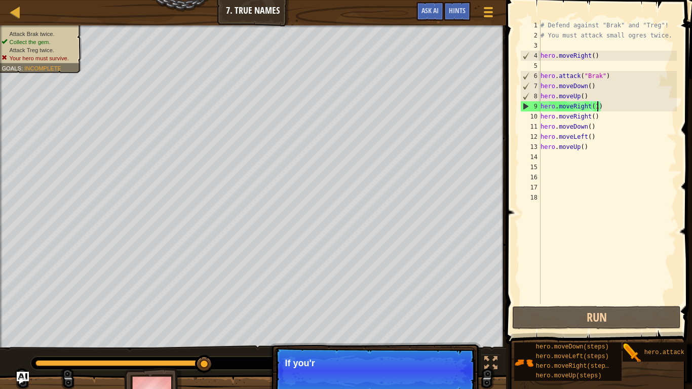
type textarea "hero.moveRight()"
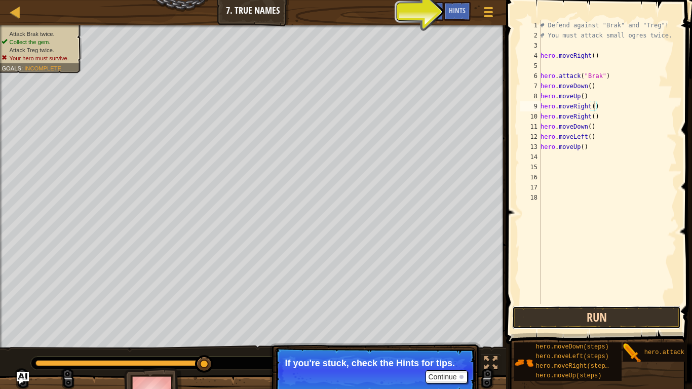
click at [622, 313] on button "Run" at bounding box center [596, 317] width 169 height 23
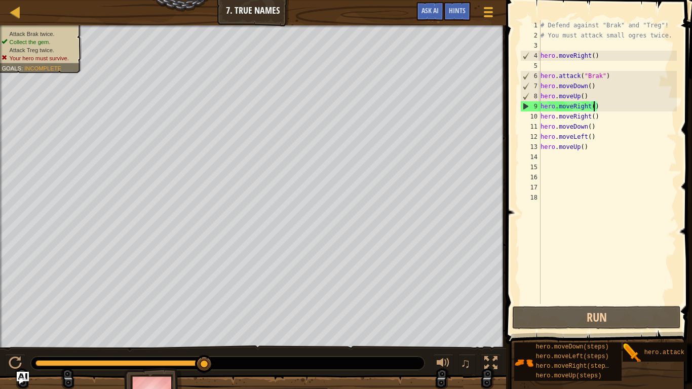
click at [590, 185] on div "# Defend against "Brak" and "Treg"! # You must attack small ogres twice. hero .…" at bounding box center [608, 172] width 138 height 304
click at [459, 13] on span "Hints" at bounding box center [457, 11] width 17 height 10
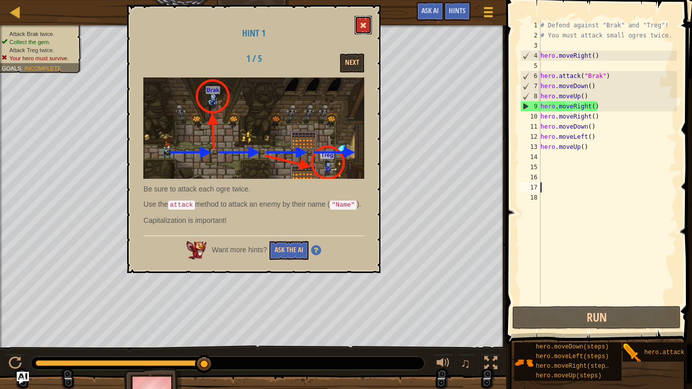
click at [364, 22] on span at bounding box center [363, 25] width 7 height 7
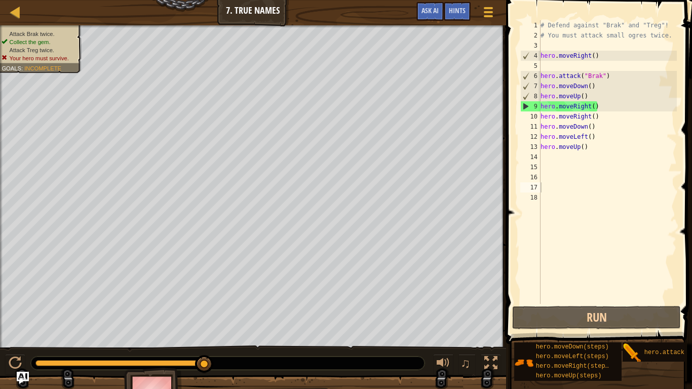
click at [603, 150] on div "# Defend against "Brak" and "Treg"! # You must attack small ogres twice. hero .…" at bounding box center [608, 172] width 138 height 304
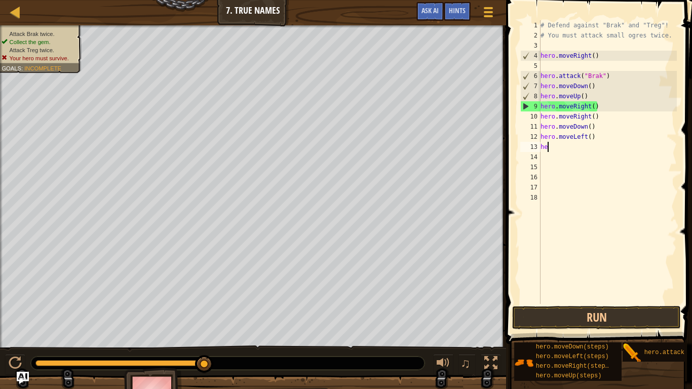
type textarea "h"
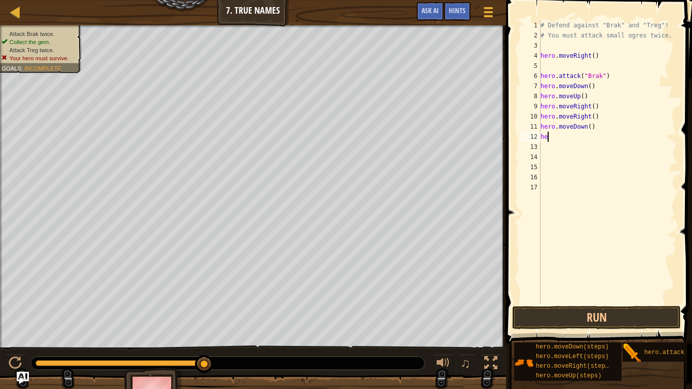
type textarea "h"
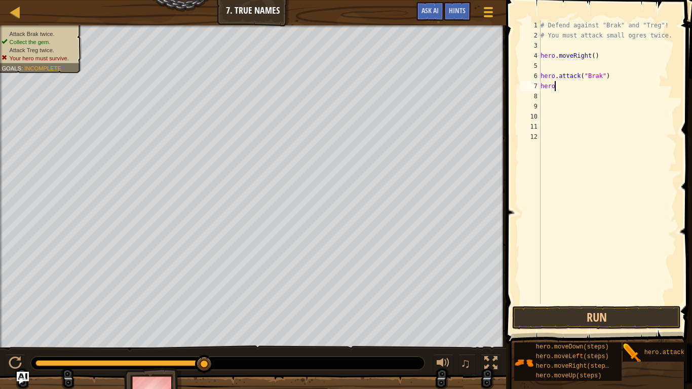
type textarea "h"
type textarea "m"
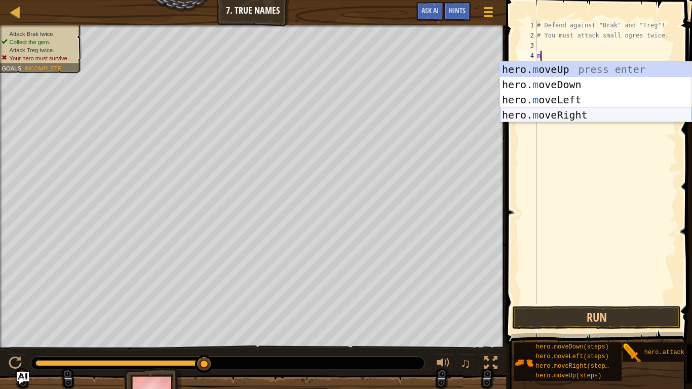
click at [596, 114] on div "hero. m oveUp press enter hero. m oveDown press enter hero. m oveLeft press ent…" at bounding box center [595, 107] width 191 height 91
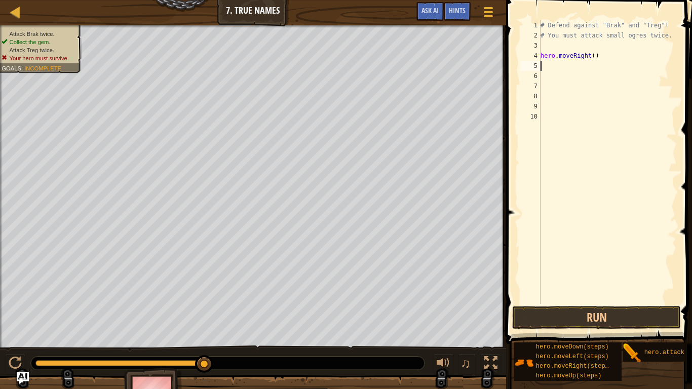
click at [594, 55] on div "# Defend against "Brak" and "Treg"! # You must attack small ogres twice. hero .…" at bounding box center [608, 172] width 138 height 304
type textarea "hero.moveRight(4)"
click at [609, 308] on button "Run" at bounding box center [596, 317] width 169 height 23
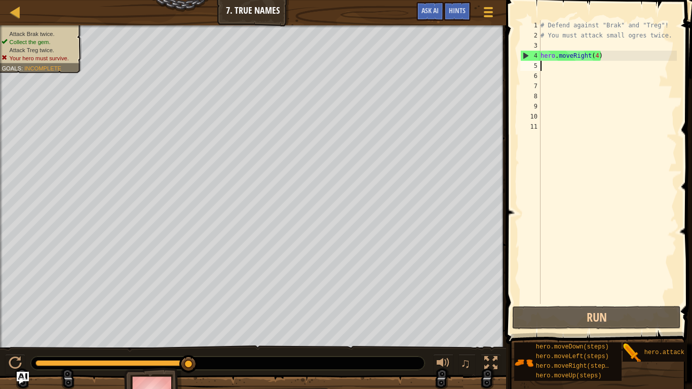
click at [598, 58] on div "# Defend against "Brak" and "Treg"! # You must attack small ogres twice. hero .…" at bounding box center [608, 172] width 138 height 304
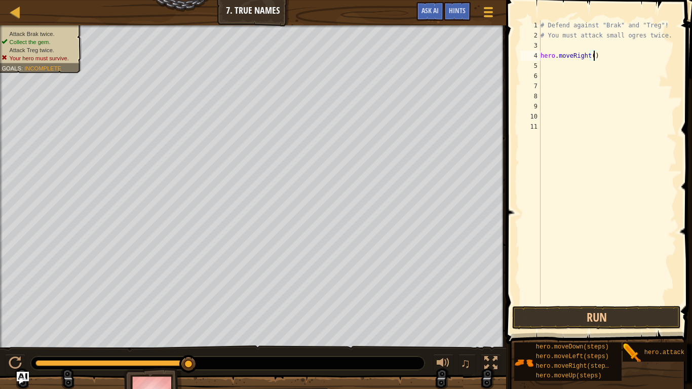
type textarea "hero.moveRight(5)"
click at [595, 324] on button "Run" at bounding box center [596, 317] width 169 height 23
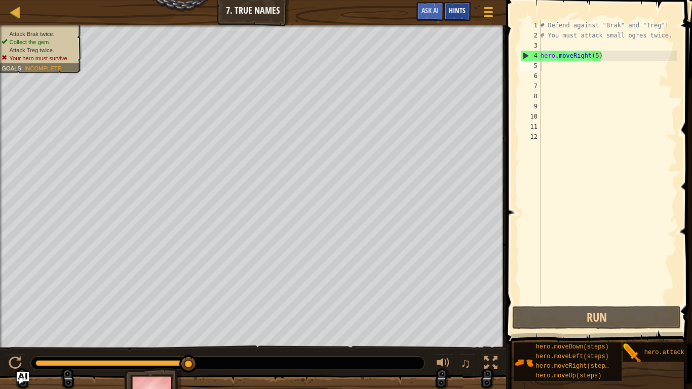
click at [462, 12] on span "Hints" at bounding box center [457, 11] width 17 height 10
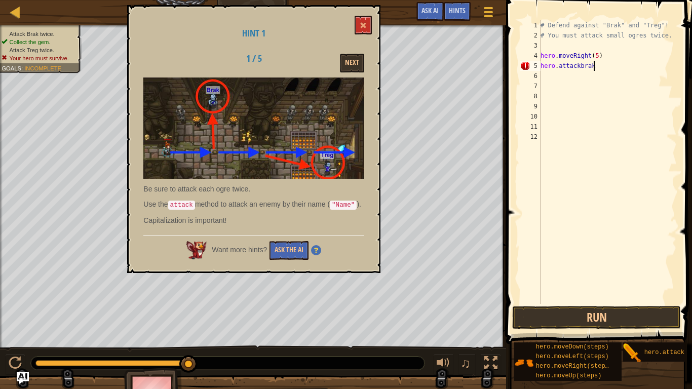
scroll to position [5, 7]
type textarea "hero.attackbrak()"
click at [593, 317] on button "Run" at bounding box center [596, 317] width 169 height 23
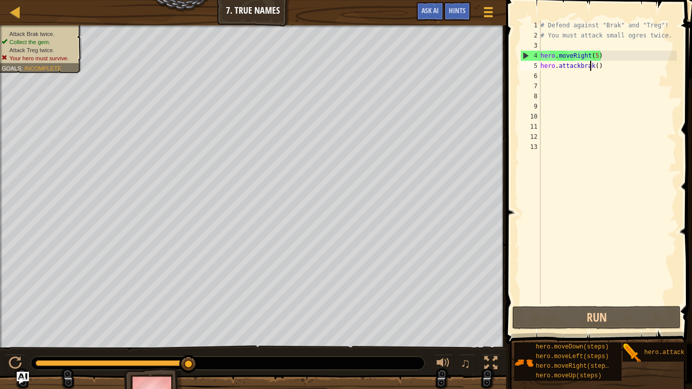
click at [592, 67] on div "# Defend against "Brak" and "Treg"! # You must attack small ogres twice. hero .…" at bounding box center [608, 172] width 138 height 304
click at [595, 65] on div "# Defend against "Brak" and "Treg"! # You must attack small ogres twice. hero .…" at bounding box center [608, 172] width 138 height 304
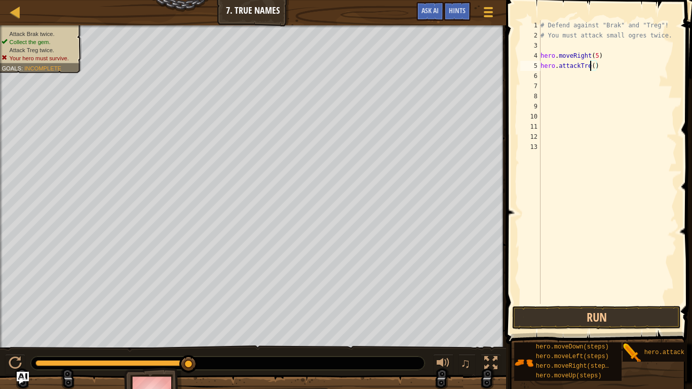
scroll to position [5, 8]
click at [598, 66] on div "# Defend against "Brak" and "Treg"! # You must attack small ogres twice. hero .…" at bounding box center [608, 172] width 138 height 304
click at [595, 56] on div "# Defend against "Brak" and "Treg"! # You must attack small ogres twice. hero .…" at bounding box center [608, 172] width 138 height 304
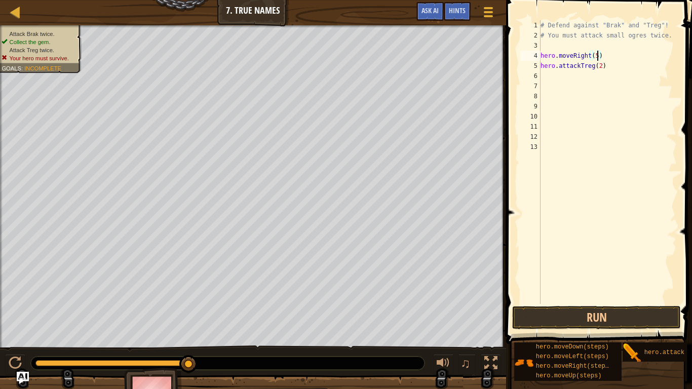
click at [597, 56] on div "# Defend against "Brak" and "Treg"! # You must attack small ogres twice. hero .…" at bounding box center [608, 172] width 138 height 304
type textarea "hero.moveRight()"
click at [645, 319] on button "Run" at bounding box center [596, 317] width 169 height 23
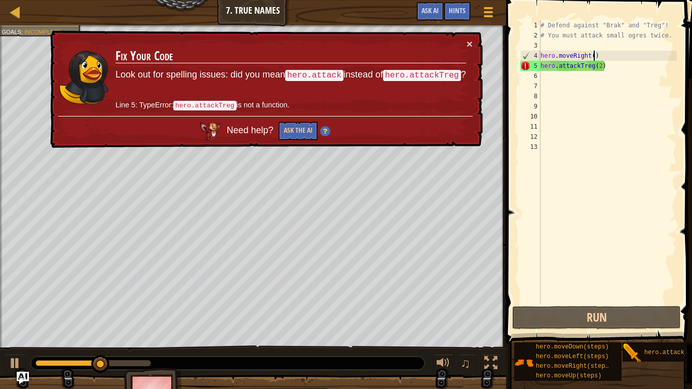
click at [594, 54] on div "# Defend against "Brak" and "Treg"! # You must attack small ogres twice. hero .…" at bounding box center [608, 172] width 138 height 304
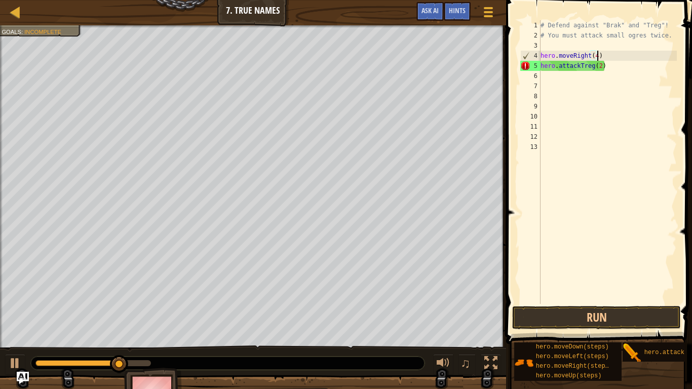
scroll to position [5, 8]
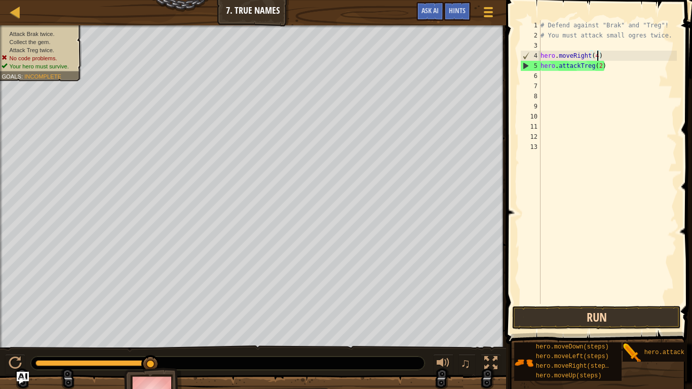
type textarea "hero.moveRight(4)"
click at [600, 309] on button "Run" at bounding box center [596, 317] width 169 height 23
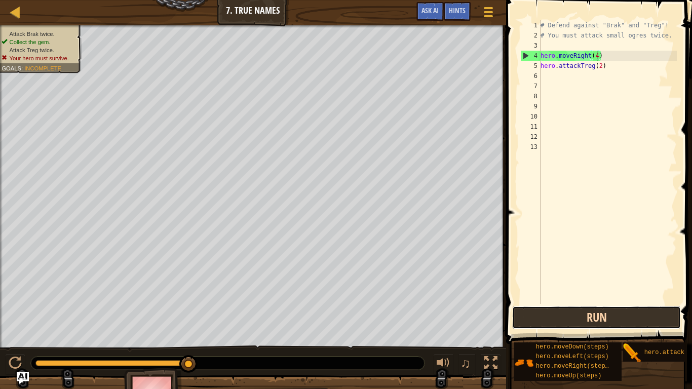
click at [534, 308] on button "Run" at bounding box center [596, 317] width 169 height 23
click at [554, 322] on button "Run" at bounding box center [596, 317] width 169 height 23
click at [602, 314] on button "Run" at bounding box center [596, 317] width 169 height 23
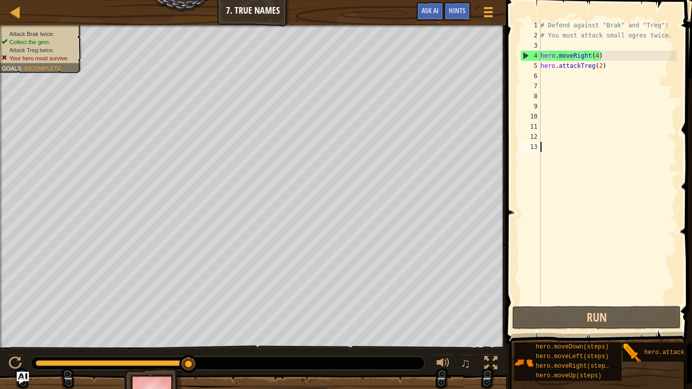
click at [640, 303] on div "# Defend against "Brak" and "Treg"! # You must attack small ogres twice. hero .…" at bounding box center [608, 172] width 138 height 304
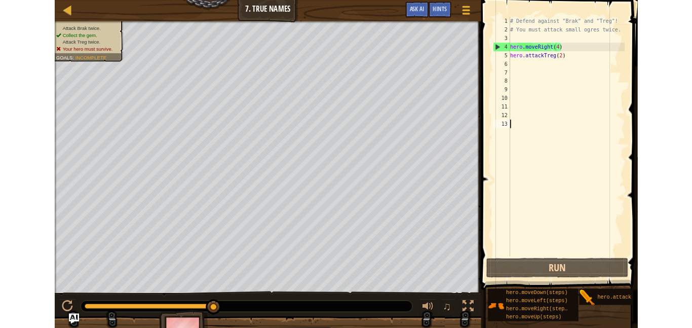
scroll to position [5, 0]
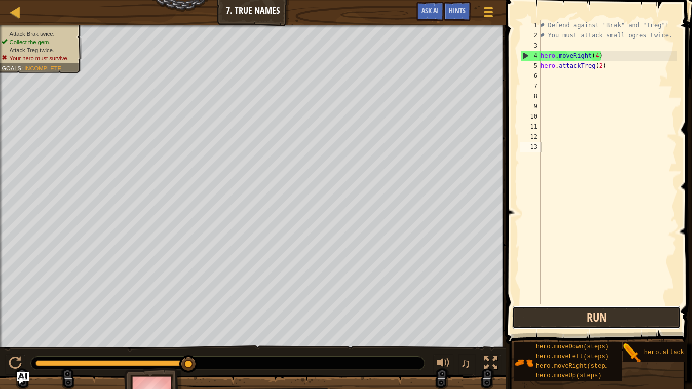
click at [618, 314] on button "Run" at bounding box center [596, 317] width 169 height 23
click at [590, 318] on button "Run" at bounding box center [596, 317] width 169 height 23
click at [561, 321] on button "Run" at bounding box center [596, 317] width 169 height 23
